Goal: Ask a question

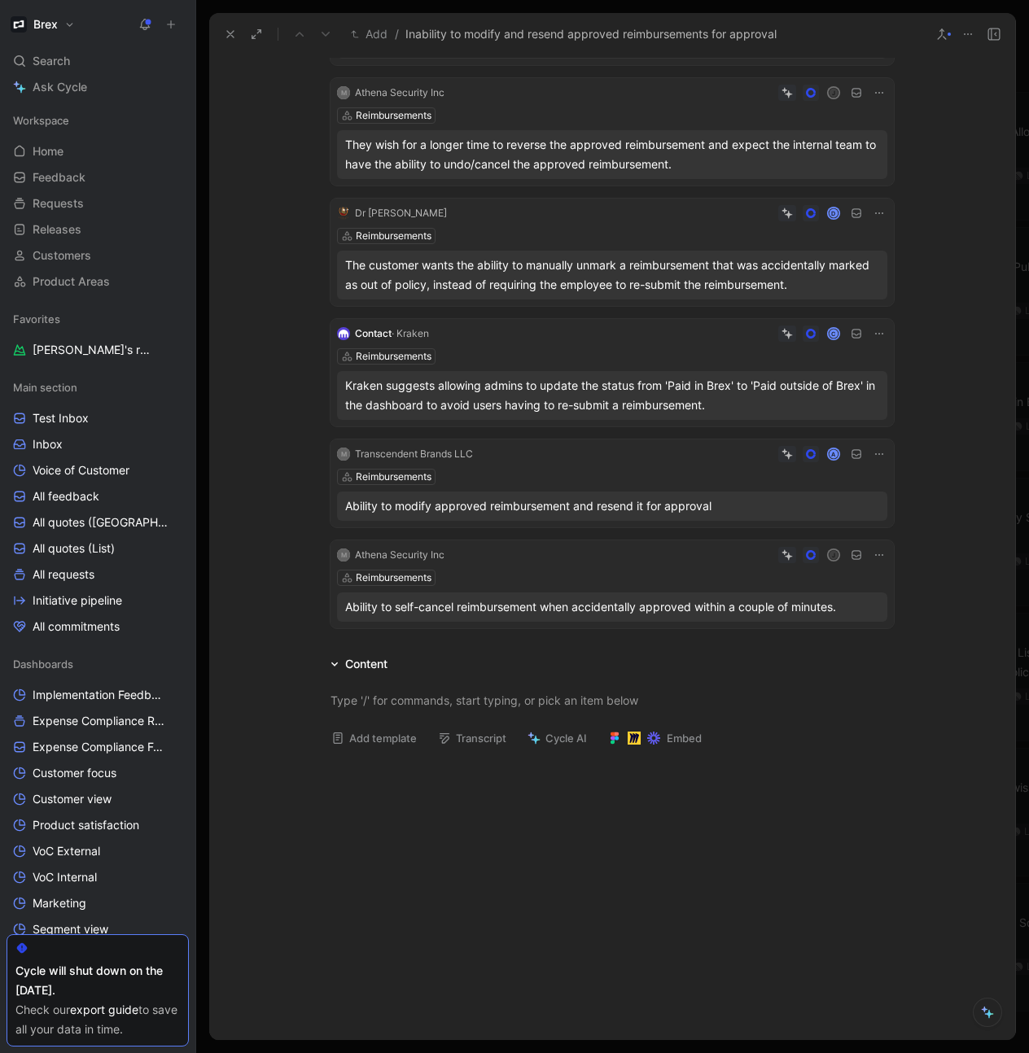
scroll to position [820, 0]
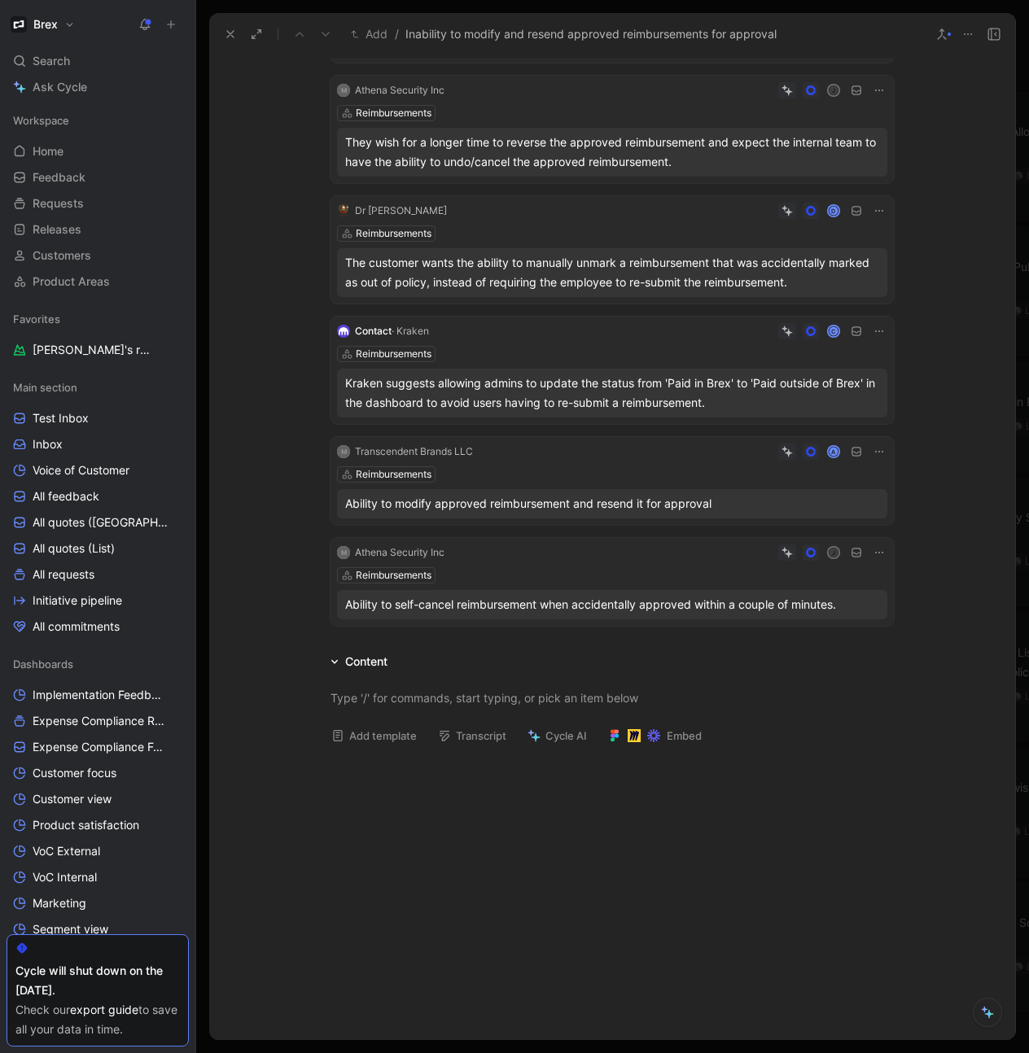
click at [229, 31] on icon at bounding box center [230, 34] width 13 height 13
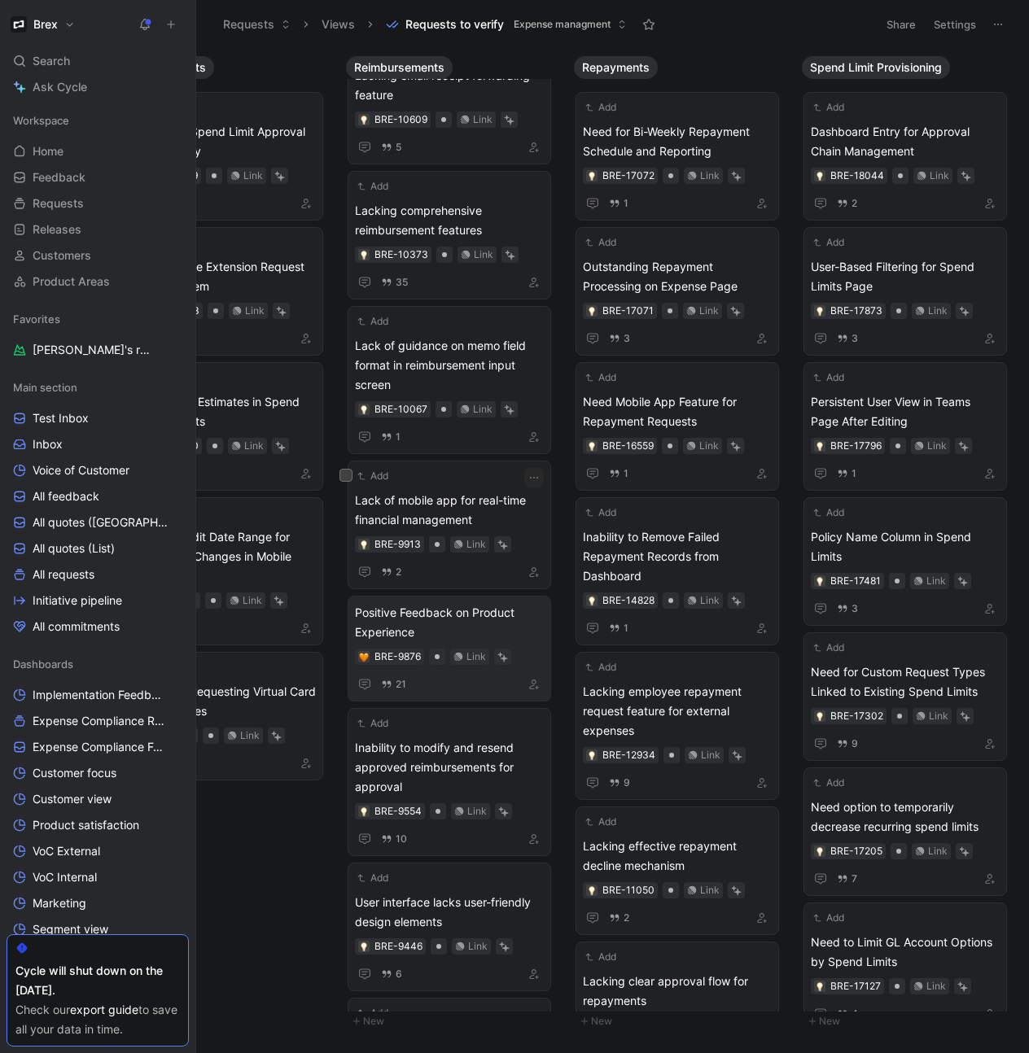
scroll to position [2414, 0]
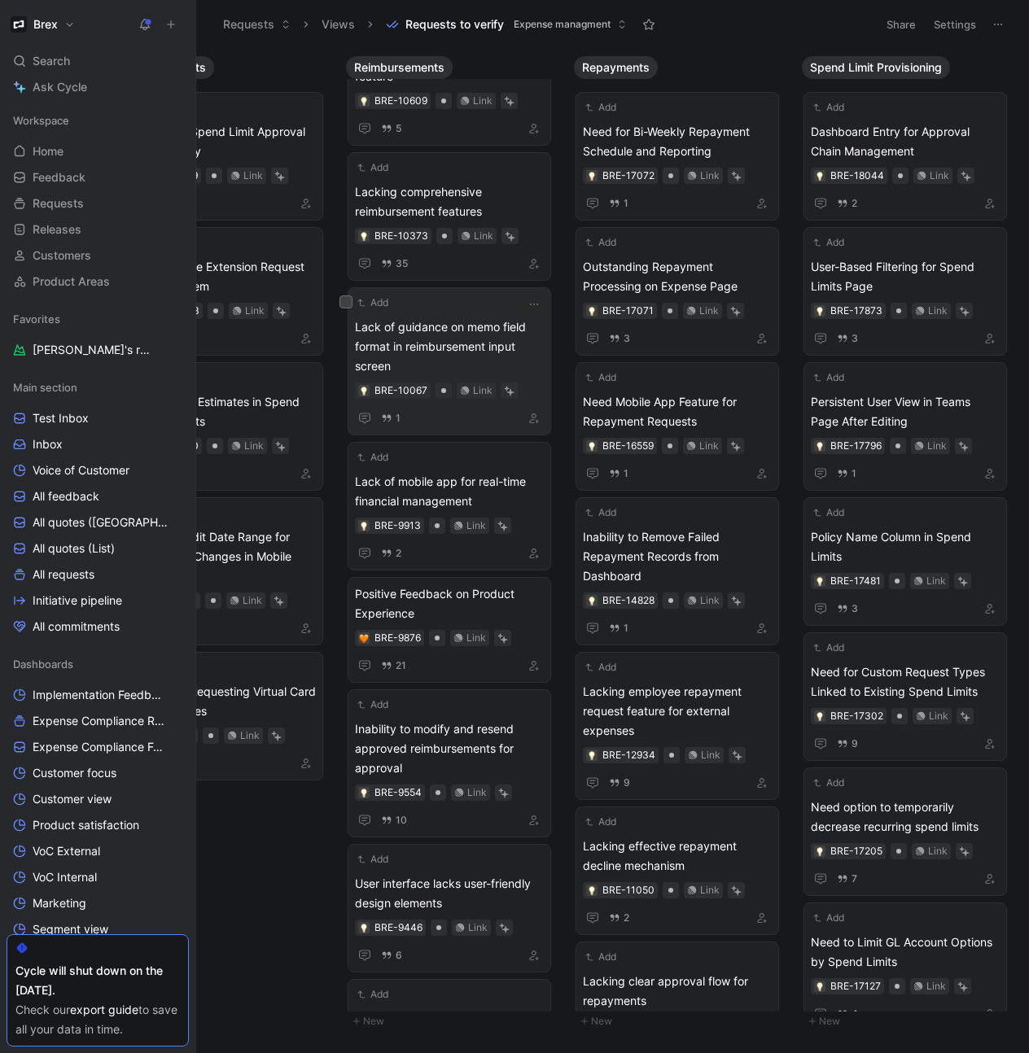
click at [447, 326] on span "Lack of guidance on memo field format in reimbursement input screen" at bounding box center [449, 346] width 189 height 59
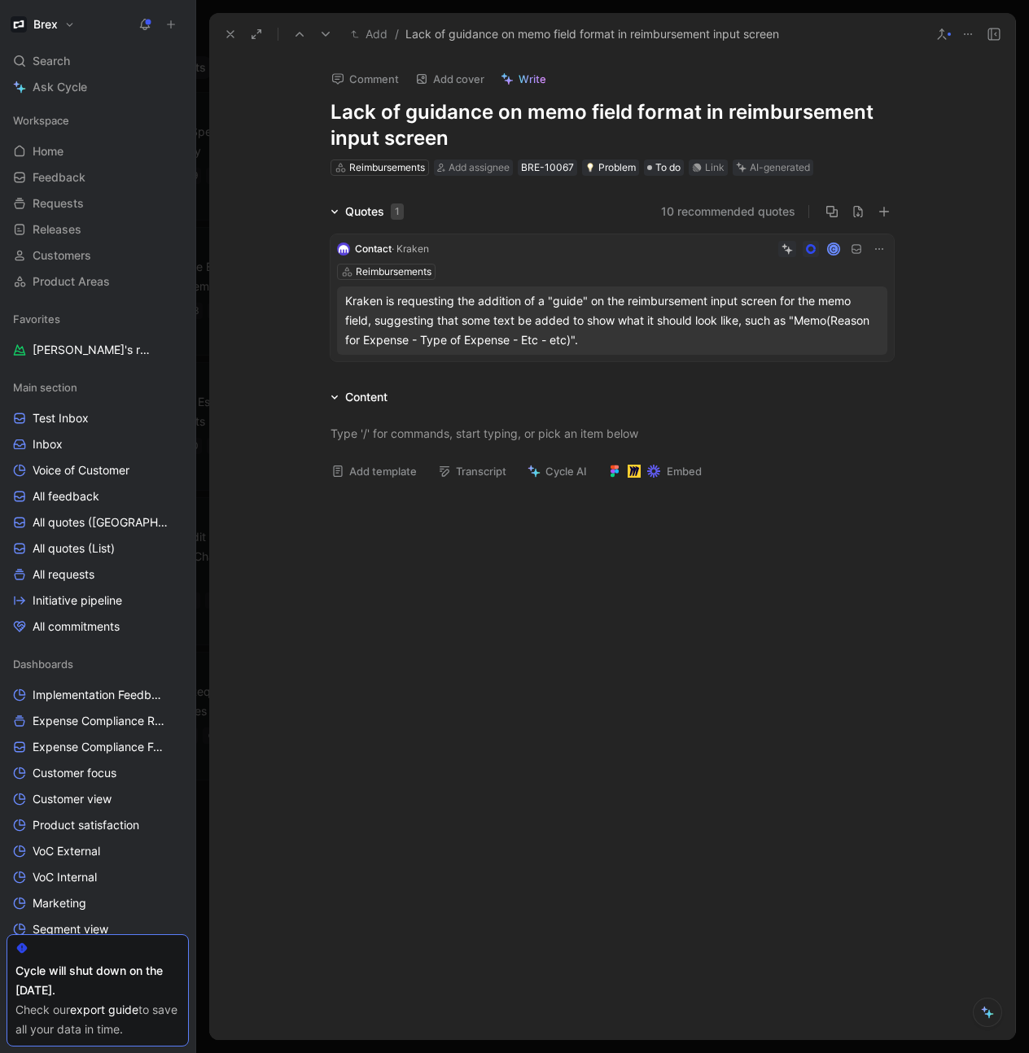
click at [646, 365] on div "Contact · Kraken C Reimbursements Kraken is requesting the addition of a "guide…" at bounding box center [612, 294] width 563 height 147
click at [221, 33] on button at bounding box center [230, 34] width 23 height 23
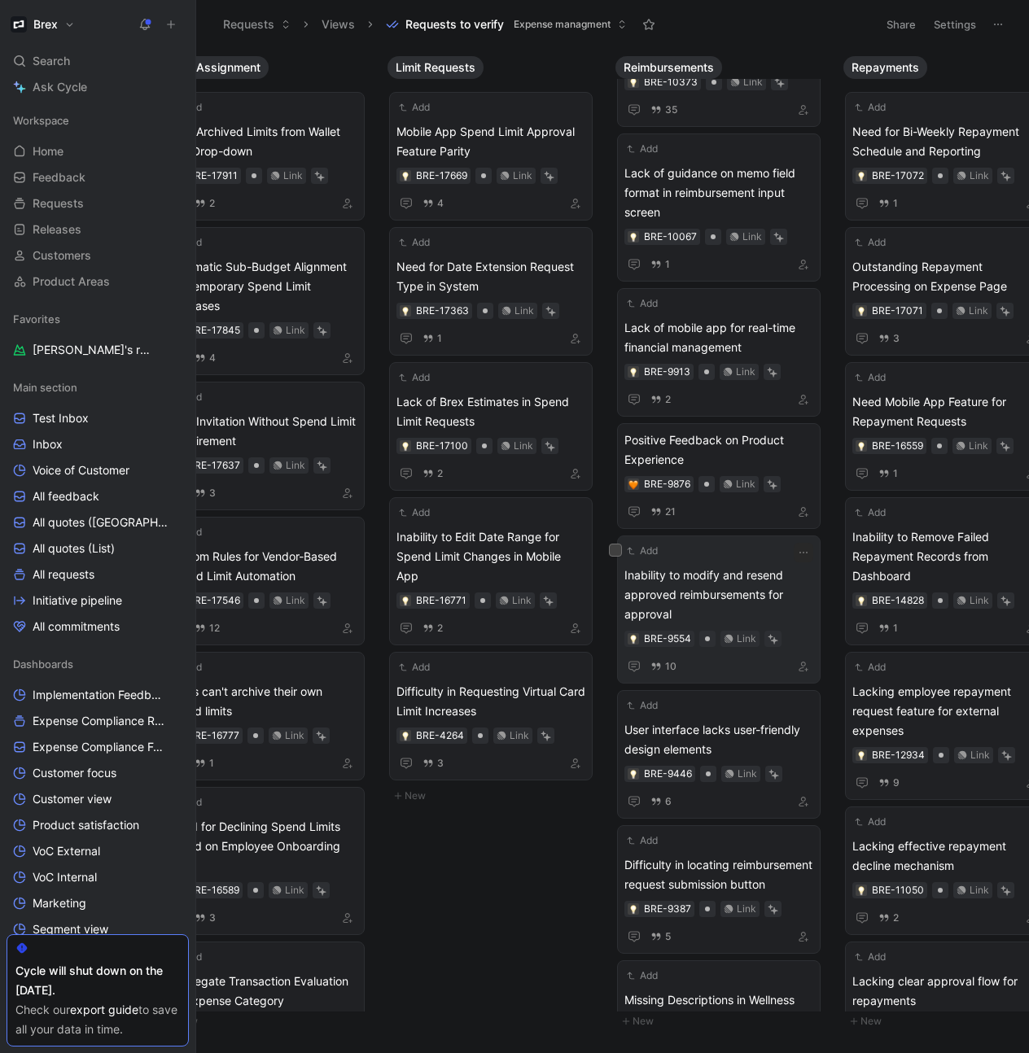
scroll to position [2587, 0]
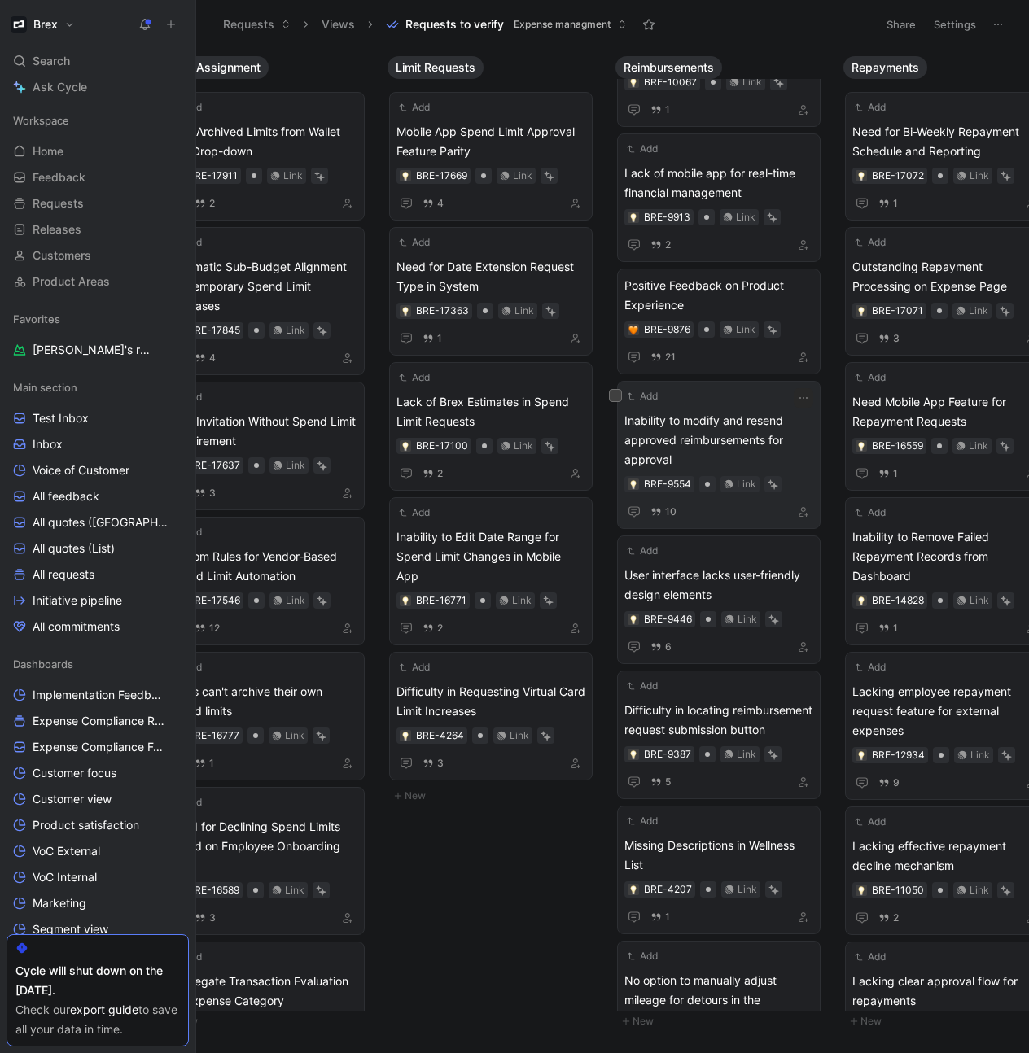
click at [720, 426] on span "Inability to modify and resend approved reimbursements for approval" at bounding box center [718, 440] width 189 height 59
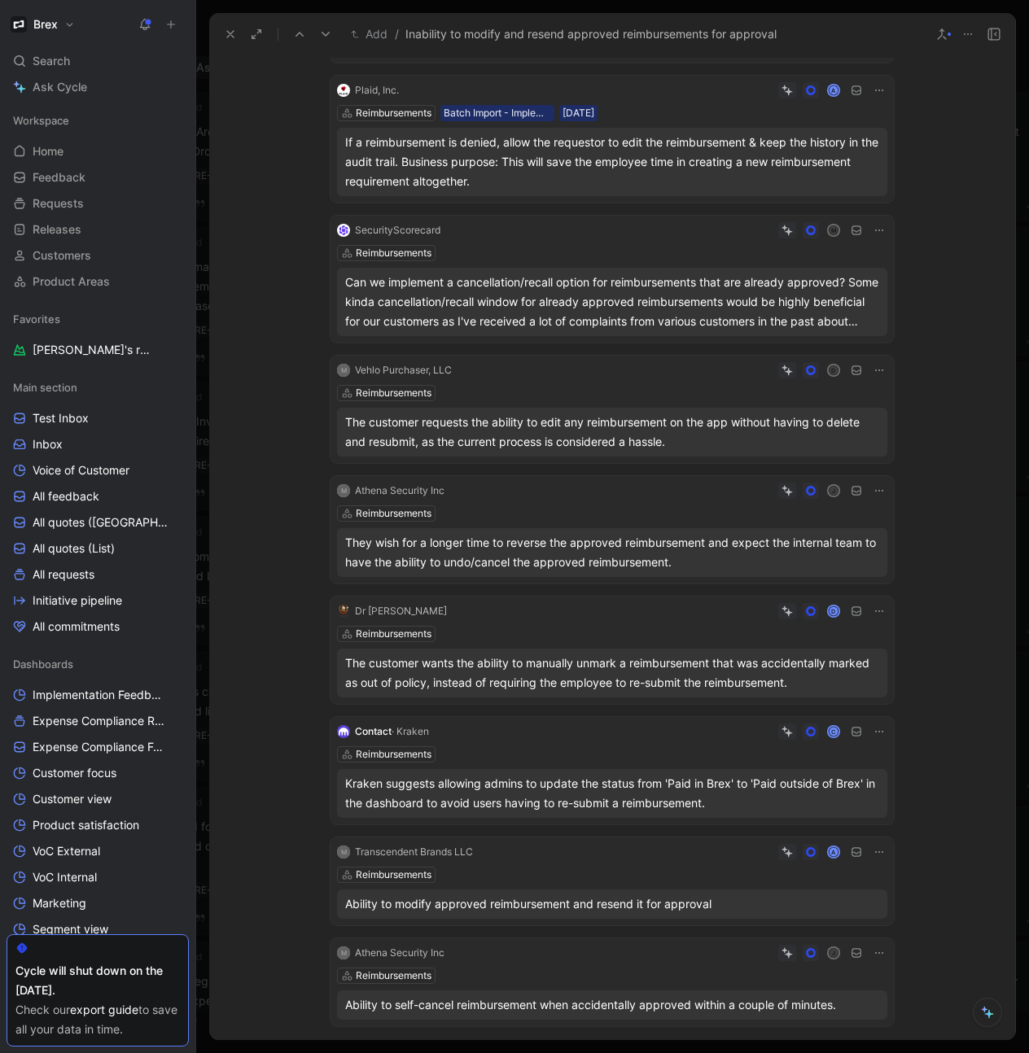
scroll to position [431, 0]
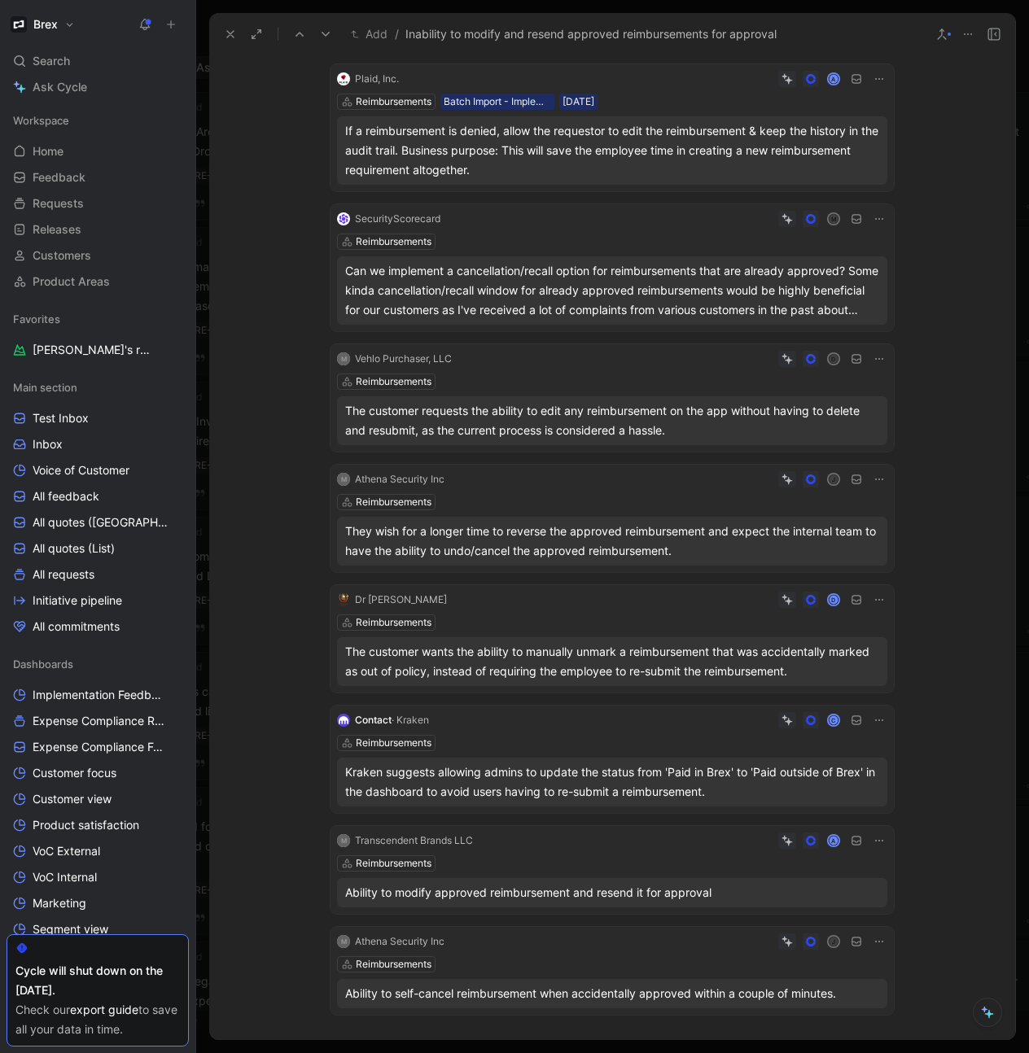
click at [233, 33] on icon at bounding box center [230, 34] width 13 height 13
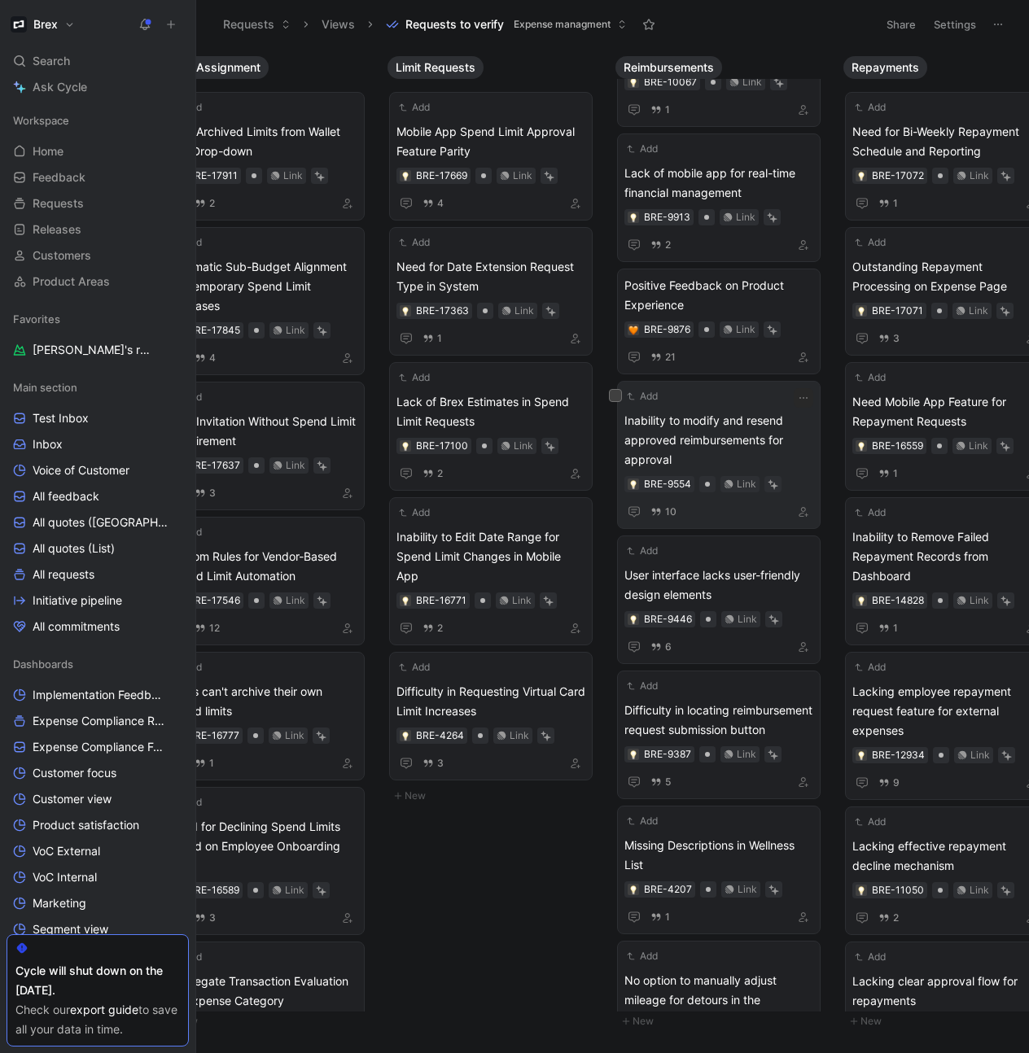
scroll to position [0, 1195]
click at [705, 585] on span "User interface lacks user-friendly design elements" at bounding box center [719, 585] width 189 height 39
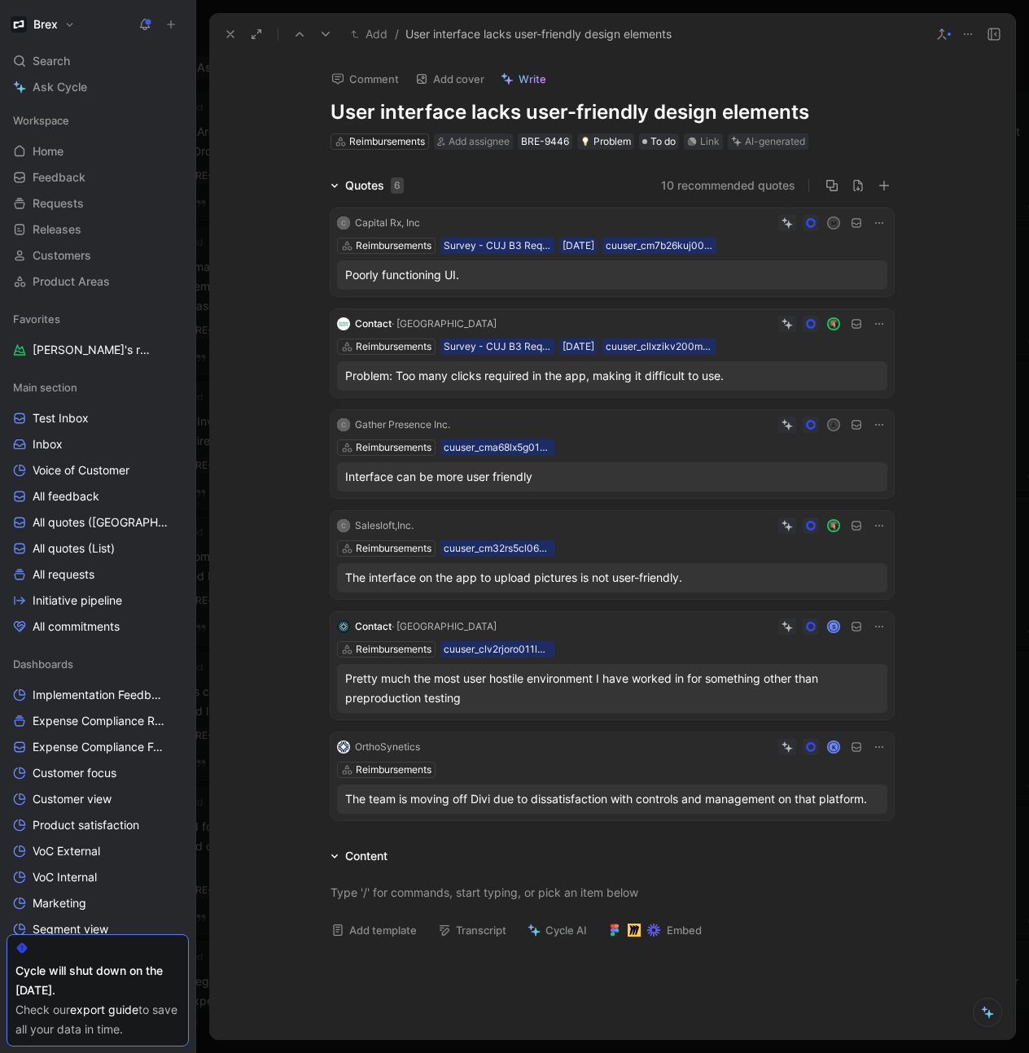
click at [967, 37] on icon at bounding box center [967, 34] width 13 height 13
click at [891, 90] on div "Copy link" at bounding box center [929, 93] width 85 height 20
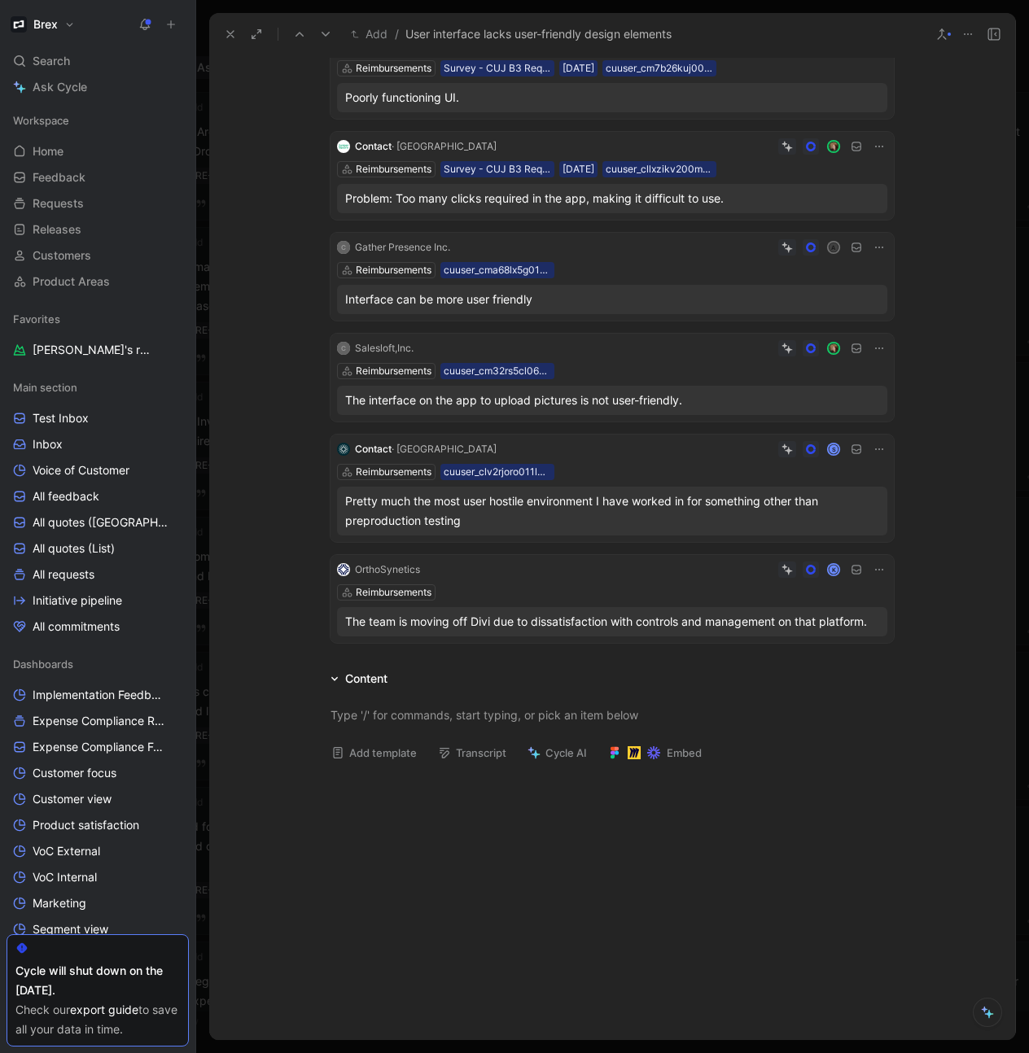
click at [225, 32] on icon at bounding box center [230, 34] width 13 height 13
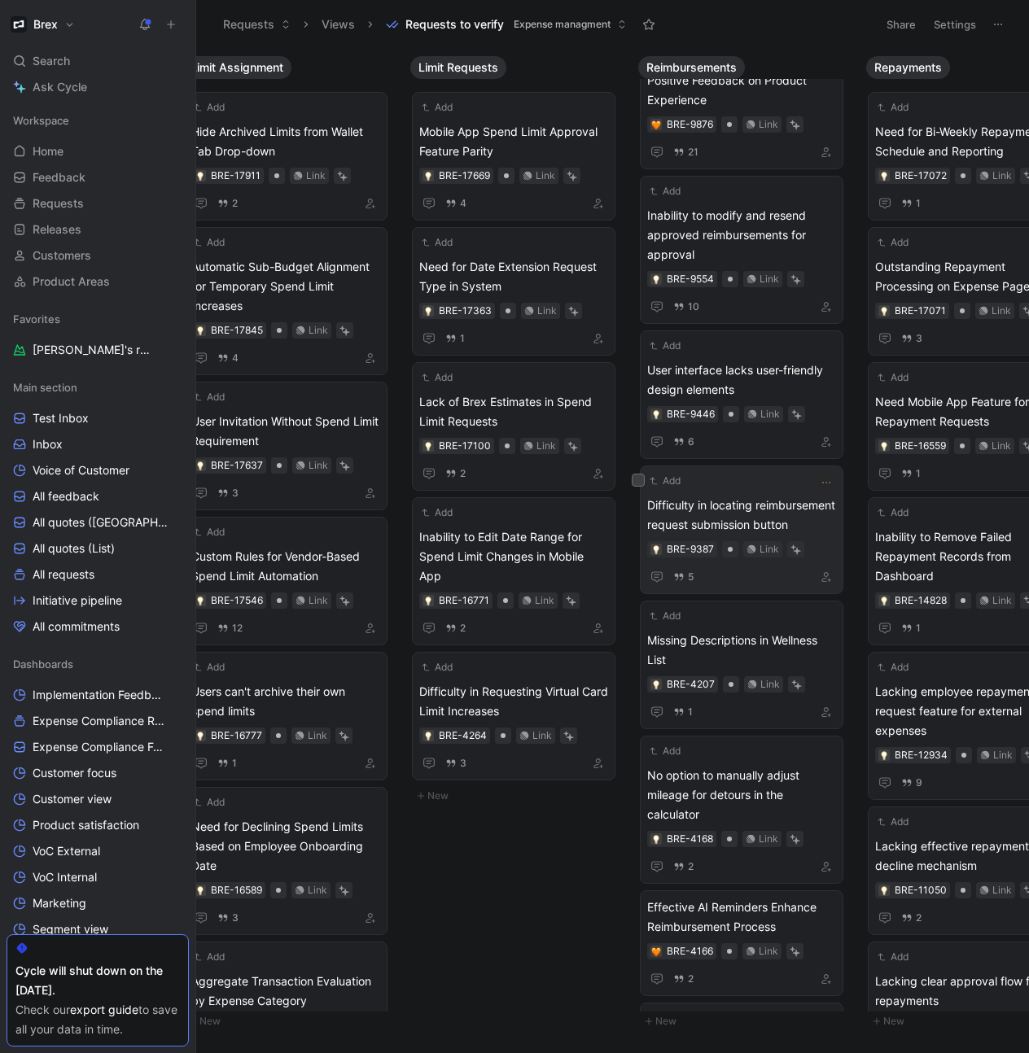
scroll to position [0, 1165]
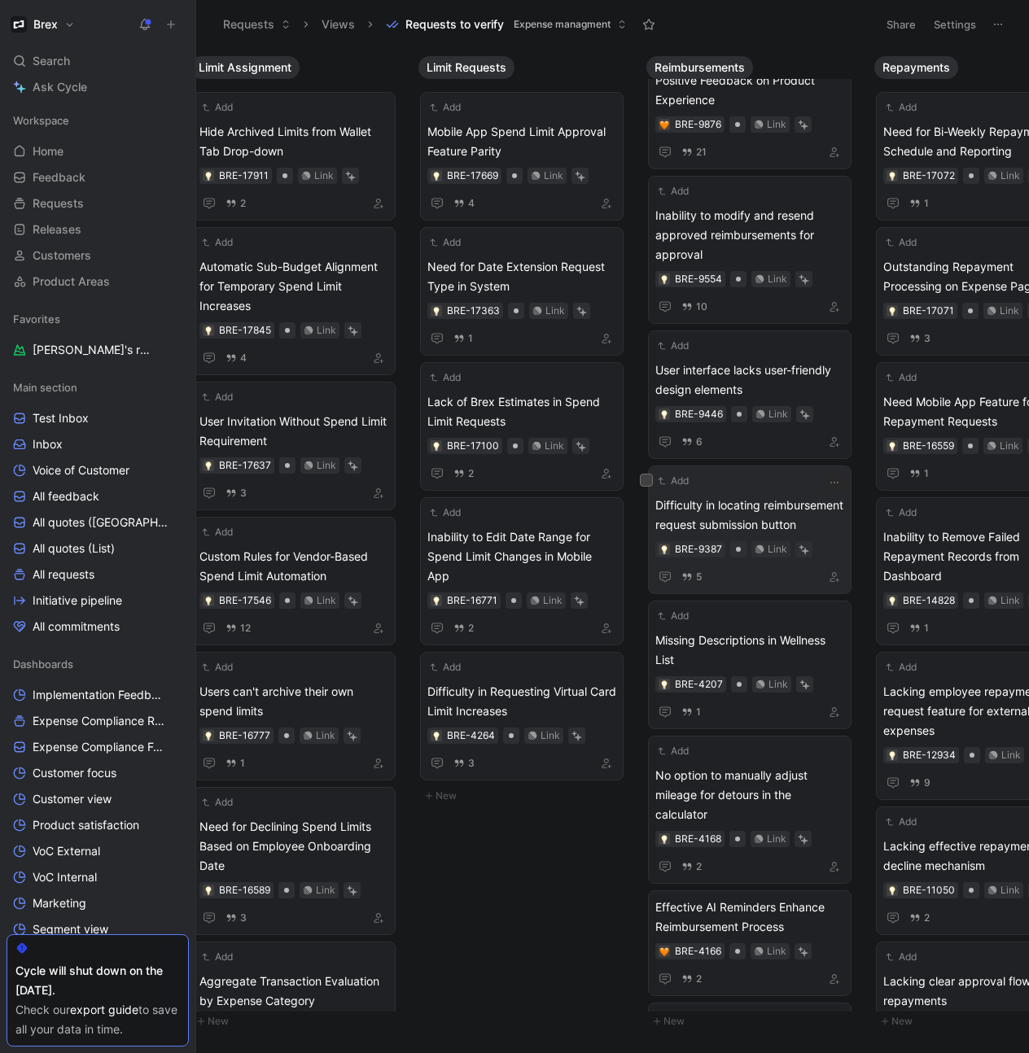
click at [724, 516] on span "Difficulty in locating reimbursement request submission button" at bounding box center [749, 515] width 189 height 39
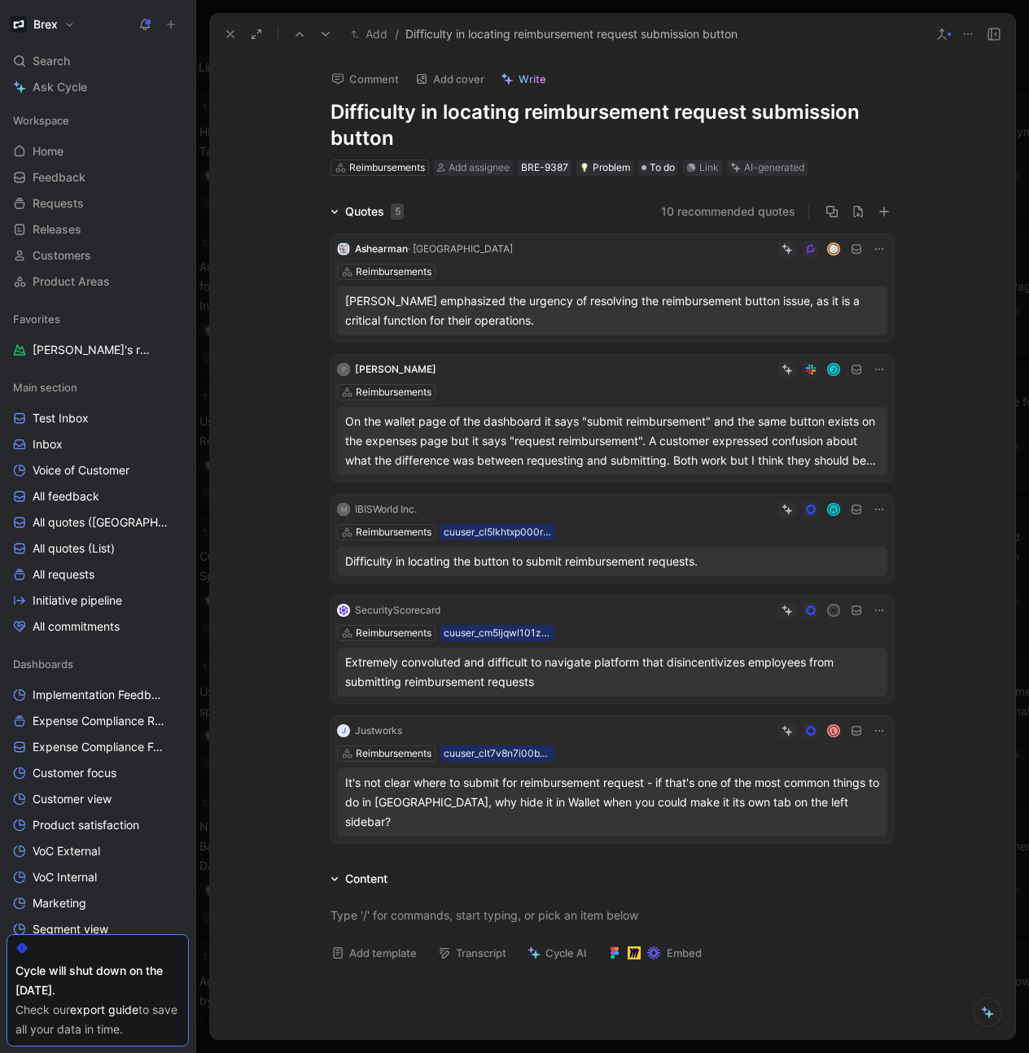
click at [764, 449] on div "On the wallet page of the dashboard it says "submit reimbursement" and the same…" at bounding box center [612, 441] width 534 height 59
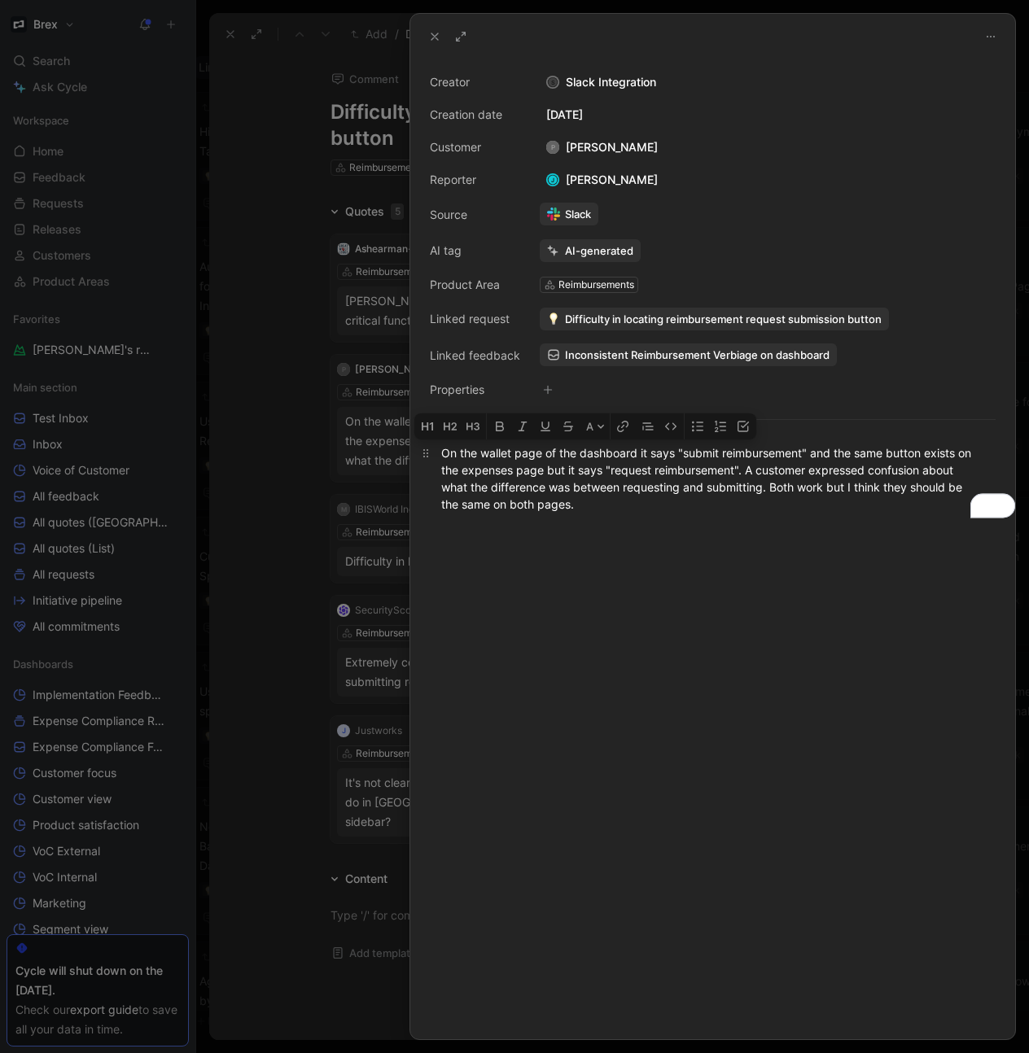
drag, startPoint x: 589, startPoint y: 514, endPoint x: 442, endPoint y: 458, distance: 157.7
click at [442, 458] on p "On the wallet page of the dashboard it says "submit reimbursement" and the same…" at bounding box center [712, 479] width 605 height 78
click at [437, 37] on icon at bounding box center [434, 36] width 13 height 13
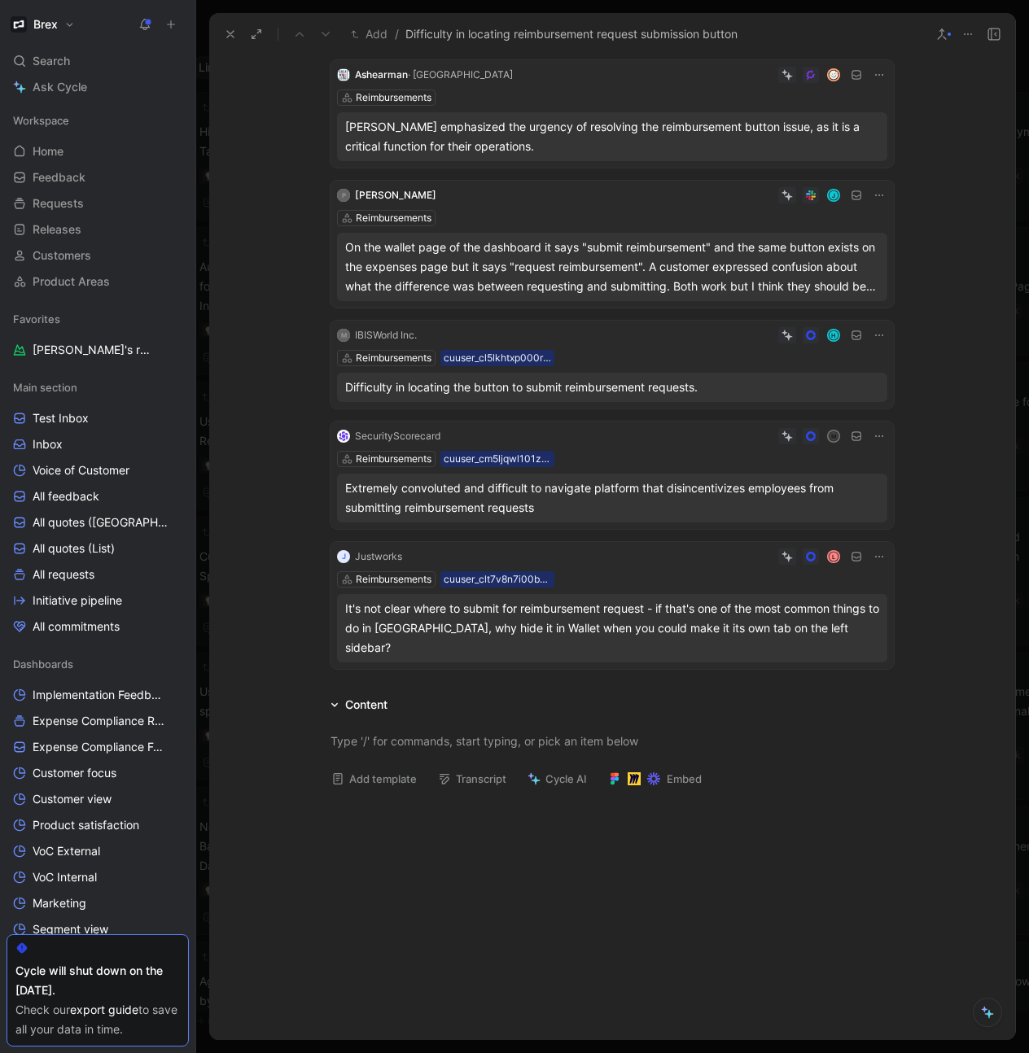
scroll to position [185, 0]
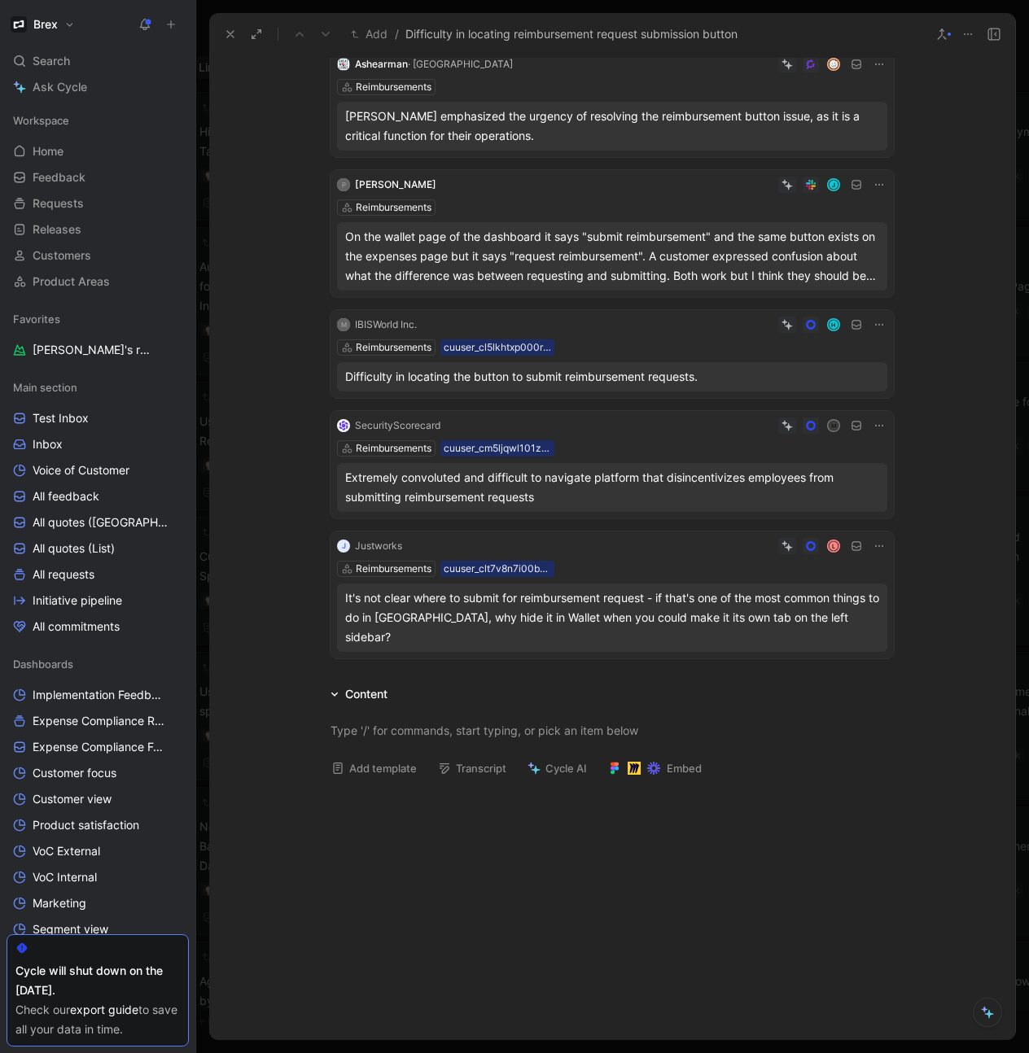
click at [236, 33] on icon at bounding box center [230, 34] width 13 height 13
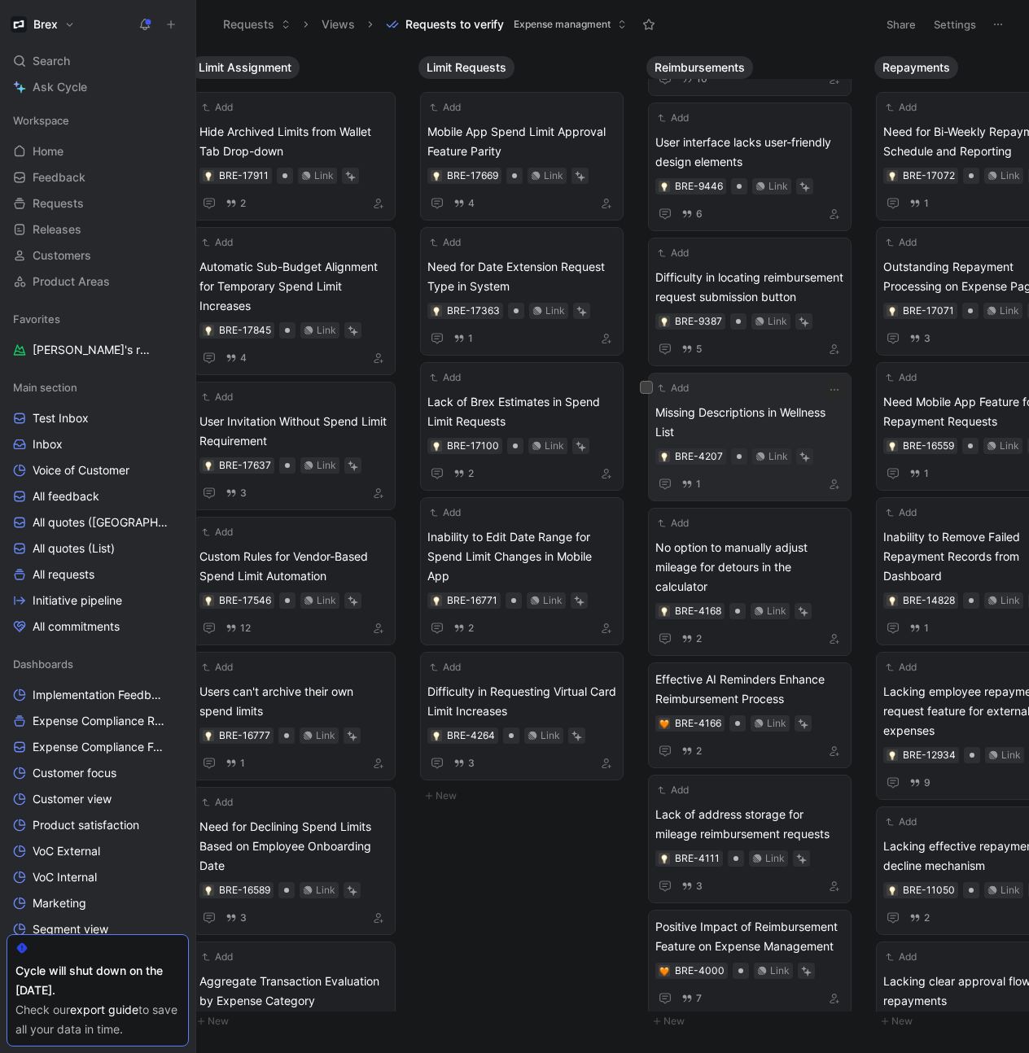
scroll to position [0, 1164]
click at [743, 418] on span "Missing Descriptions in Wellness List" at bounding box center [750, 422] width 189 height 39
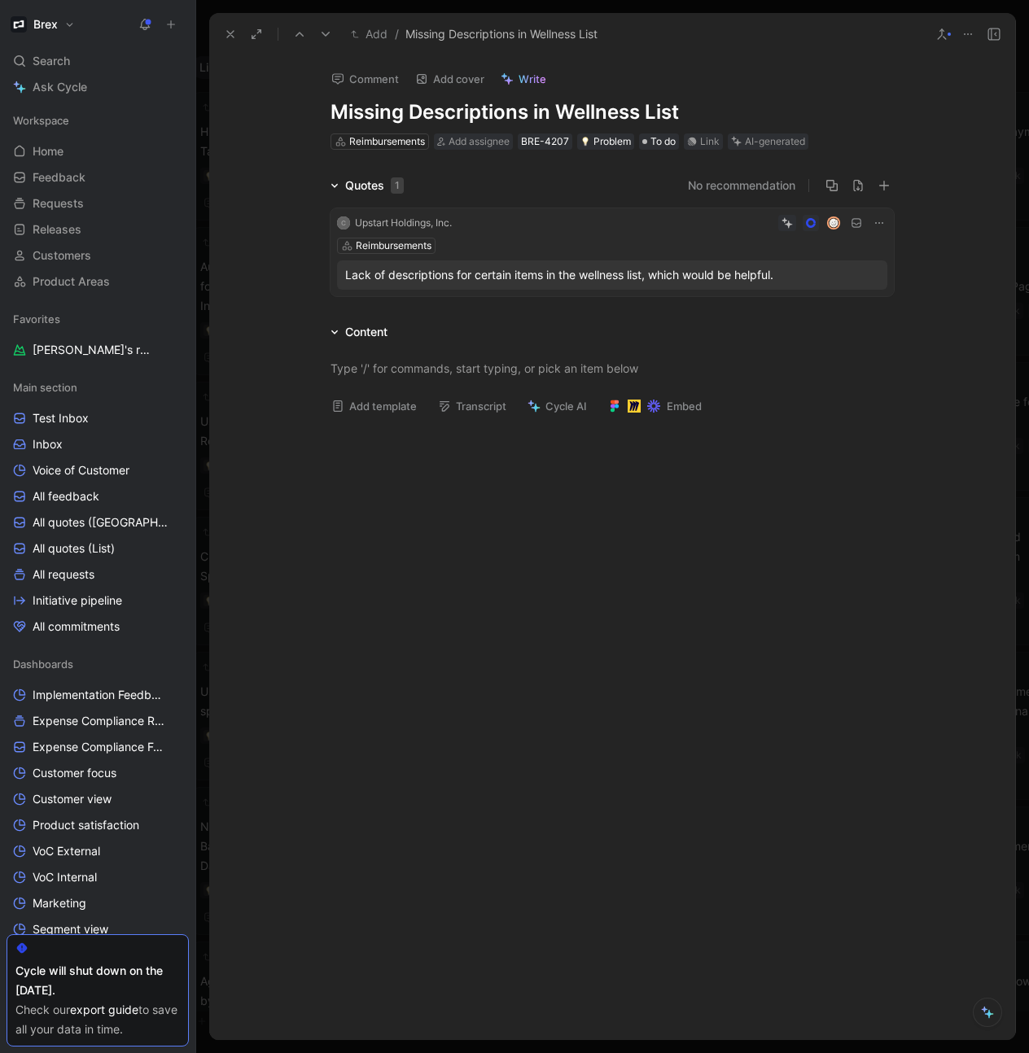
click at [220, 28] on button at bounding box center [230, 34] width 23 height 23
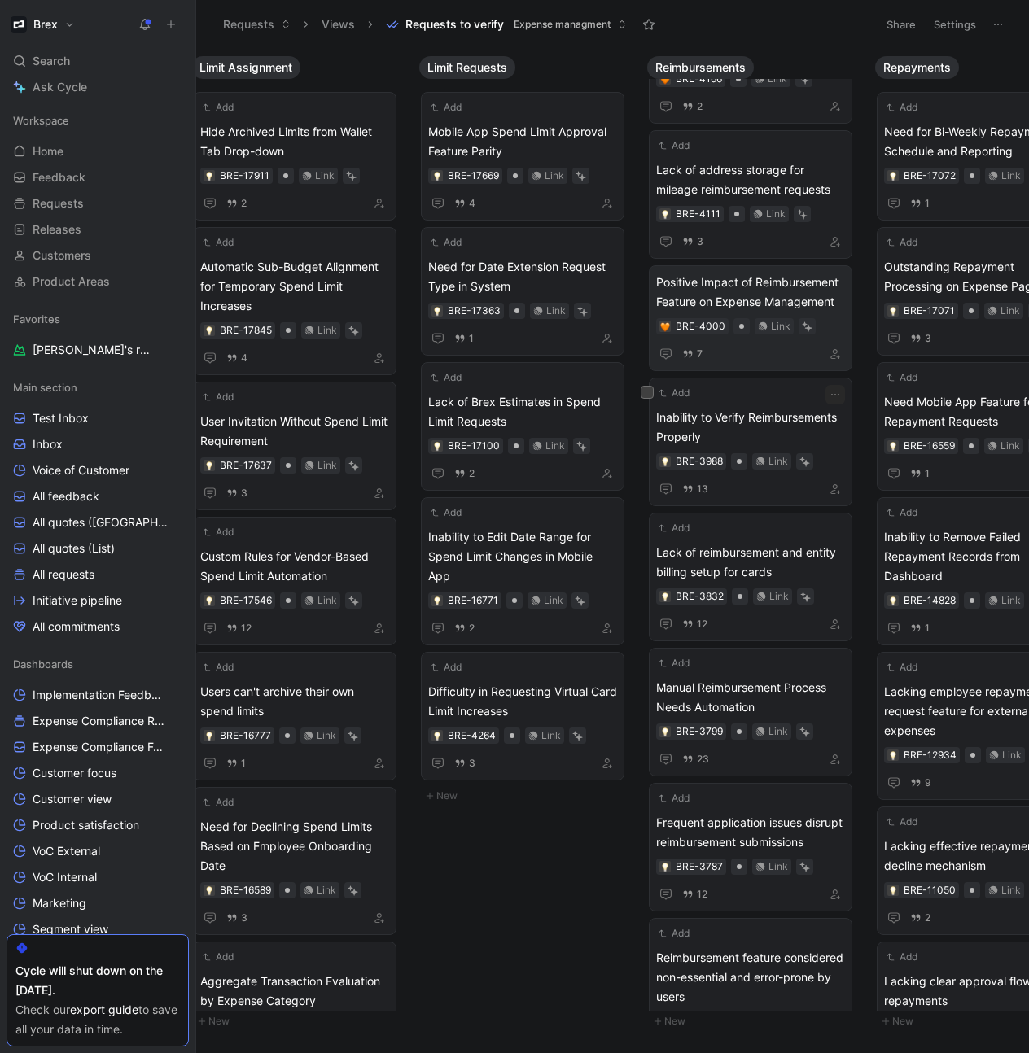
scroll to position [3172, 0]
click at [706, 410] on span "Inability to Verify Reimbursements Properly" at bounding box center [750, 428] width 189 height 39
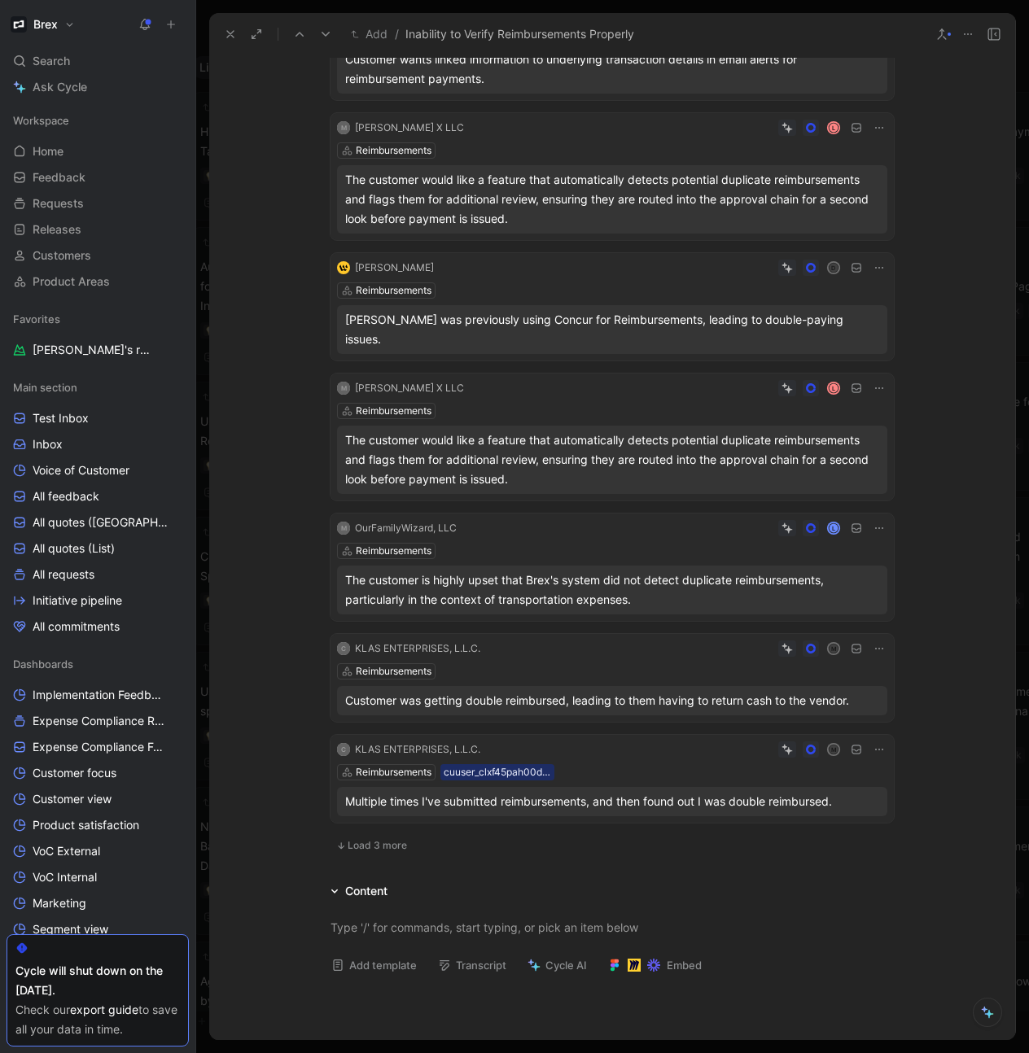
scroll to position [584, 0]
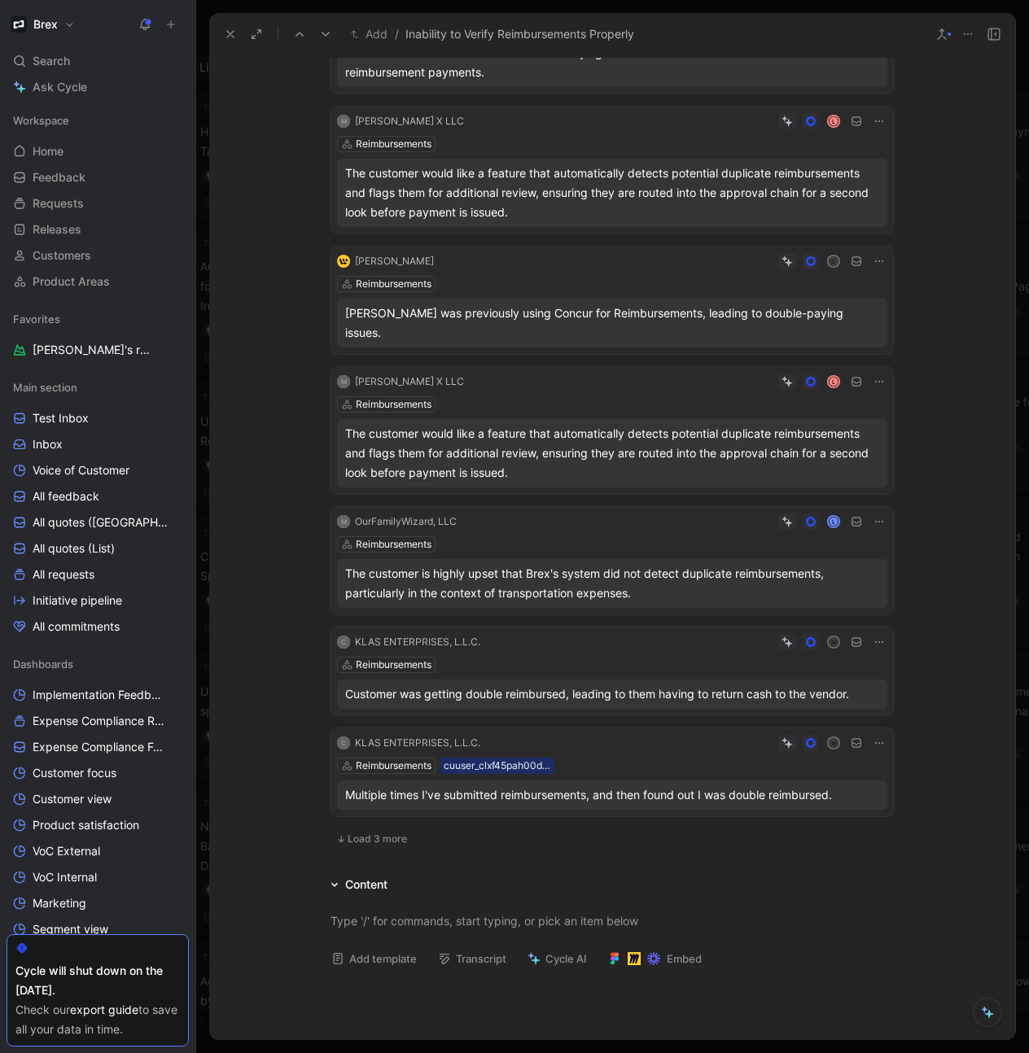
click at [379, 833] on span "Load 3 more" at bounding box center [377, 839] width 59 height 13
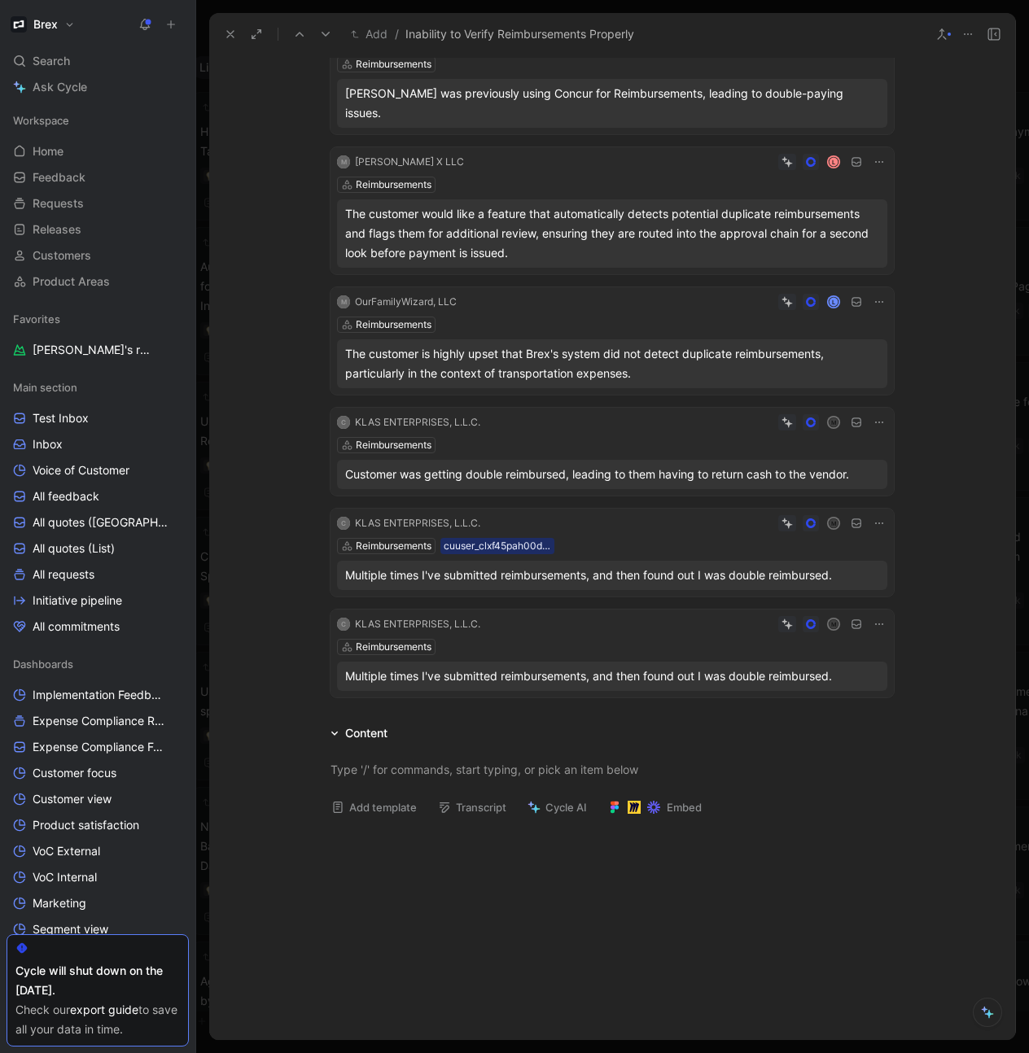
scroll to position [0, 0]
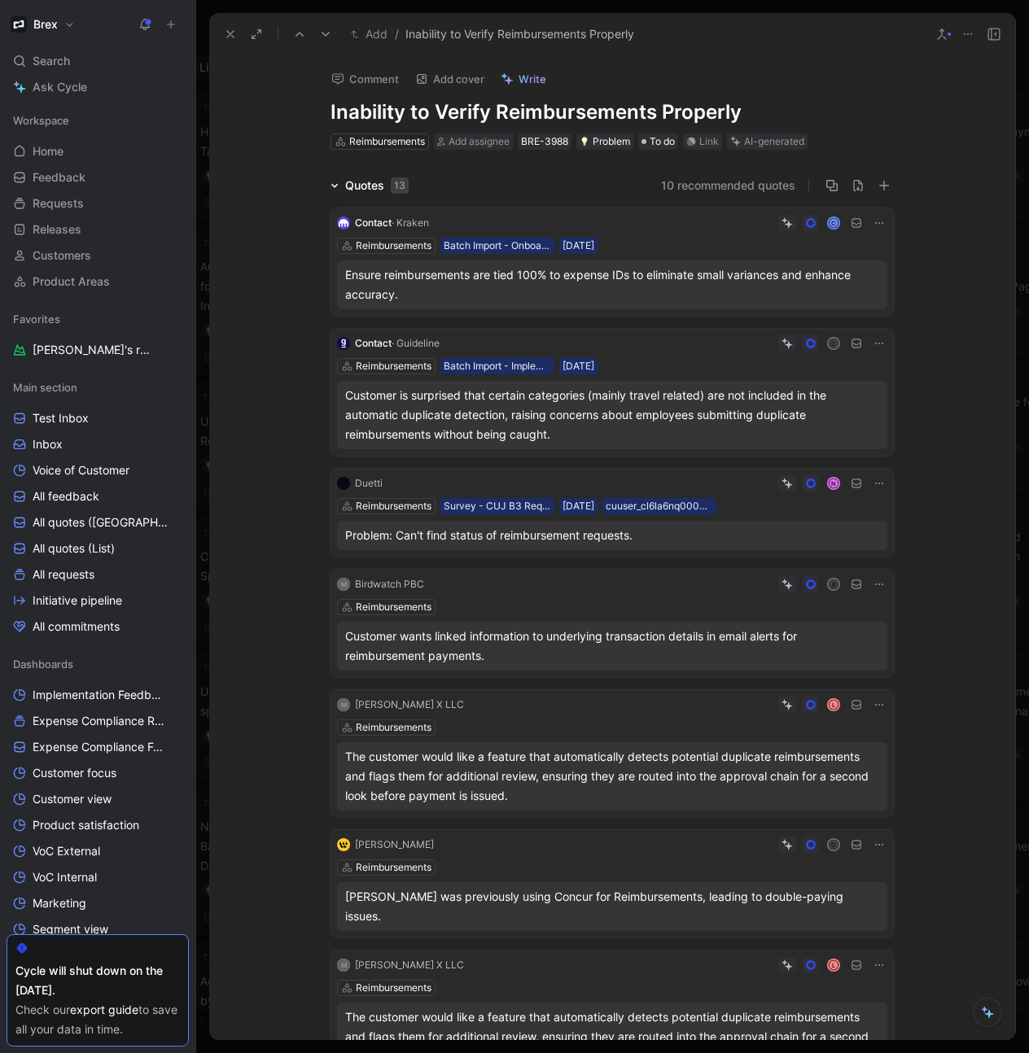
click at [964, 37] on icon at bounding box center [967, 34] width 13 height 13
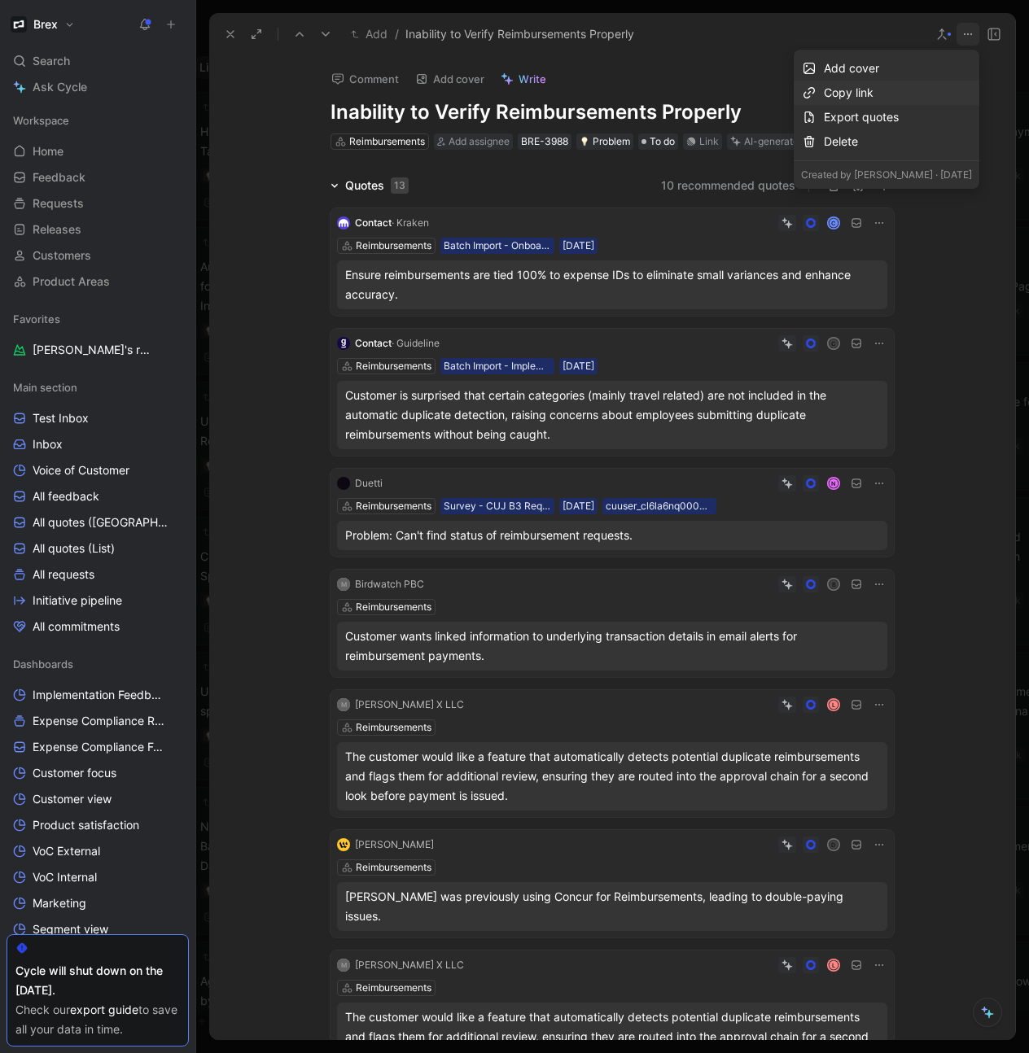
click at [853, 94] on div "Copy link" at bounding box center [898, 93] width 148 height 20
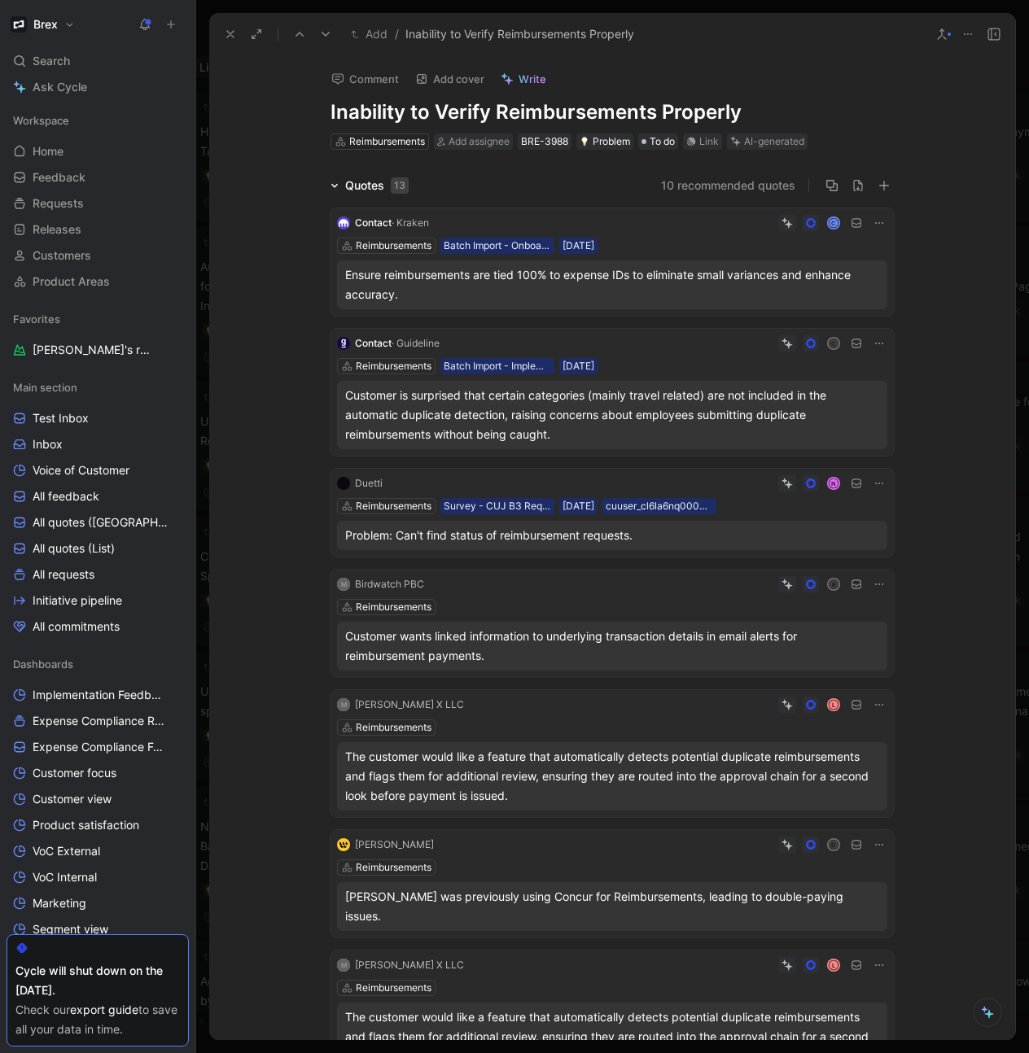
click at [229, 37] on icon at bounding box center [230, 34] width 13 height 13
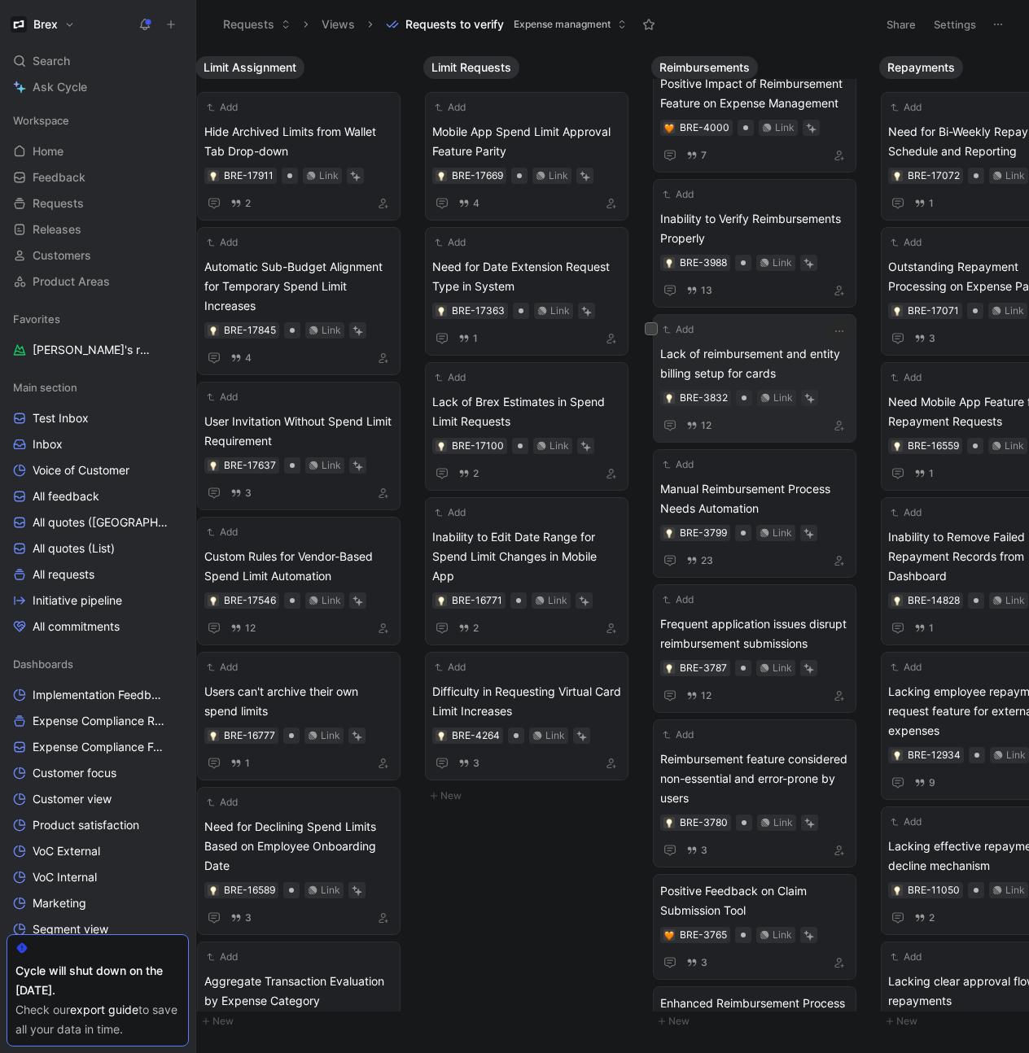
scroll to position [0, 1159]
click at [752, 347] on span "Lack of reimbursement and entity billing setup for cards" at bounding box center [755, 363] width 189 height 39
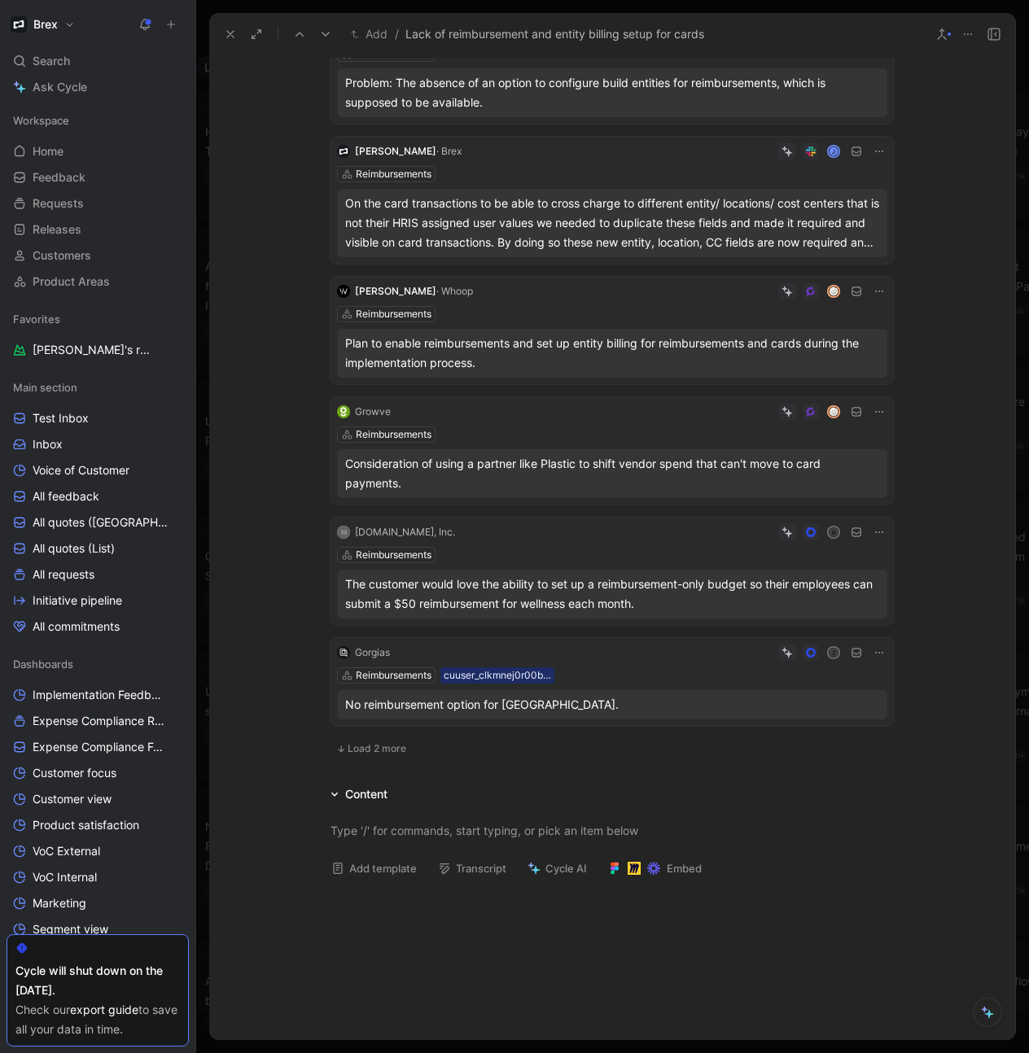
scroll to position [697, 0]
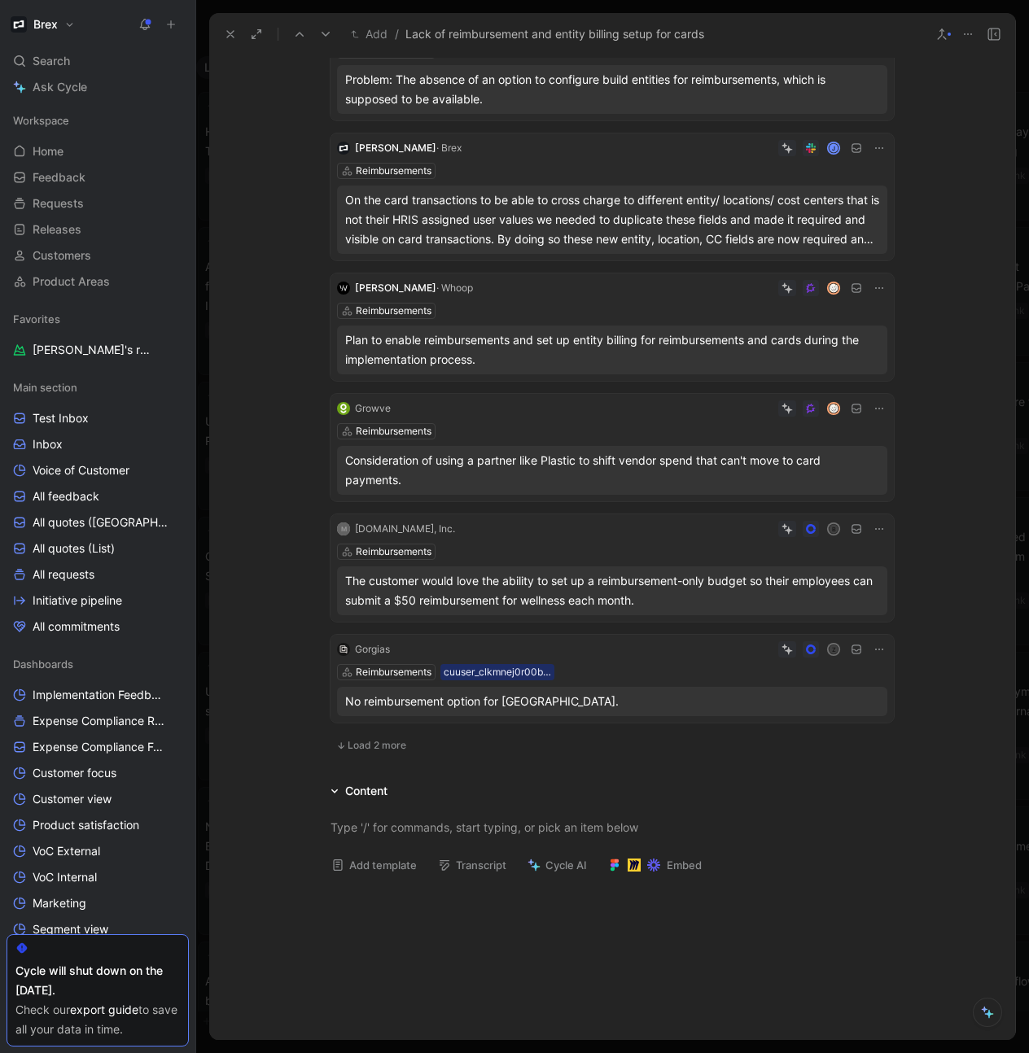
click at [225, 35] on icon at bounding box center [230, 34] width 13 height 13
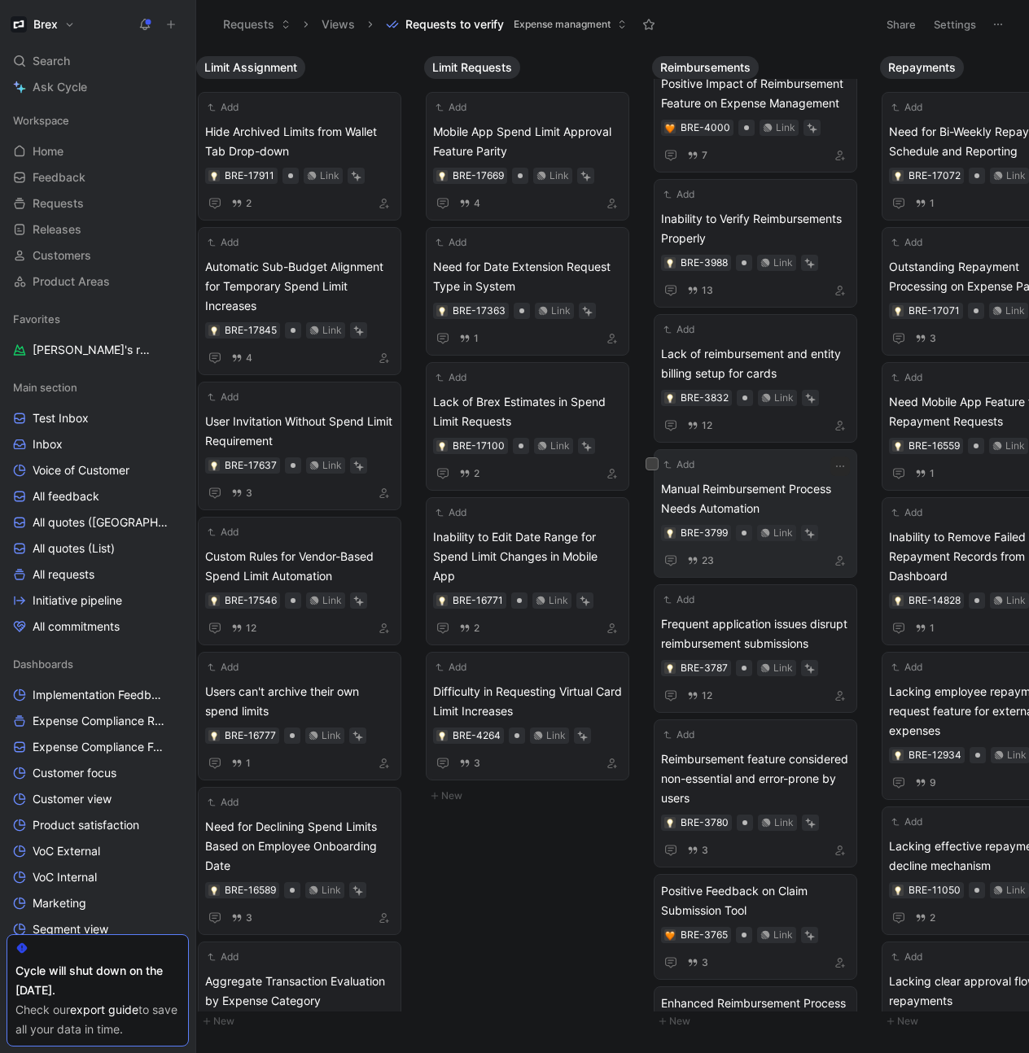
click at [757, 483] on span "Manual Reimbursement Process Needs Automation" at bounding box center [755, 498] width 189 height 39
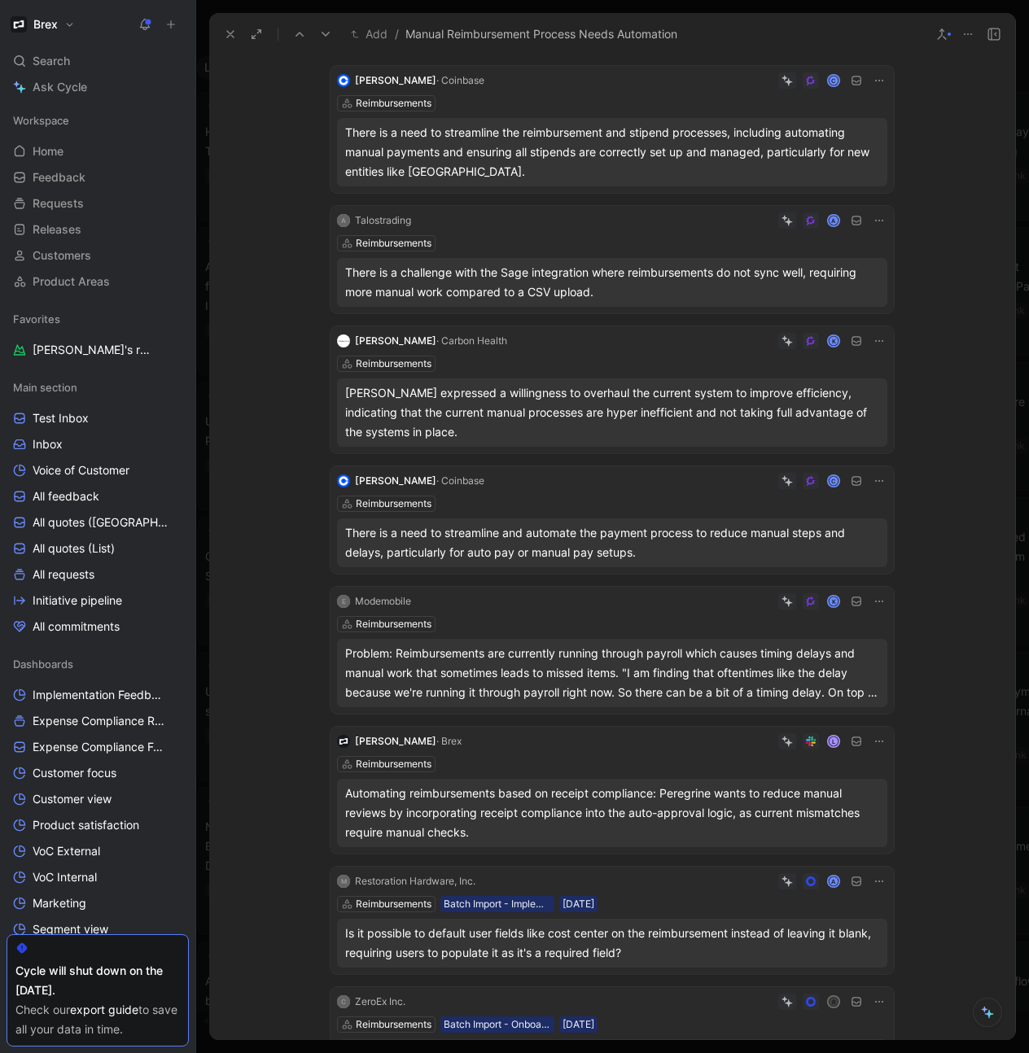
scroll to position [285, 0]
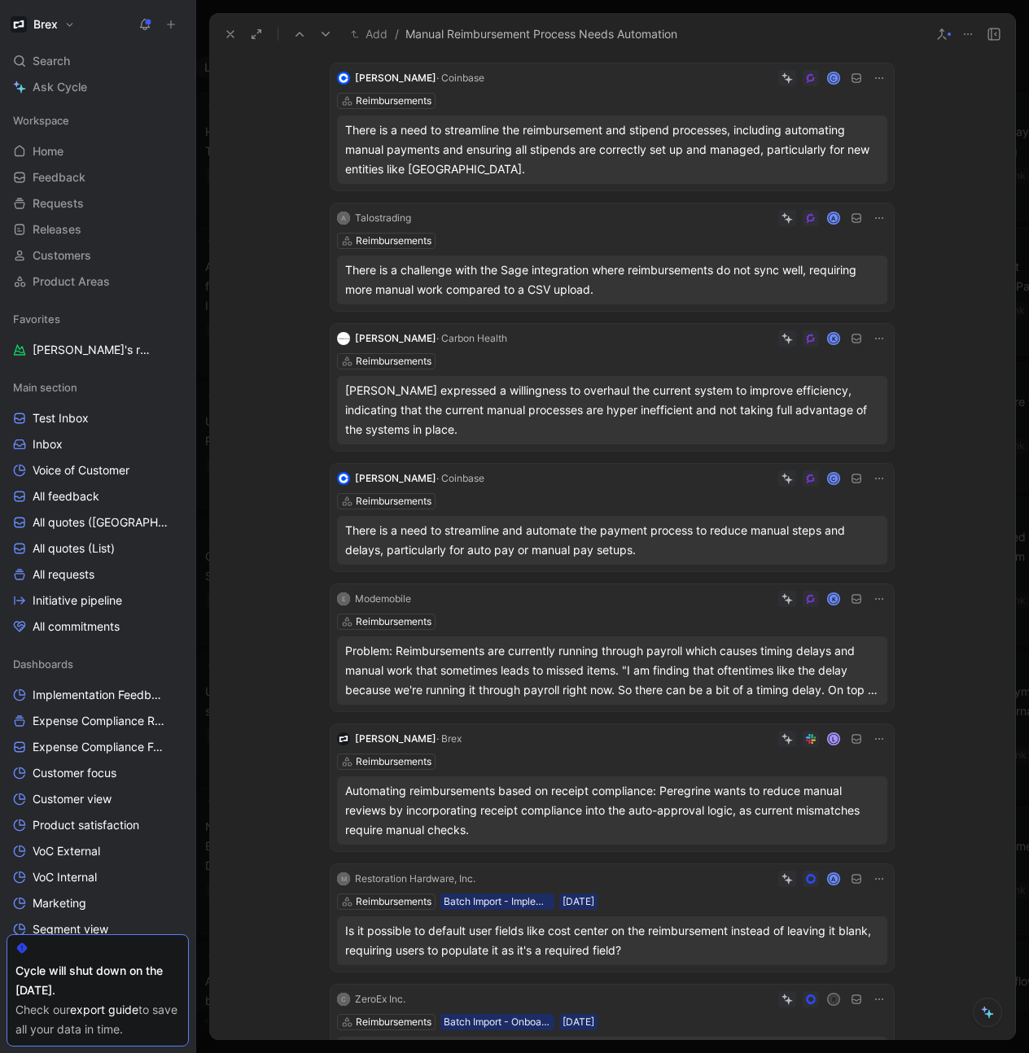
click at [834, 212] on div "A" at bounding box center [834, 217] width 11 height 11
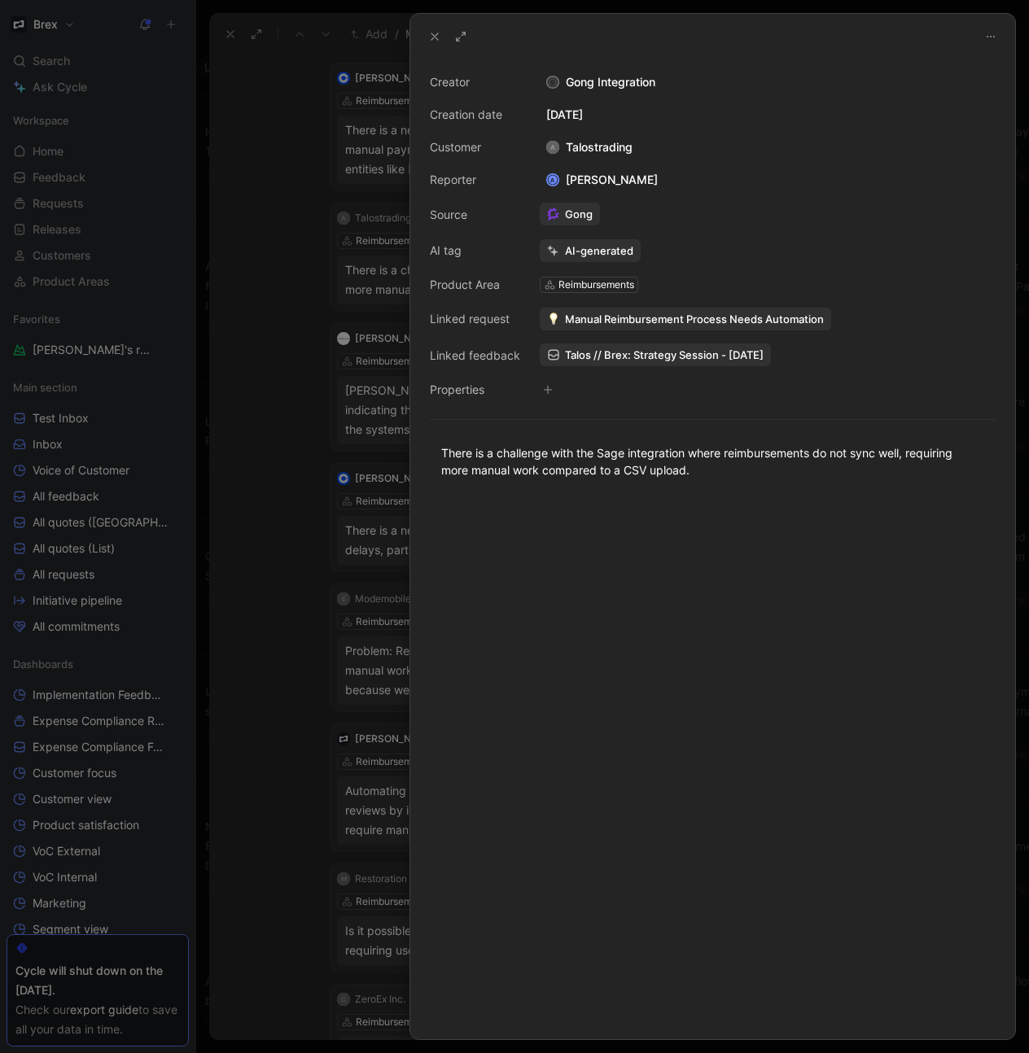
click at [545, 389] on icon "button" at bounding box center [548, 389] width 9 height 1
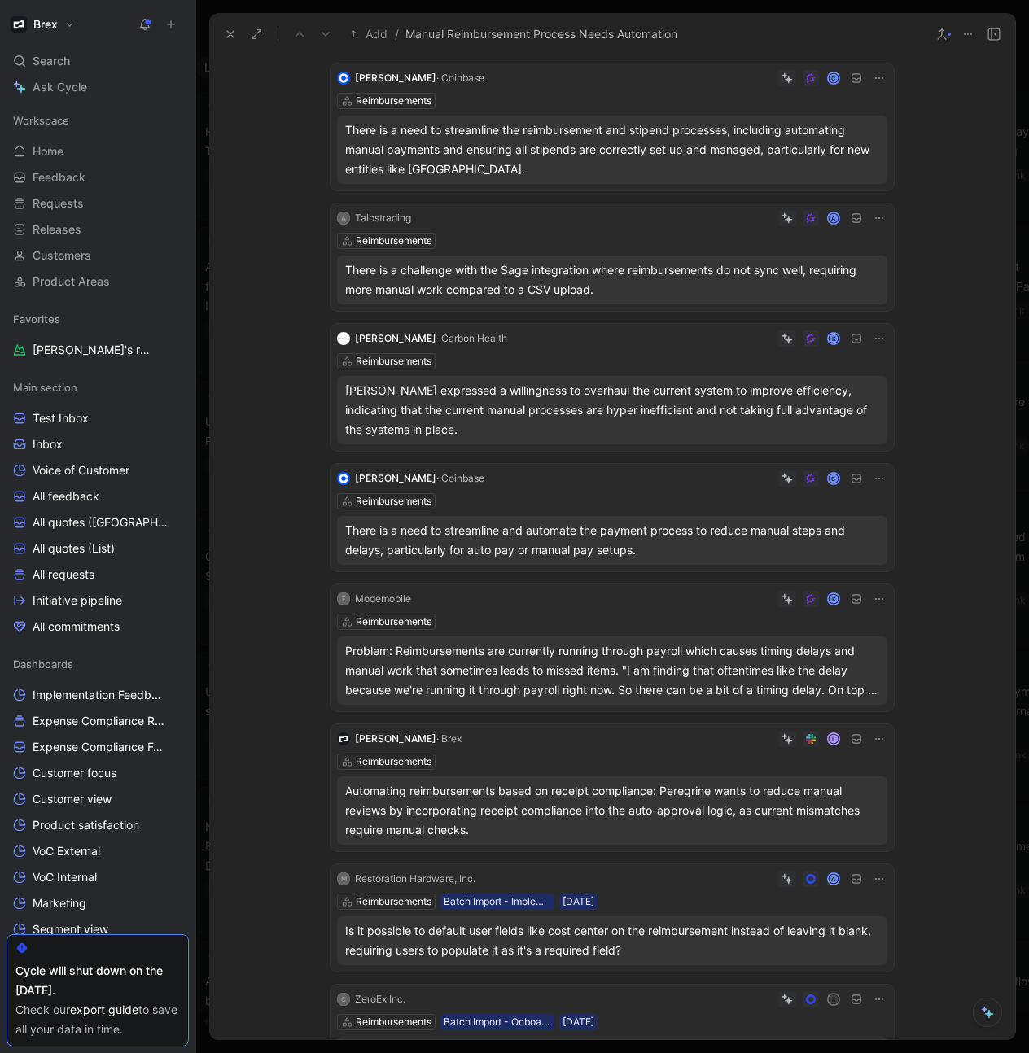
click at [855, 212] on icon at bounding box center [856, 217] width 11 height 11
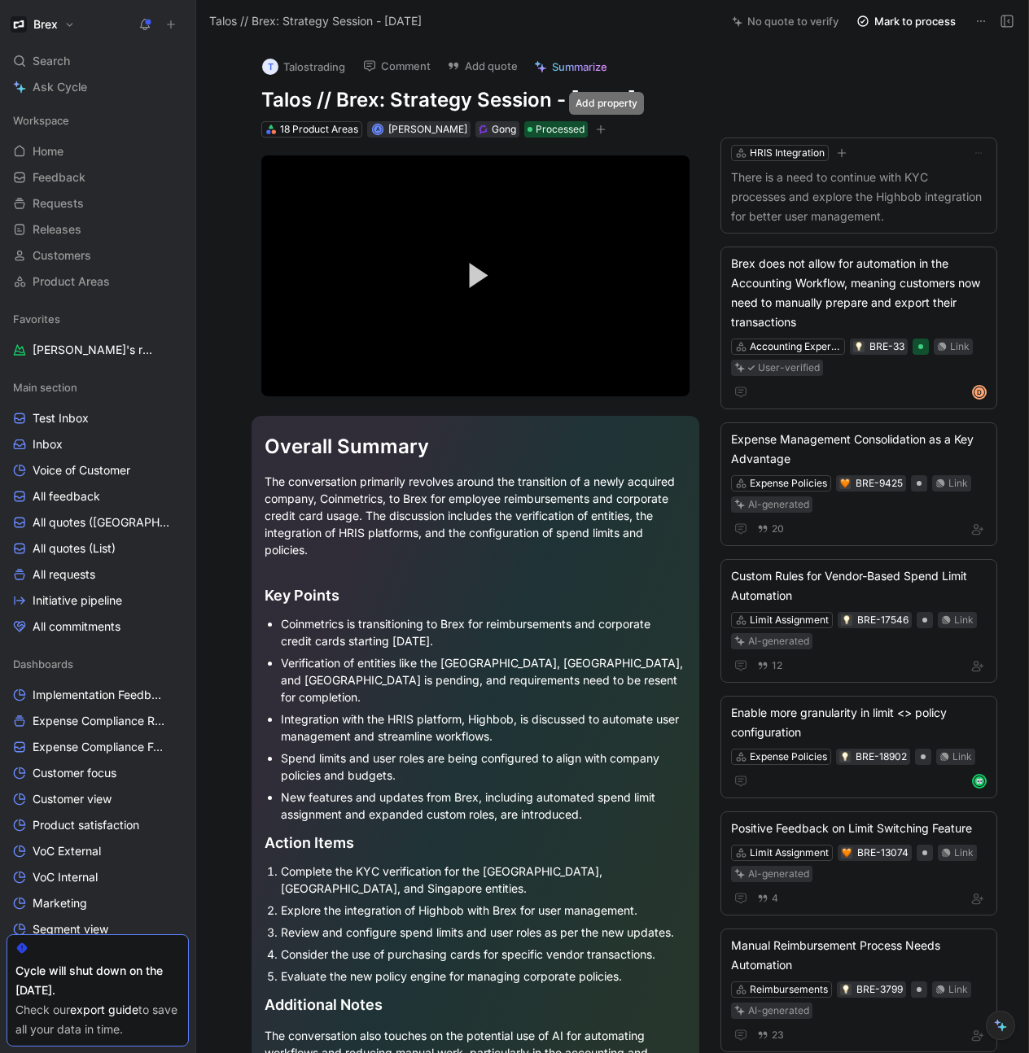
click at [606, 129] on icon "button" at bounding box center [601, 129] width 9 height 1
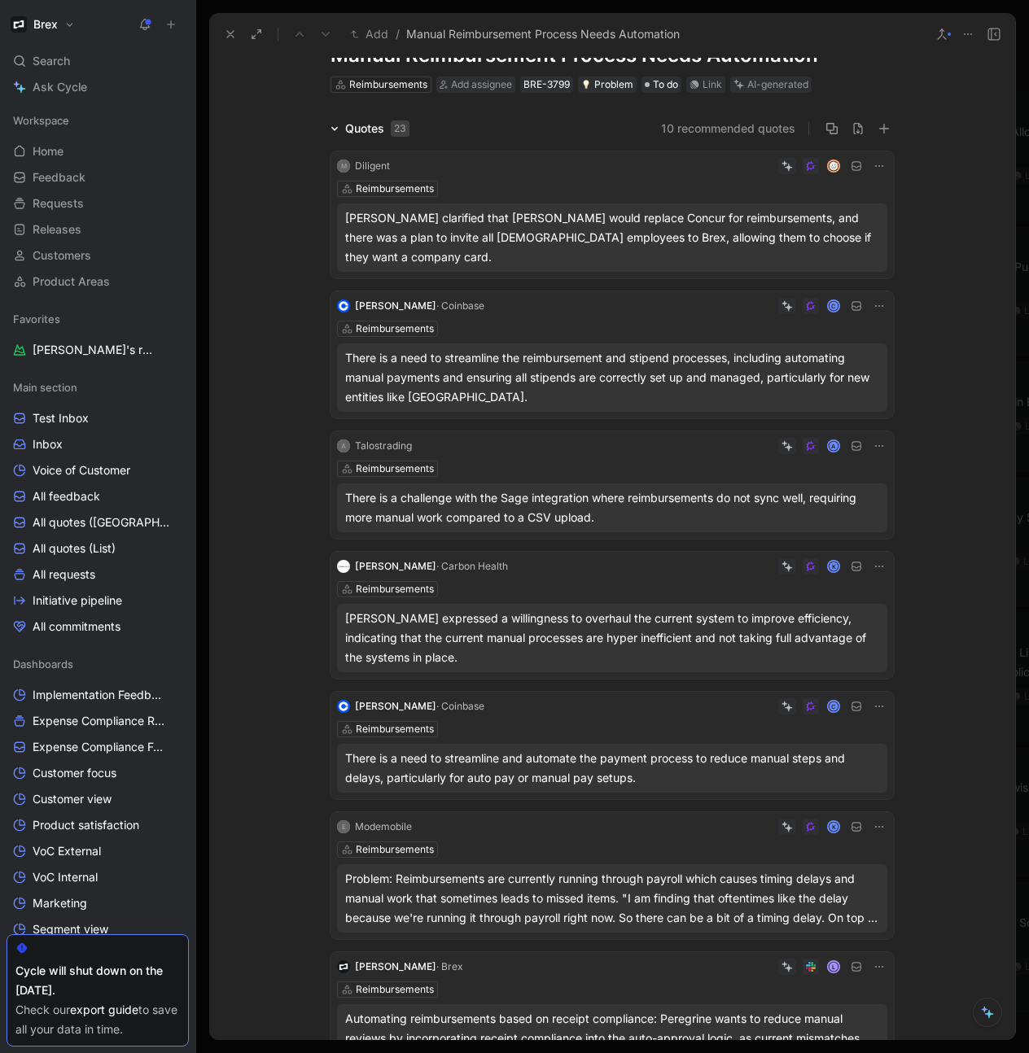
scroll to position [189, 0]
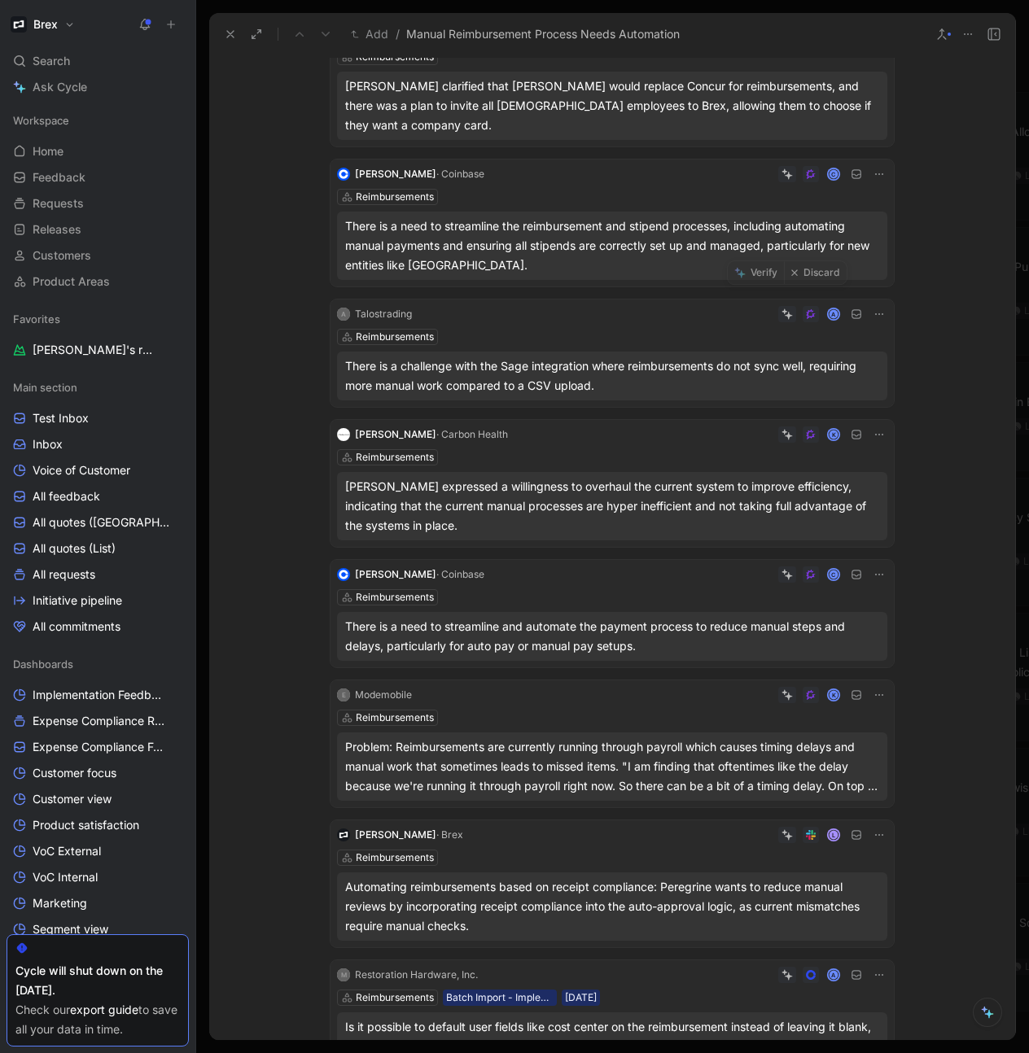
click at [787, 312] on icon at bounding box center [788, 315] width 7 height 7
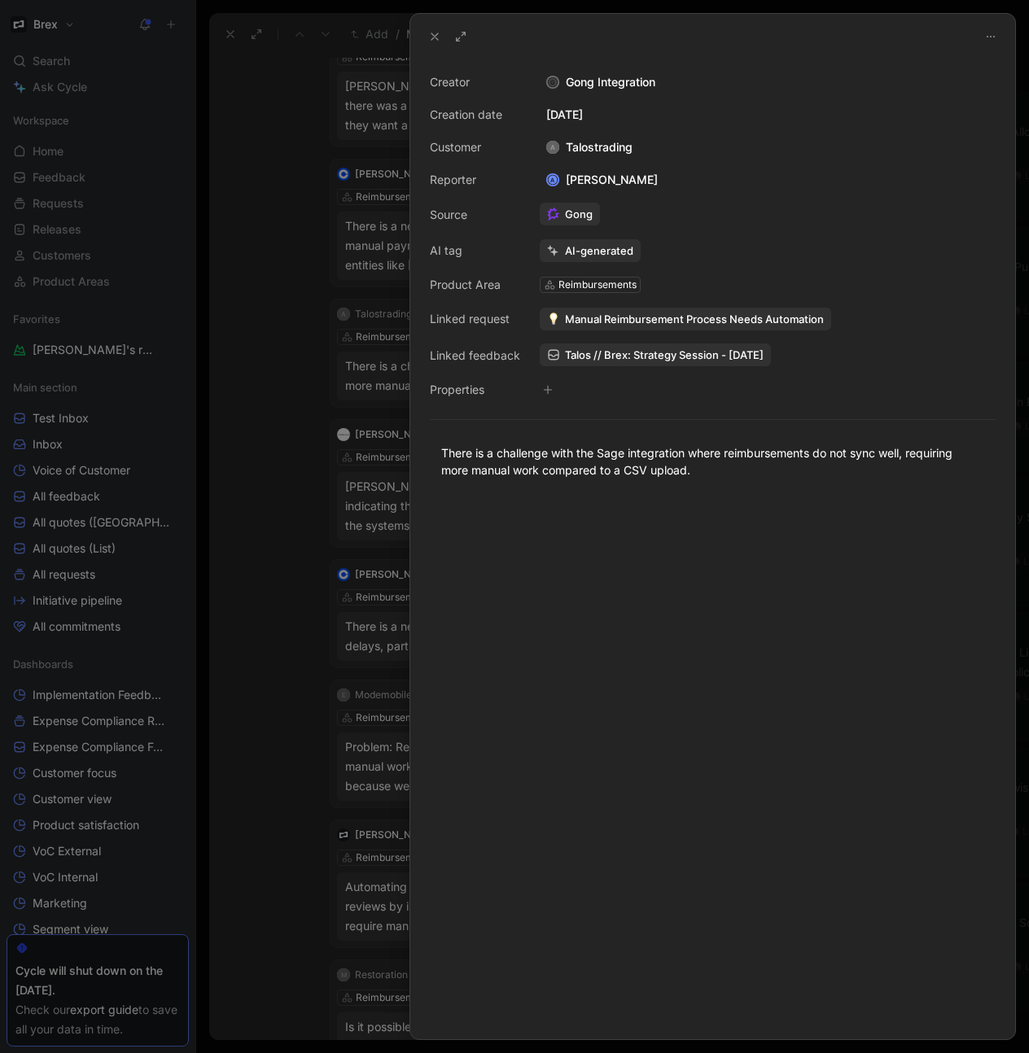
click at [427, 36] on button at bounding box center [434, 36] width 23 height 23
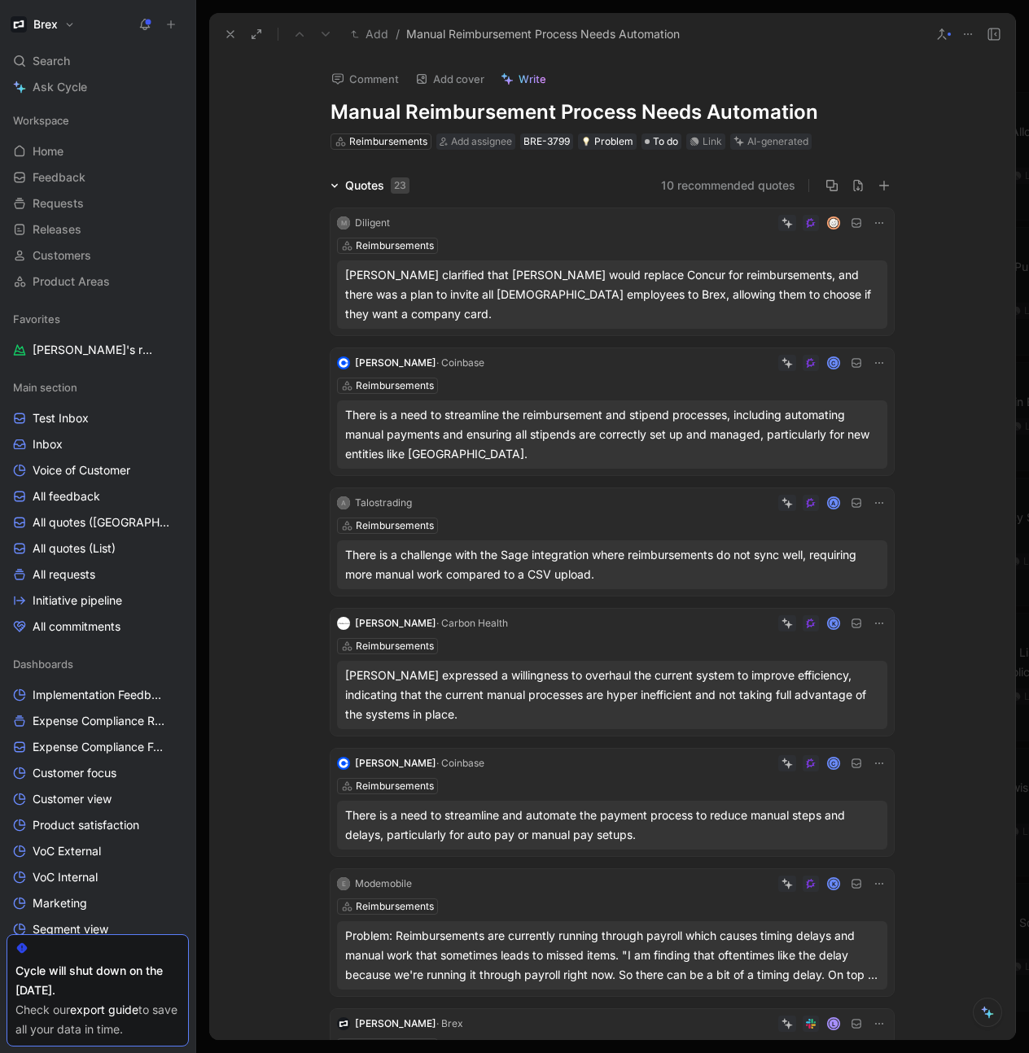
click at [878, 497] on icon at bounding box center [879, 503] width 13 height 13
click at [845, 540] on span "Change request" at bounding box center [837, 538] width 85 height 14
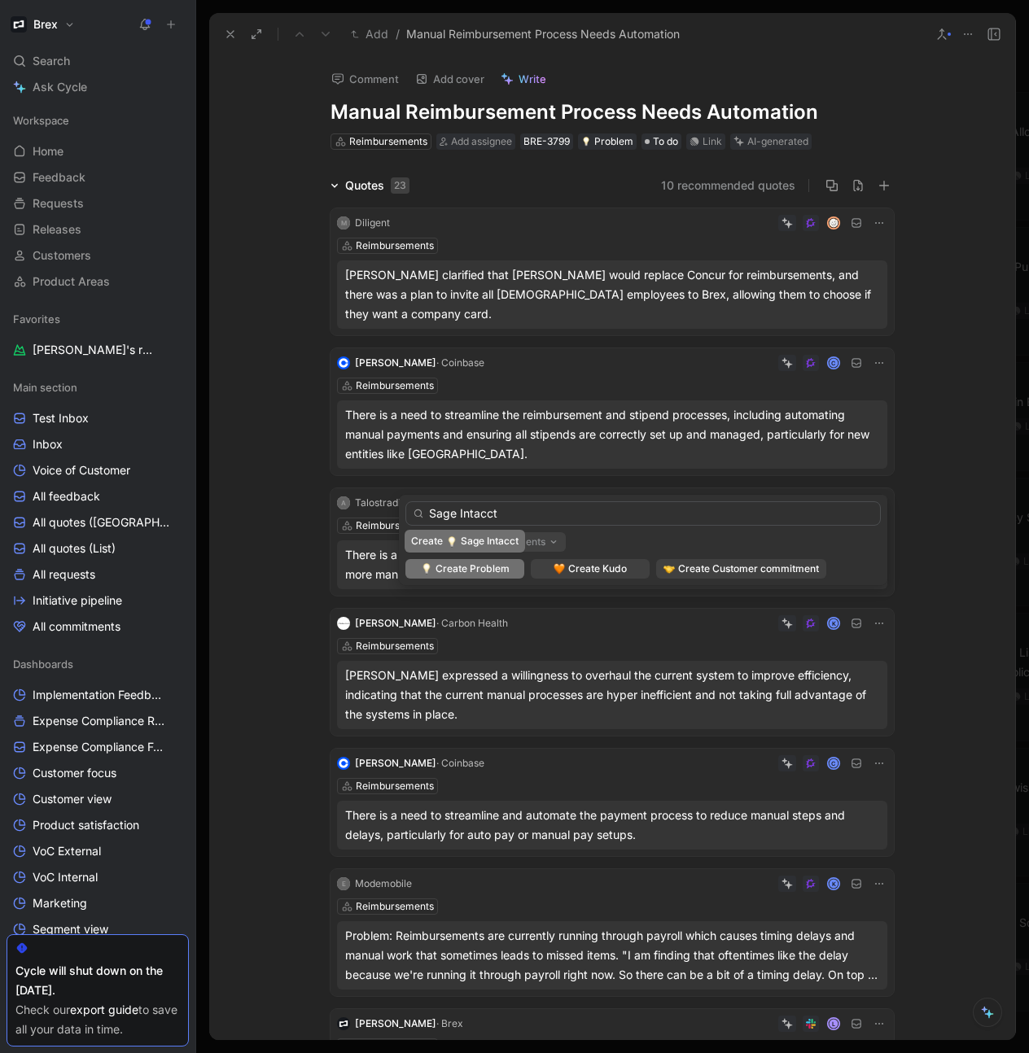
type input "Sage Intacct"
click at [481, 570] on span "Create Problem" at bounding box center [473, 569] width 74 height 16
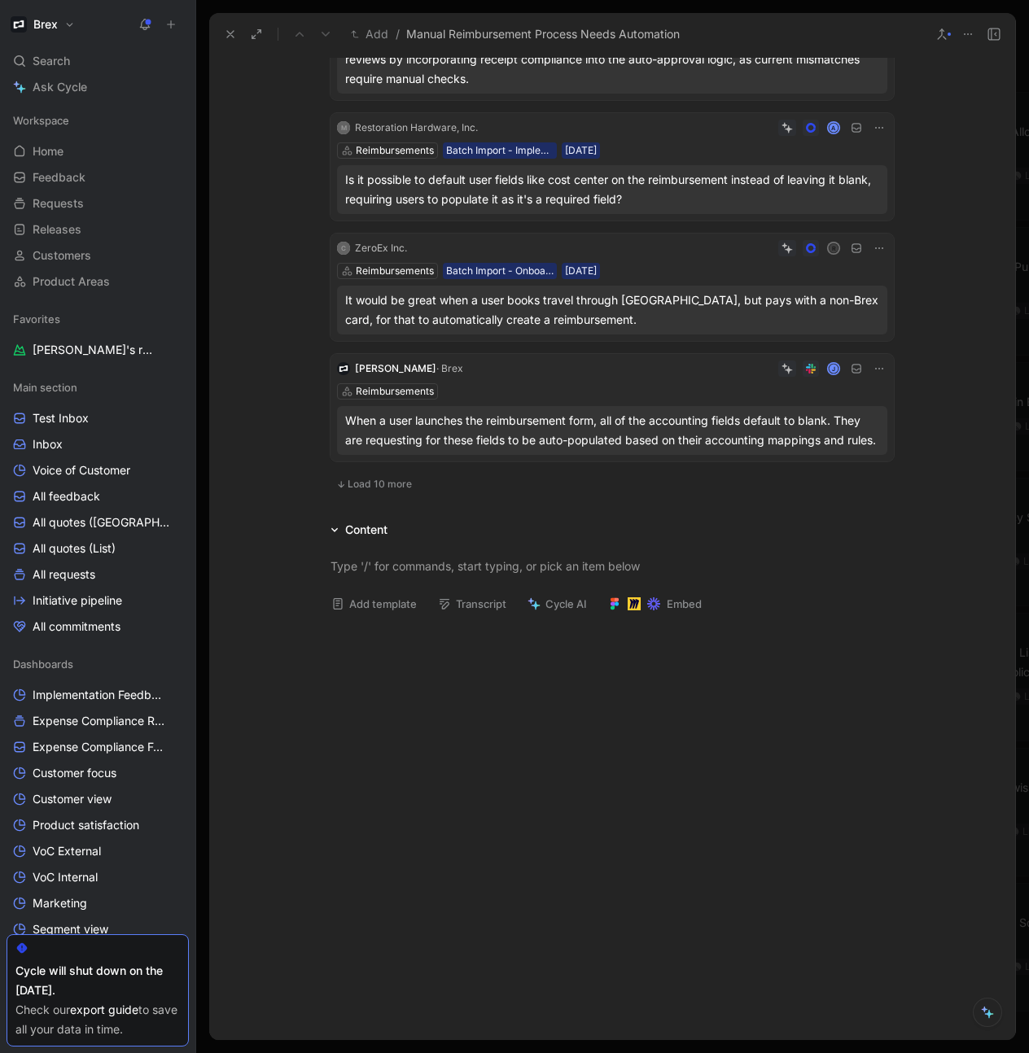
scroll to position [937, 0]
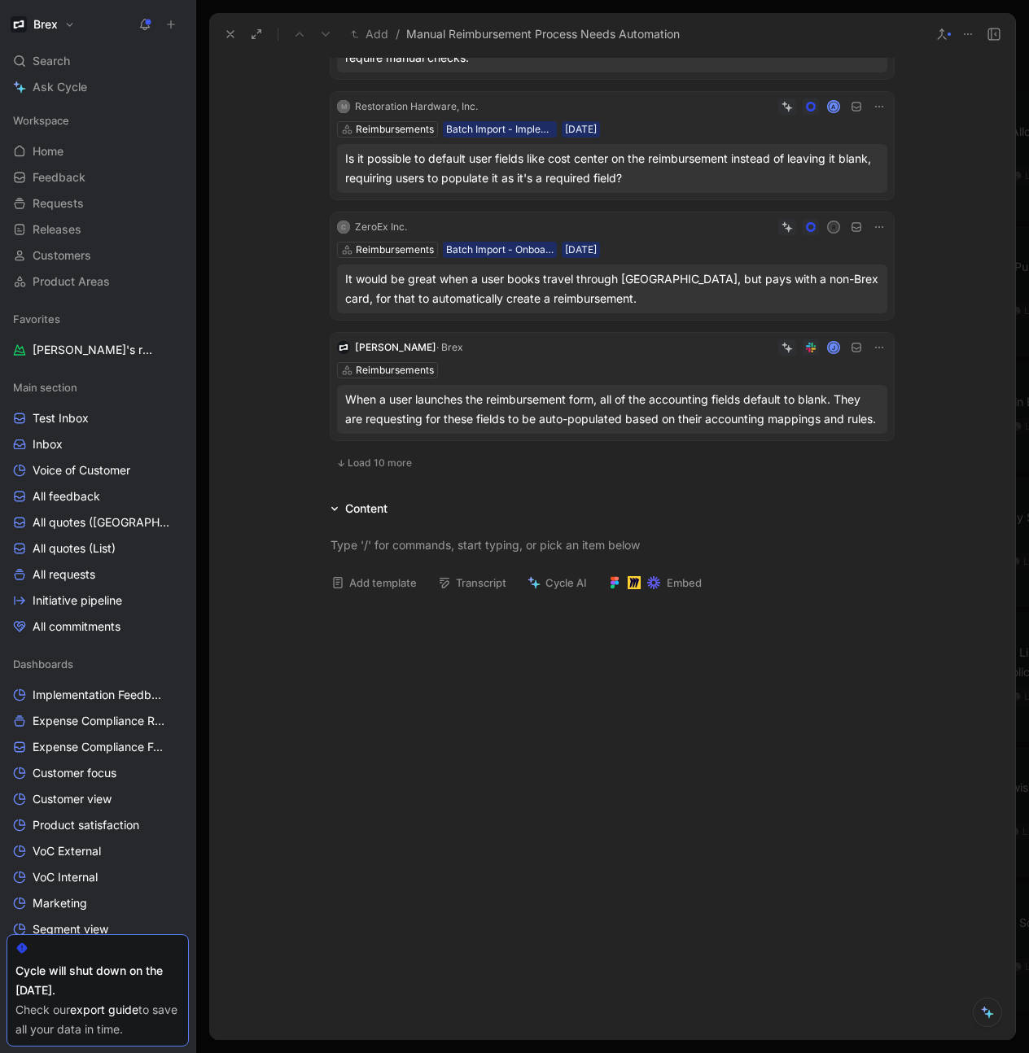
click at [380, 457] on span "Load 10 more" at bounding box center [380, 463] width 64 height 13
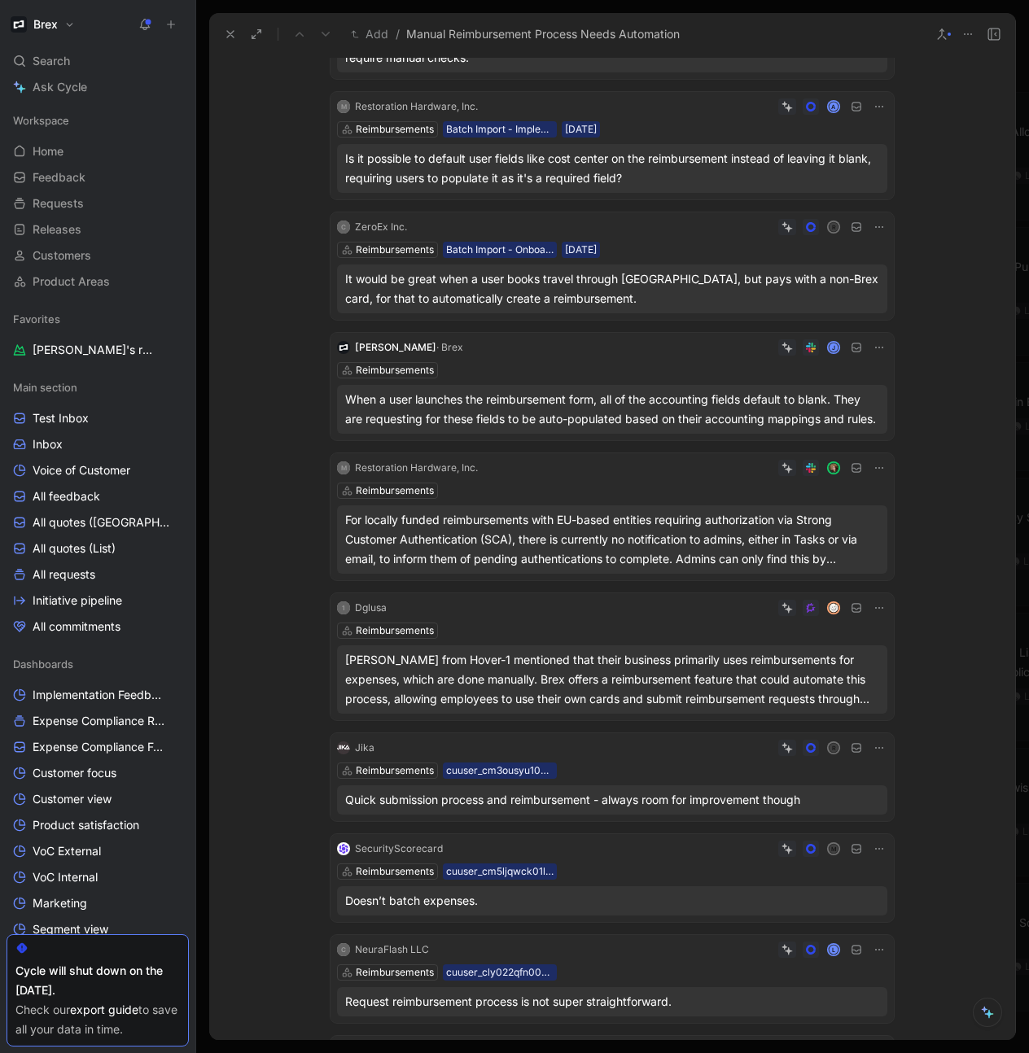
click at [501, 390] on div "When a user launches the reimbursement form, all of the accounting fields defau…" at bounding box center [612, 409] width 534 height 39
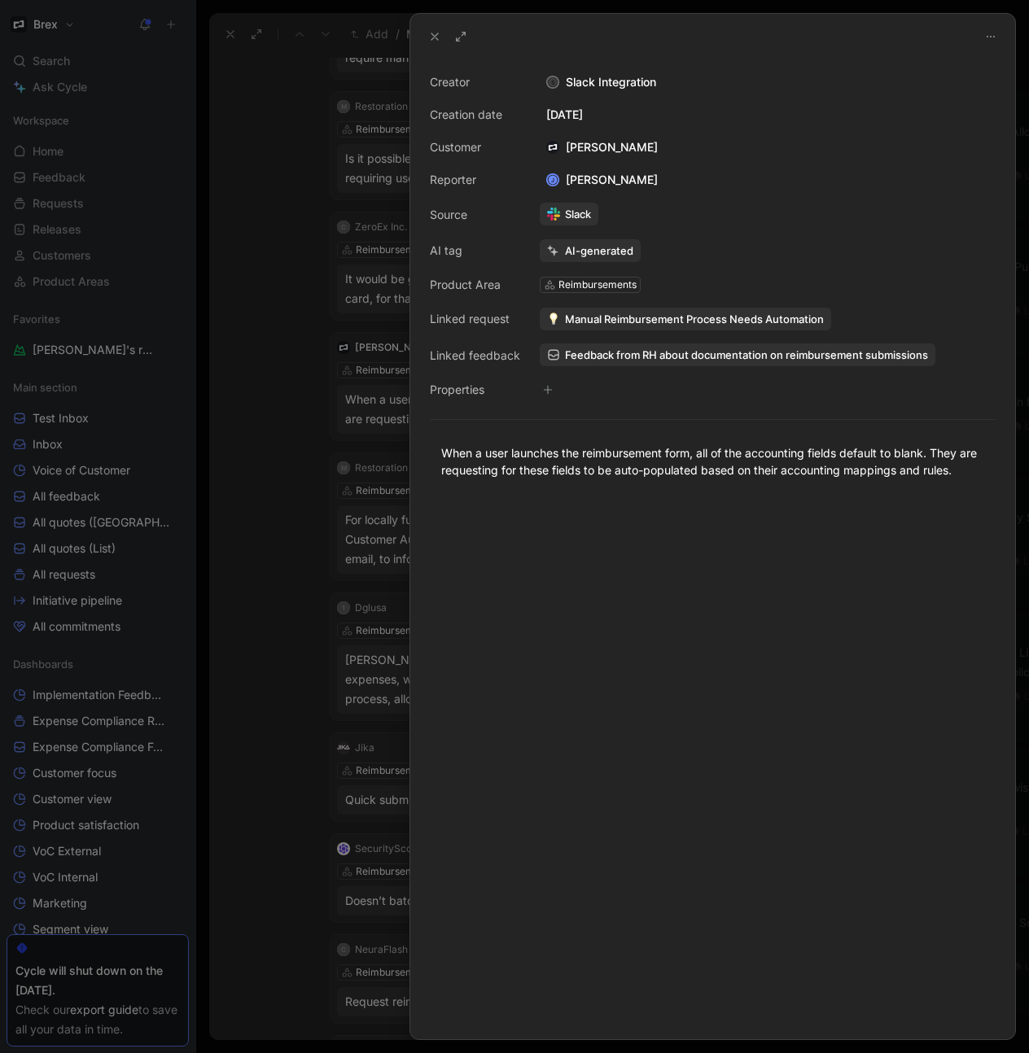
click at [432, 38] on use at bounding box center [434, 36] width 7 height 7
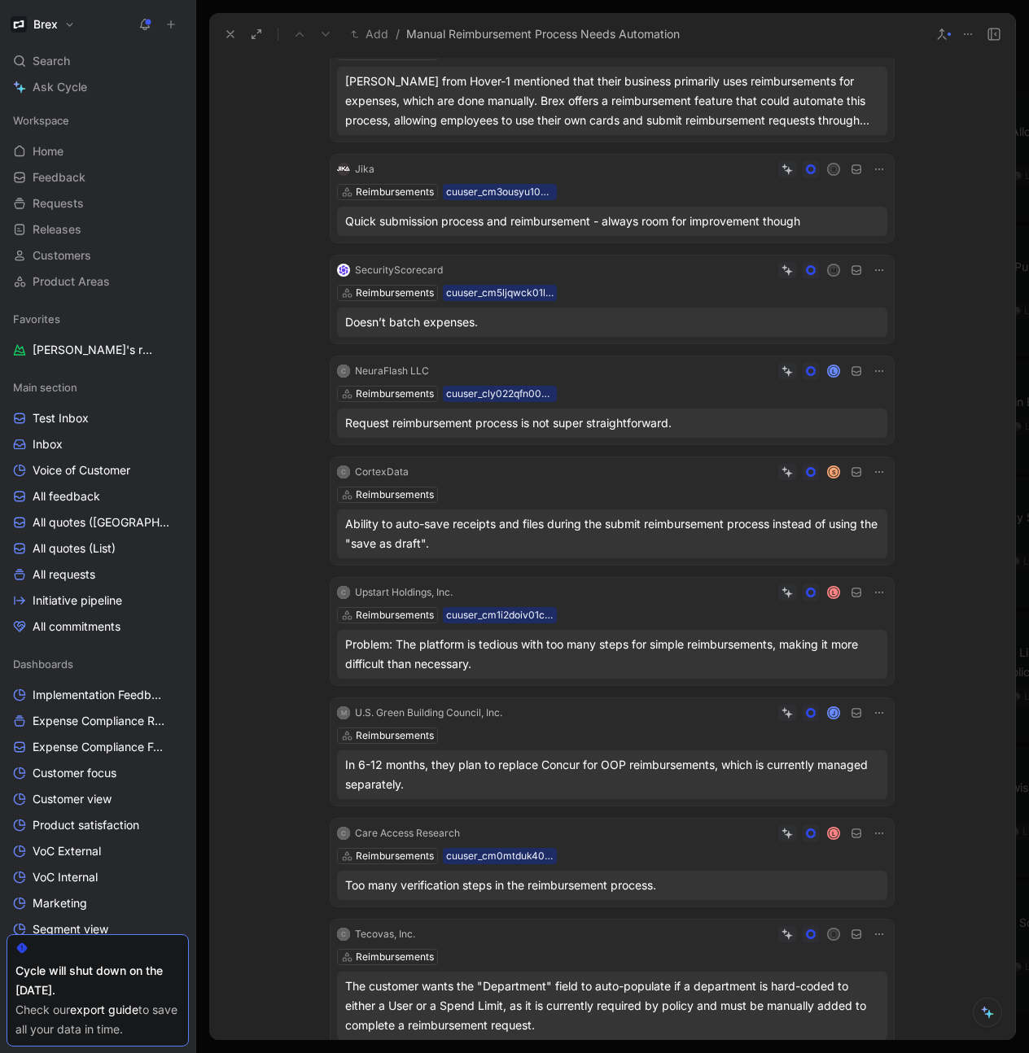
scroll to position [1521, 0]
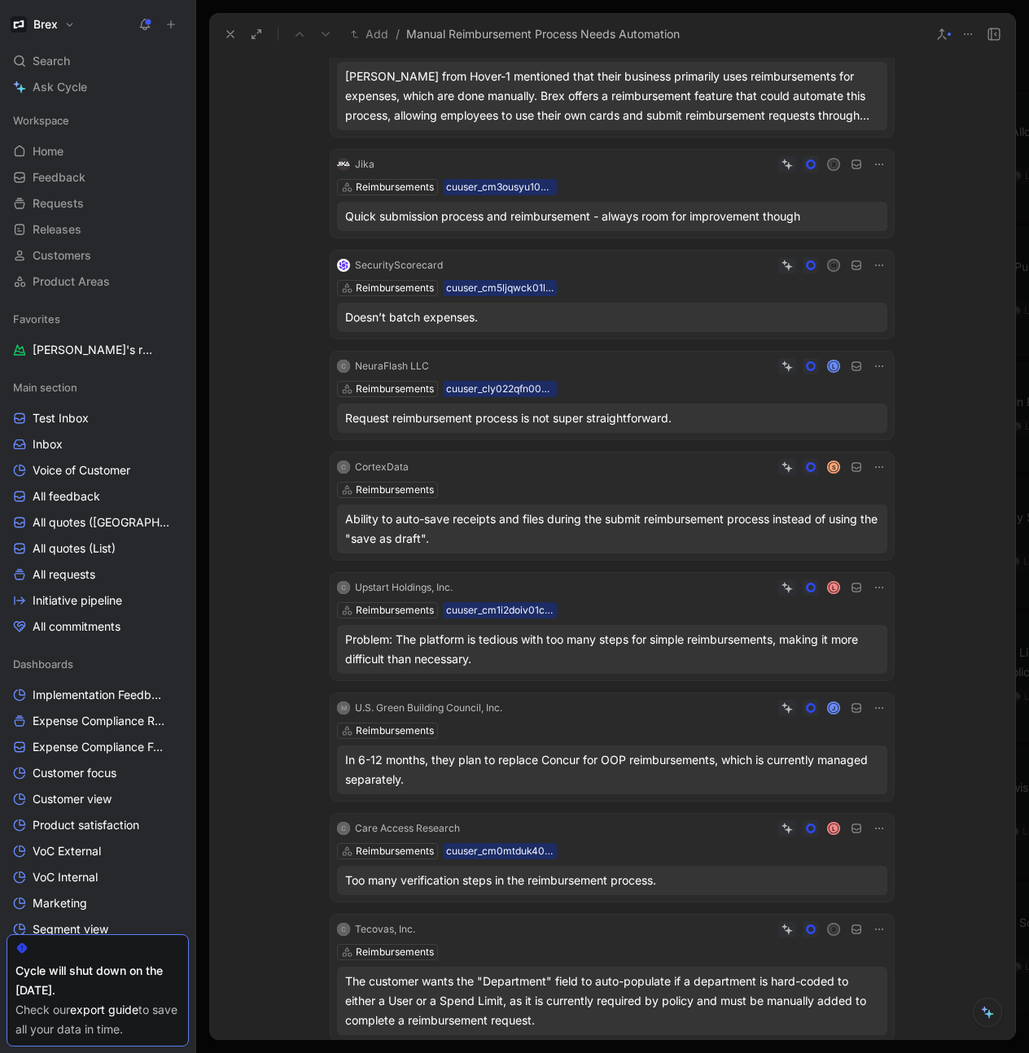
click at [431, 257] on div "SecurityScorecard" at bounding box center [399, 265] width 88 height 16
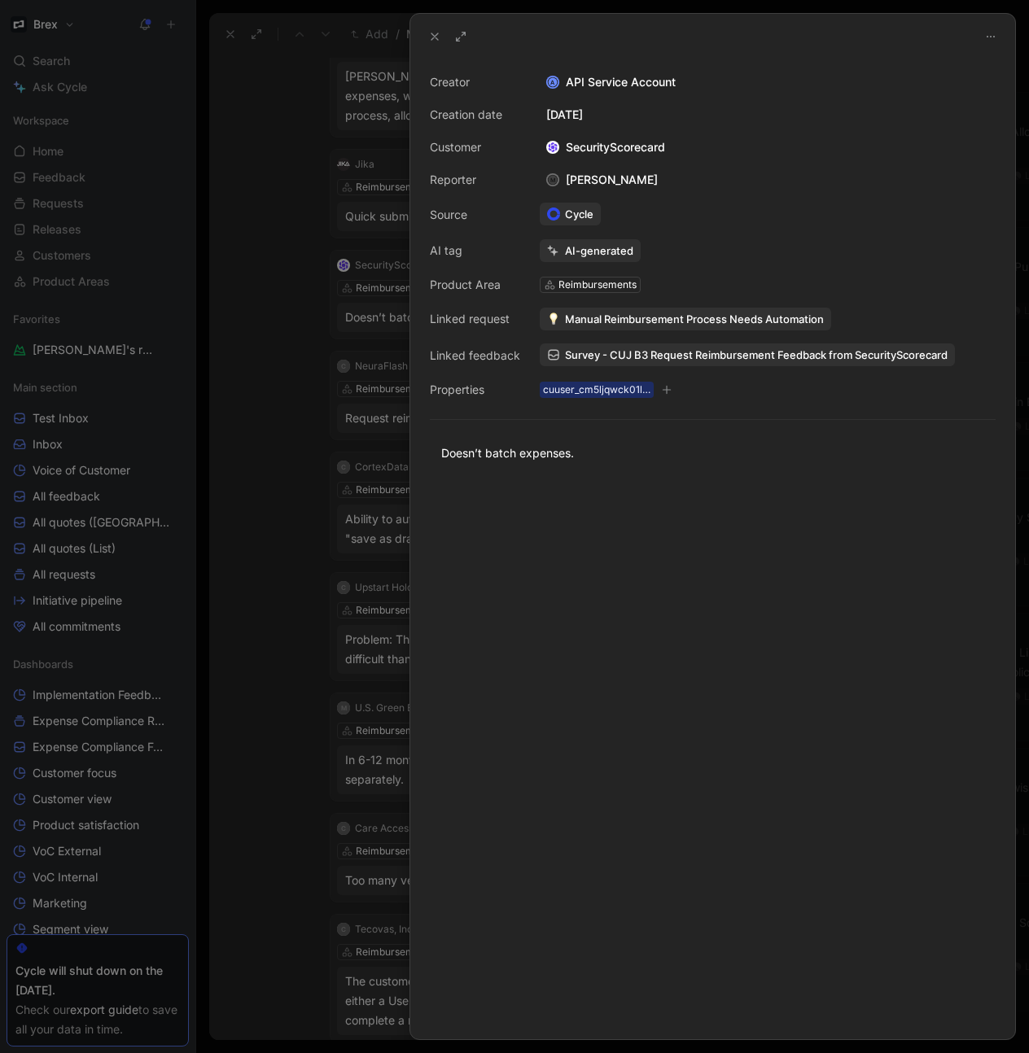
click at [430, 41] on icon at bounding box center [434, 36] width 13 height 13
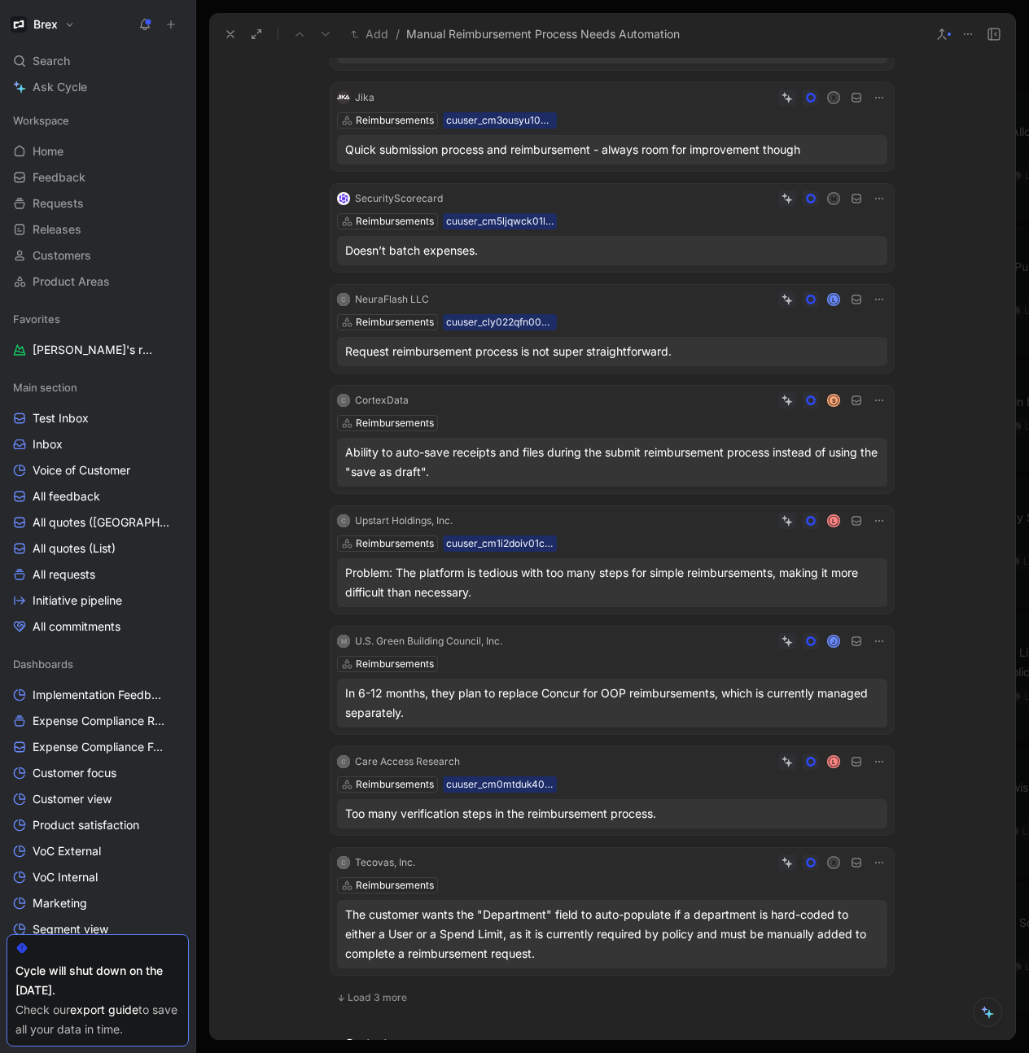
scroll to position [1592, 0]
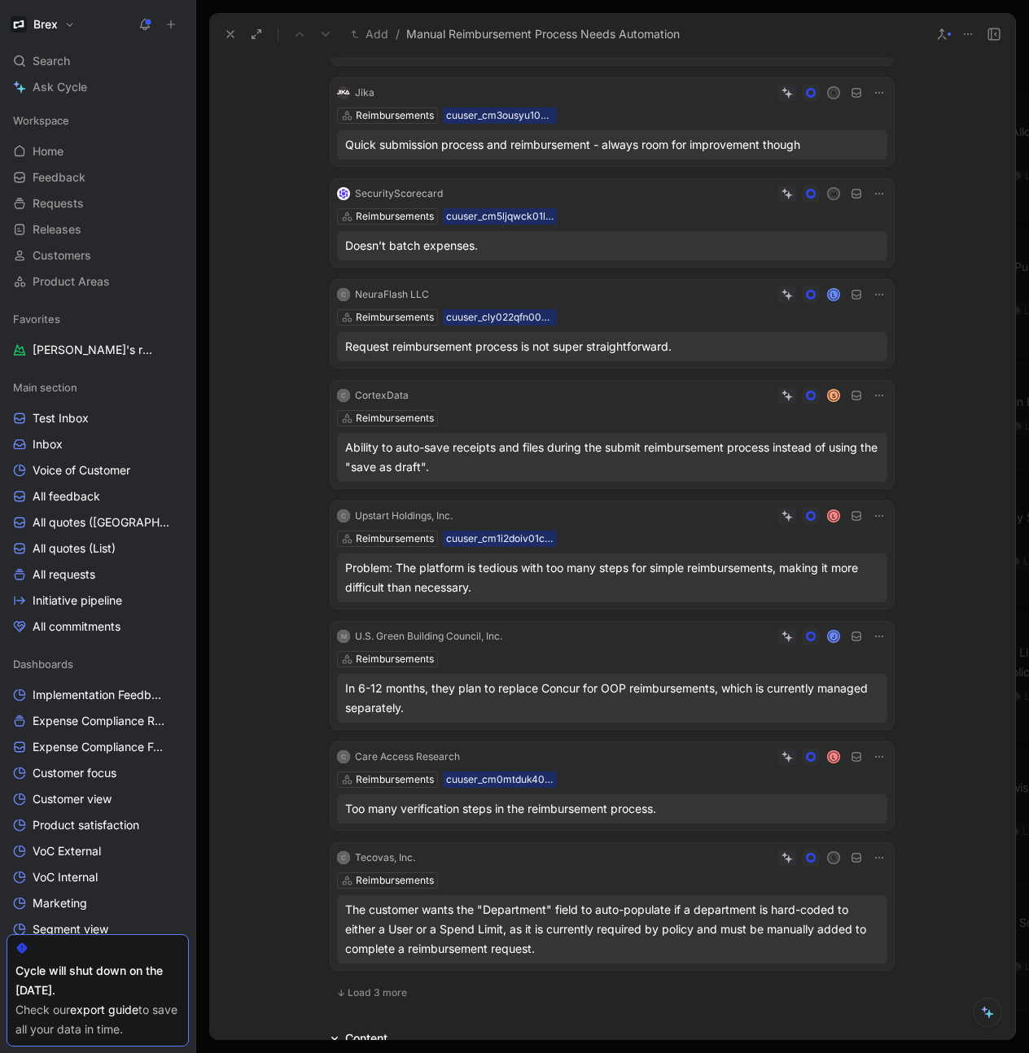
click at [753, 337] on div "Request reimbursement process is not super straightforward." at bounding box center [612, 347] width 534 height 20
click at [882, 389] on icon at bounding box center [879, 395] width 13 height 13
click at [616, 387] on div "S" at bounding box center [651, 395] width 472 height 16
click at [873, 389] on icon at bounding box center [879, 395] width 13 height 13
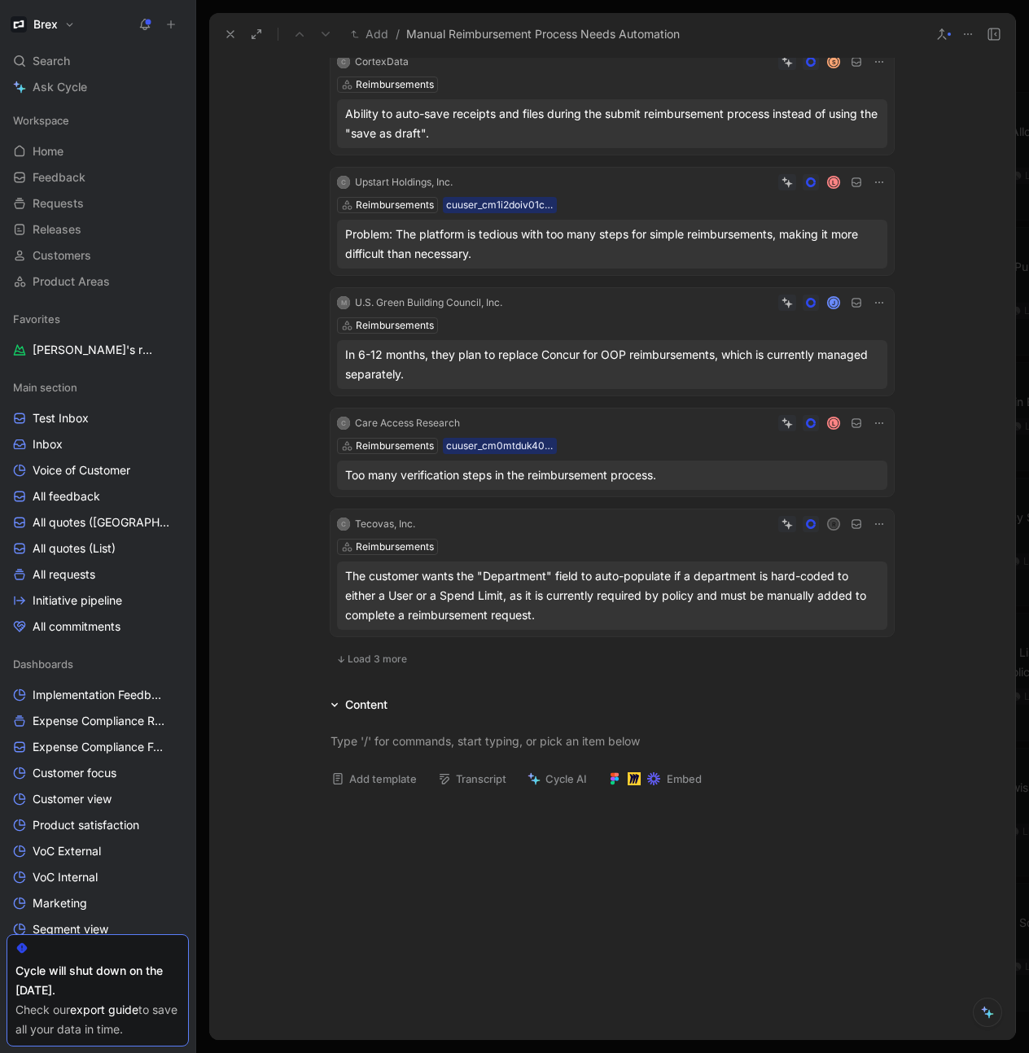
scroll to position [1933, 0]
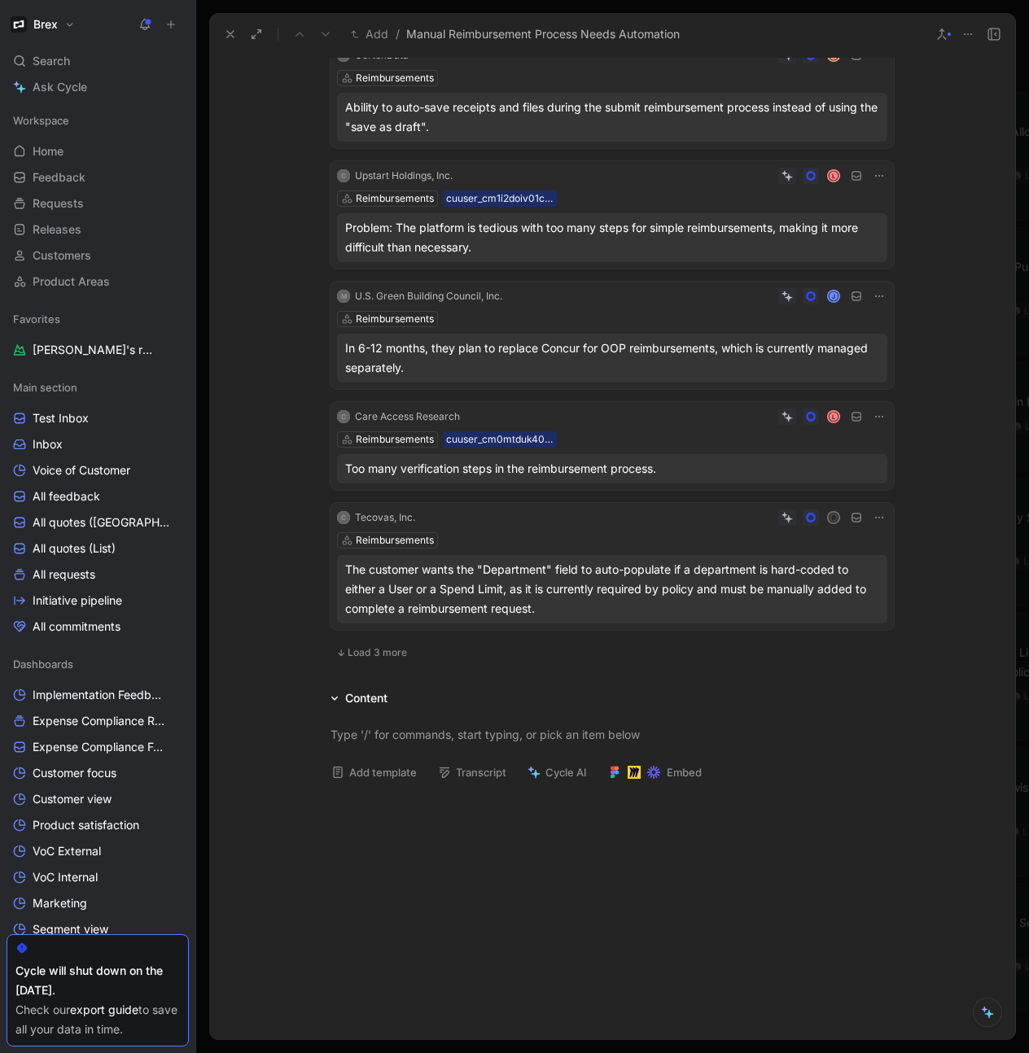
click at [383, 646] on span "Load 3 more" at bounding box center [377, 652] width 59 height 13
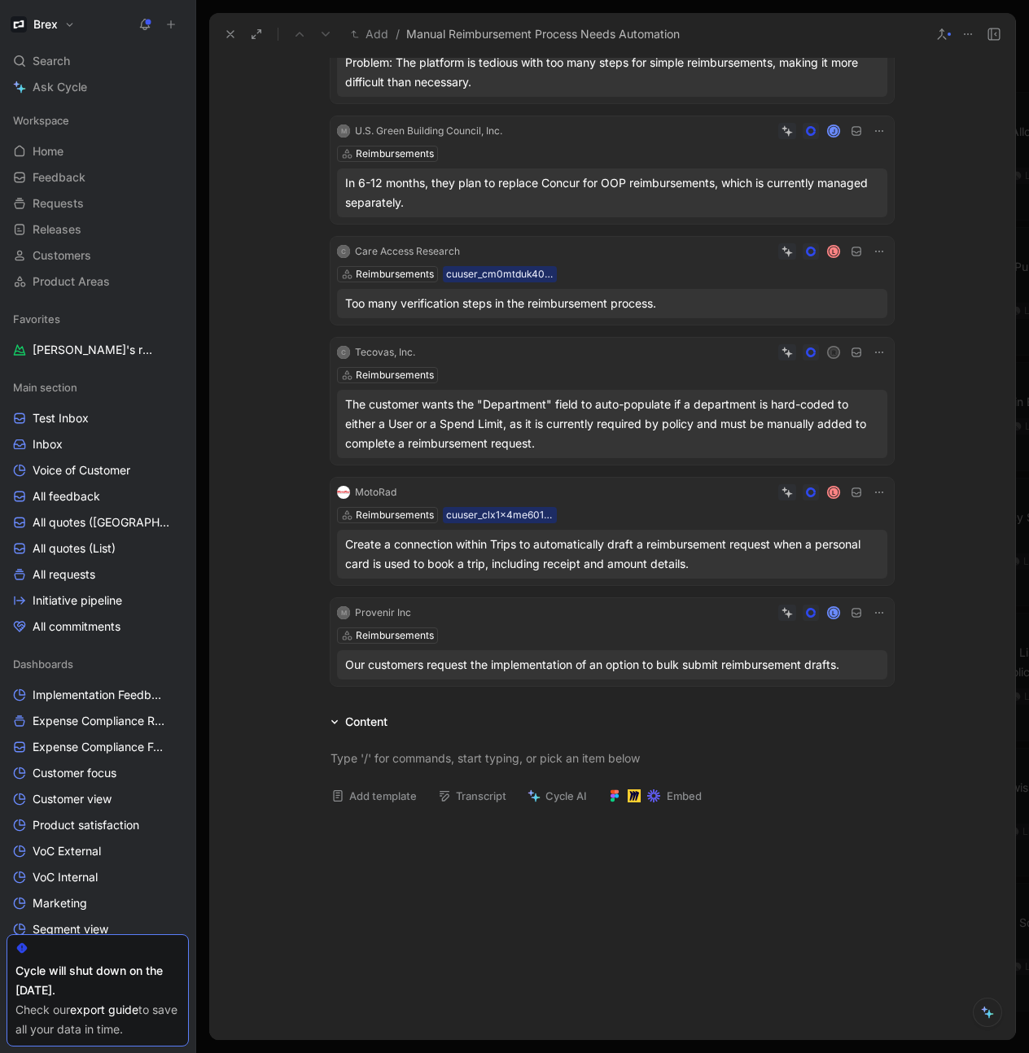
scroll to position [2099, 0]
click at [225, 35] on icon at bounding box center [230, 34] width 13 height 13
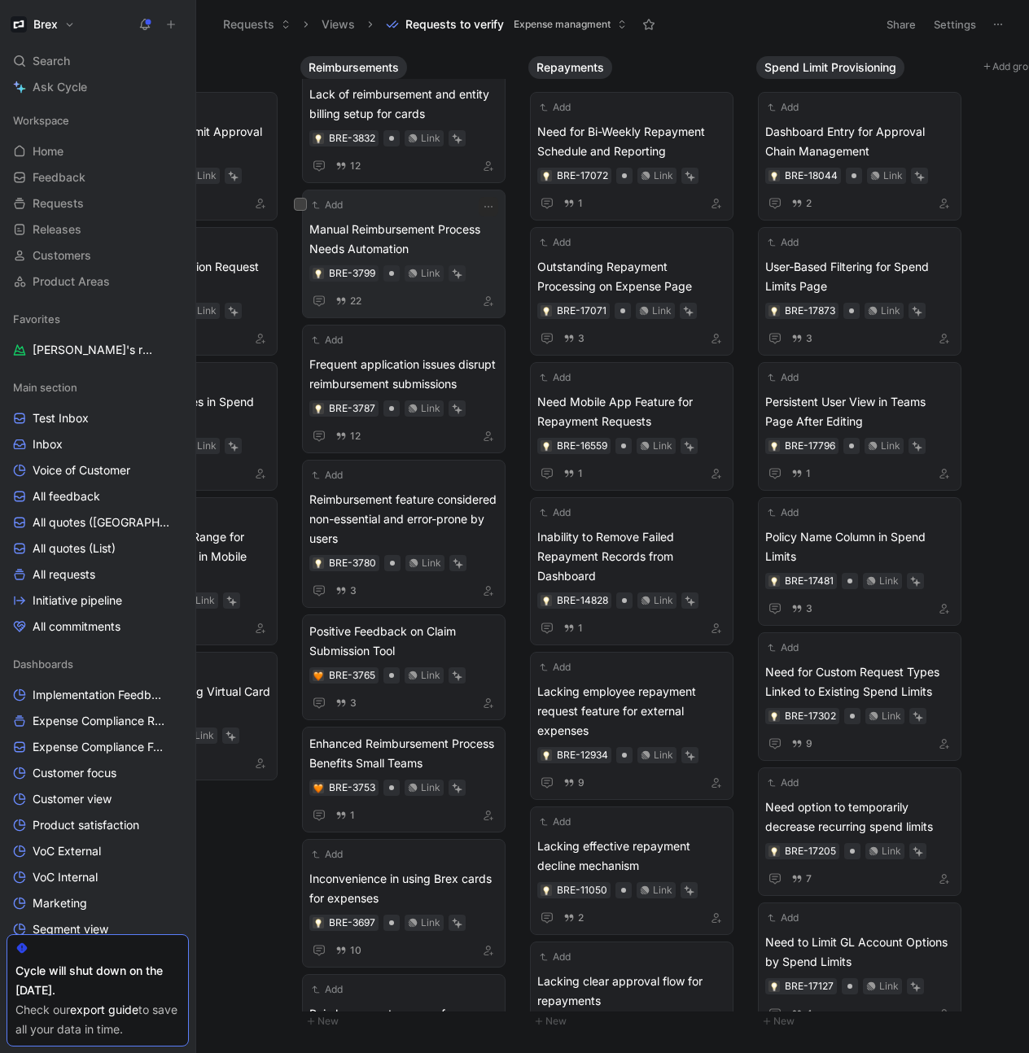
scroll to position [0, 1501]
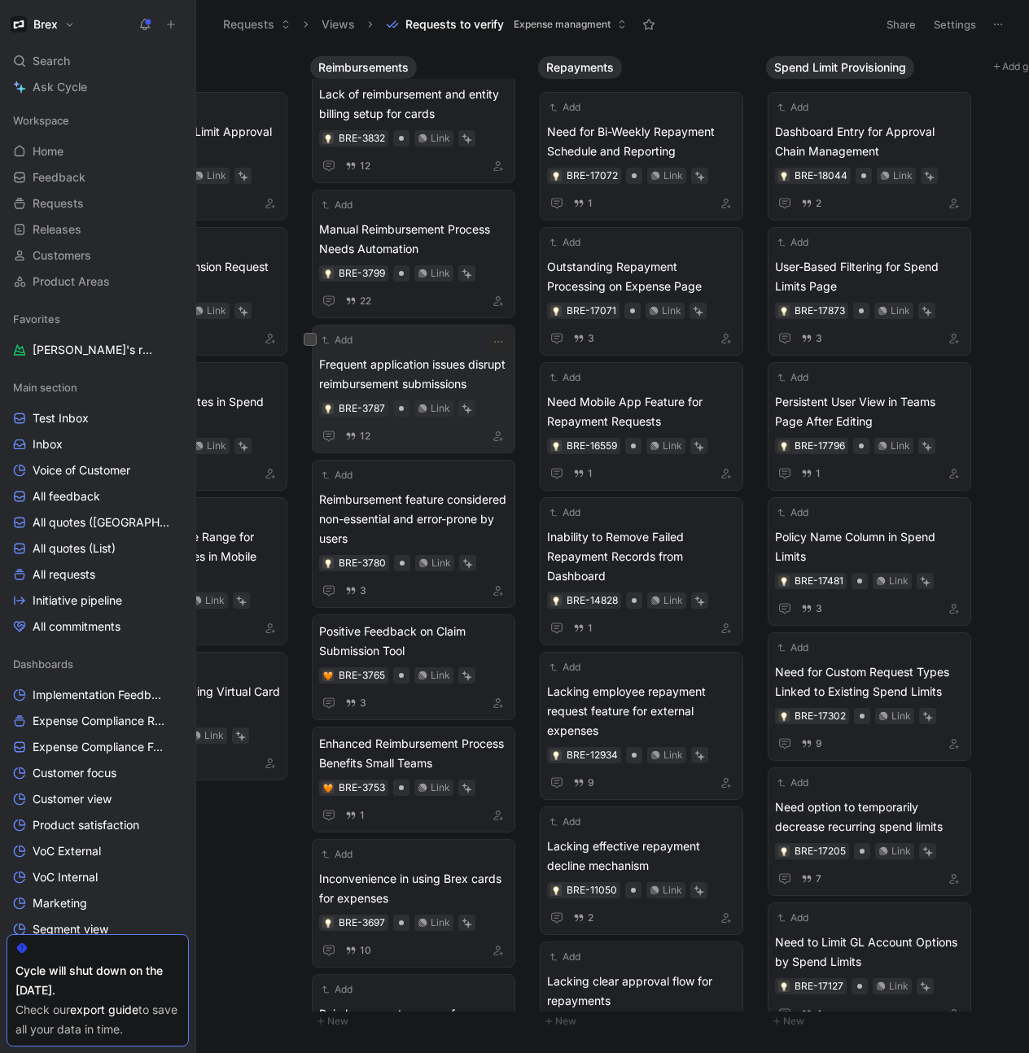
click at [401, 379] on span "Frequent application issues disrupt reimbursement submissions" at bounding box center [413, 374] width 189 height 39
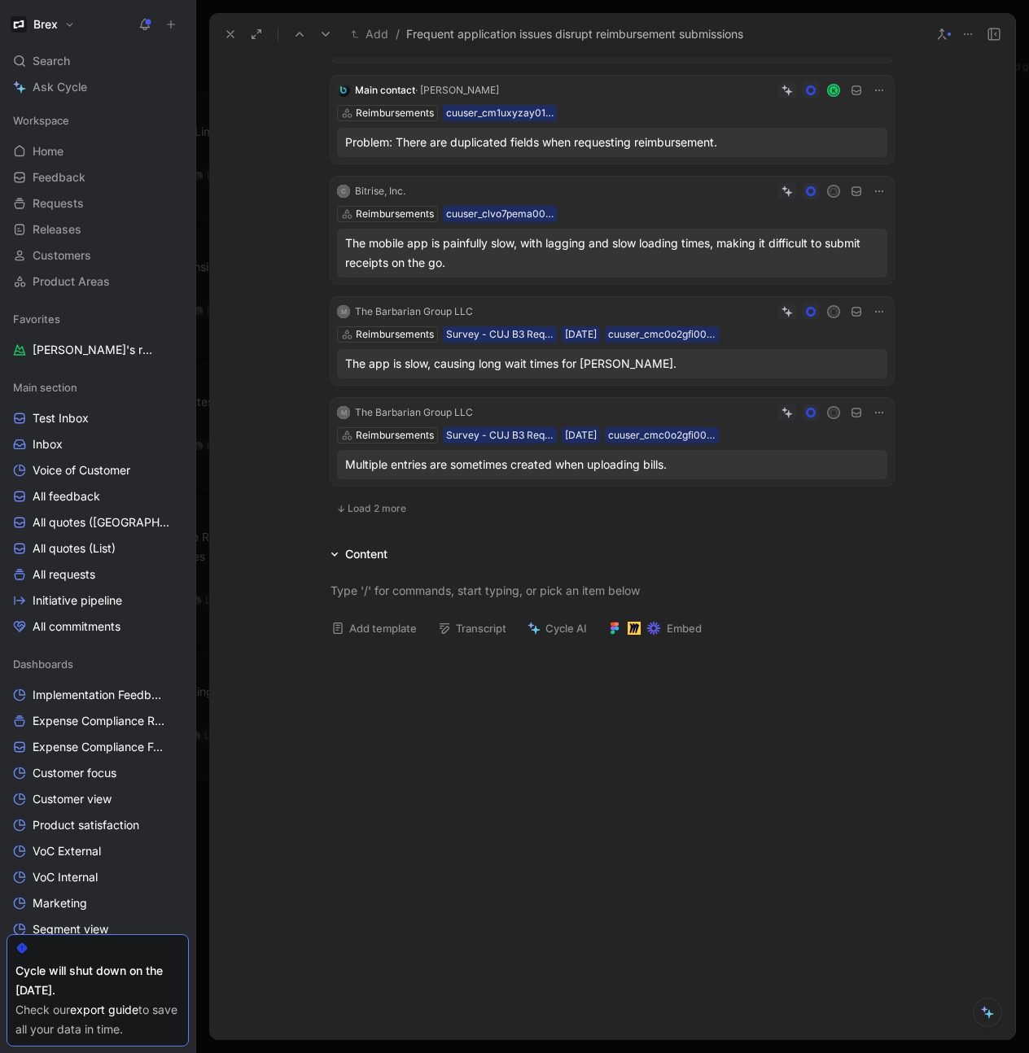
scroll to position [827, 0]
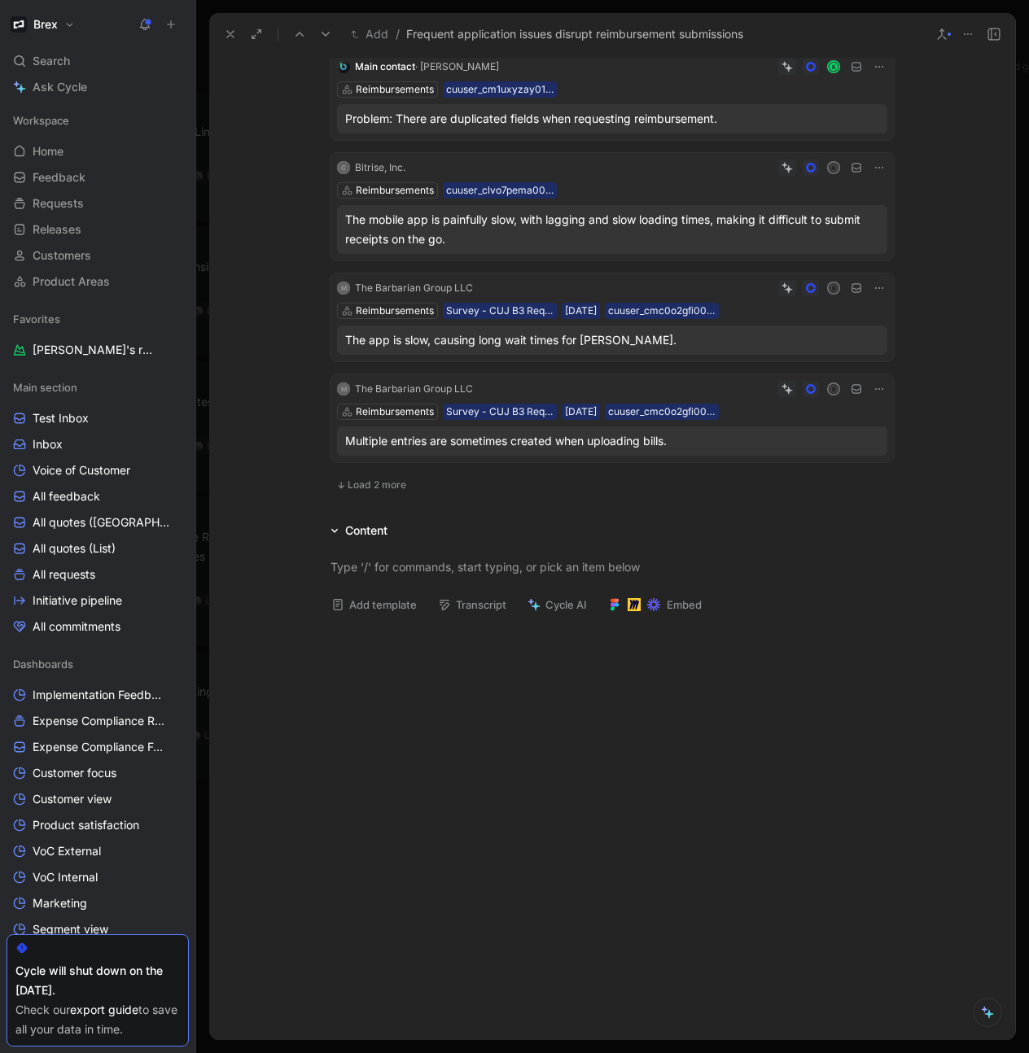
click at [383, 481] on span "Load 2 more" at bounding box center [377, 485] width 59 height 13
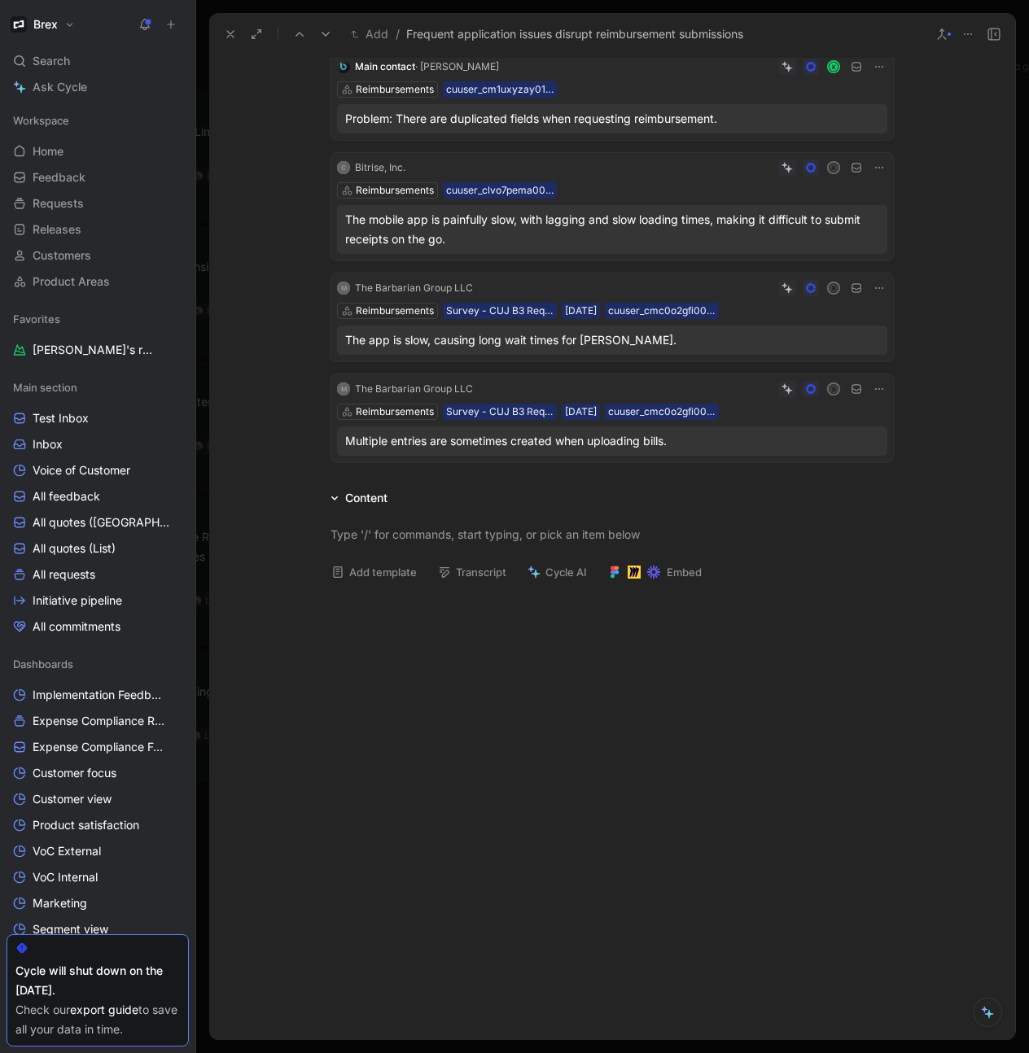
click at [227, 38] on icon at bounding box center [230, 34] width 13 height 13
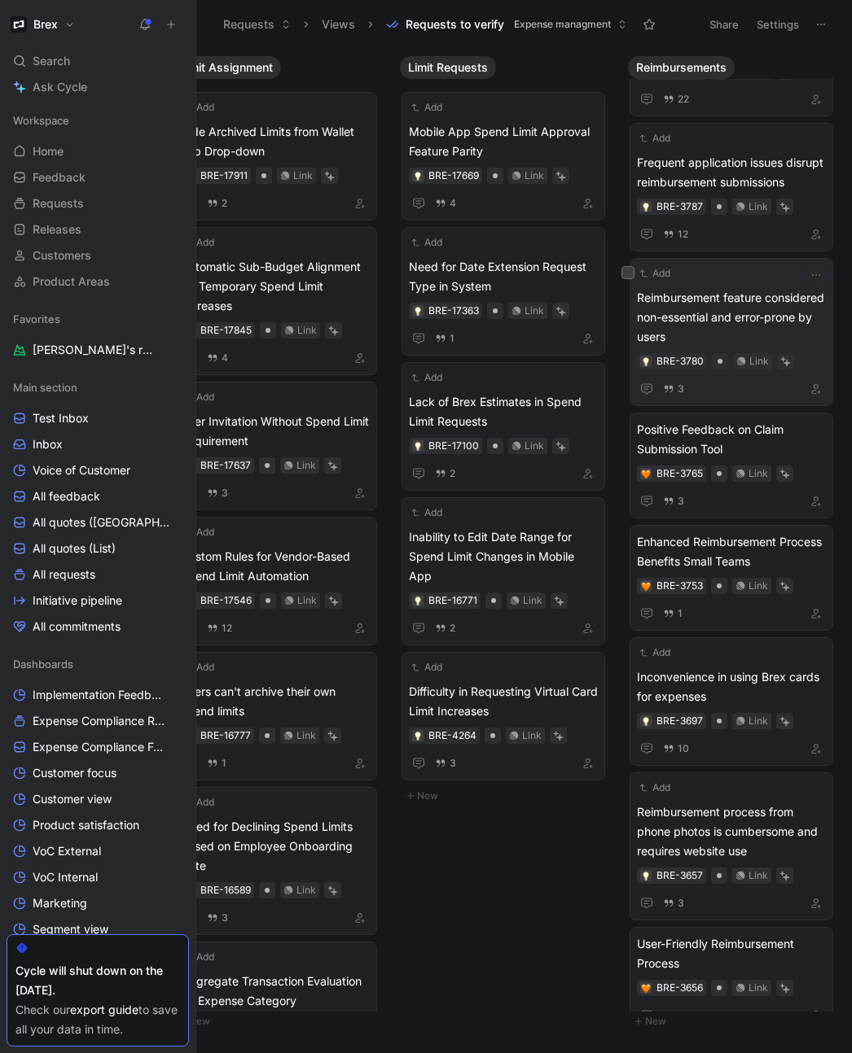
scroll to position [3699, 0]
click at [715, 317] on span "Reimbursement feature considered non-essential and error-prone by users" at bounding box center [731, 316] width 189 height 59
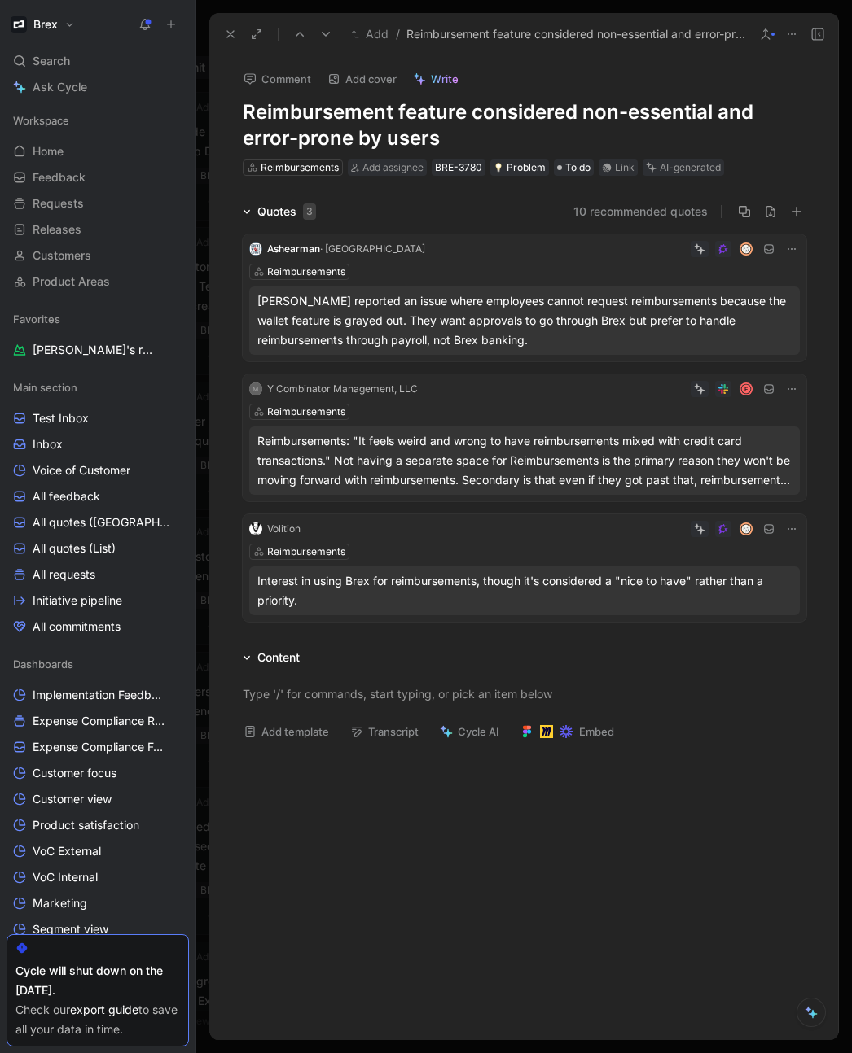
click at [227, 41] on button at bounding box center [230, 34] width 23 height 23
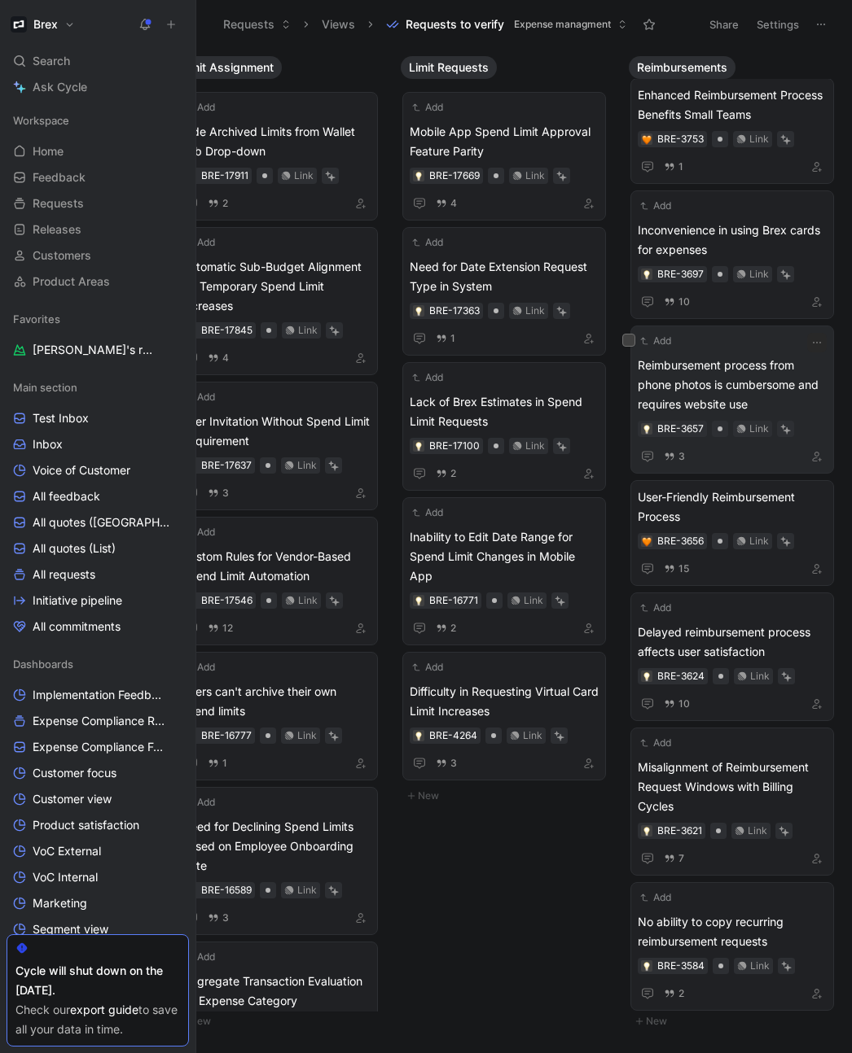
scroll to position [3972, 0]
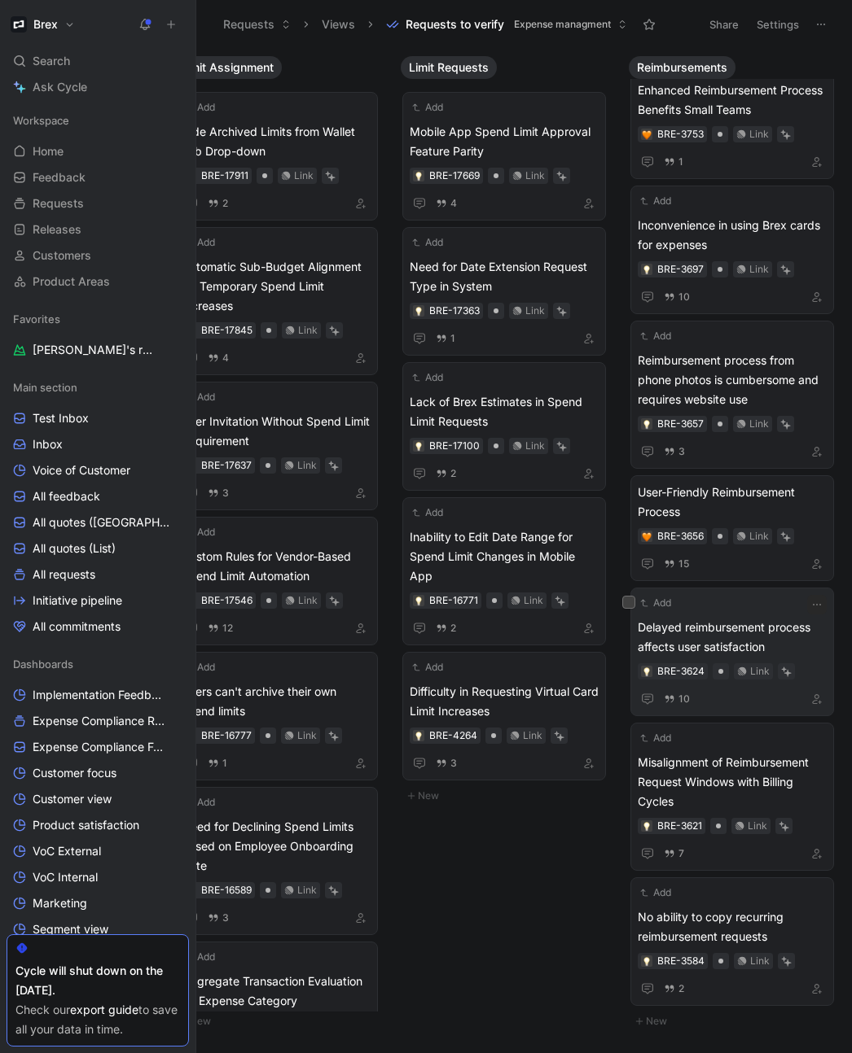
click at [711, 633] on span "Delayed reimbursement process affects user satisfaction" at bounding box center [731, 637] width 189 height 39
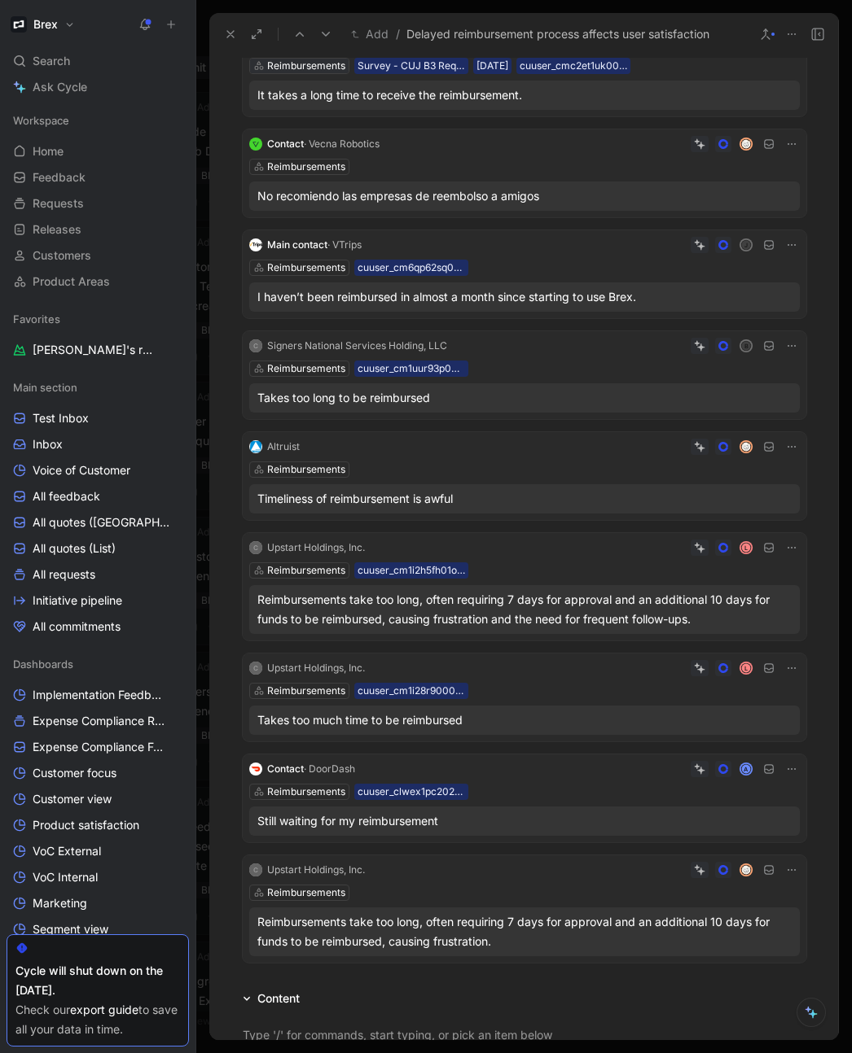
scroll to position [226, 0]
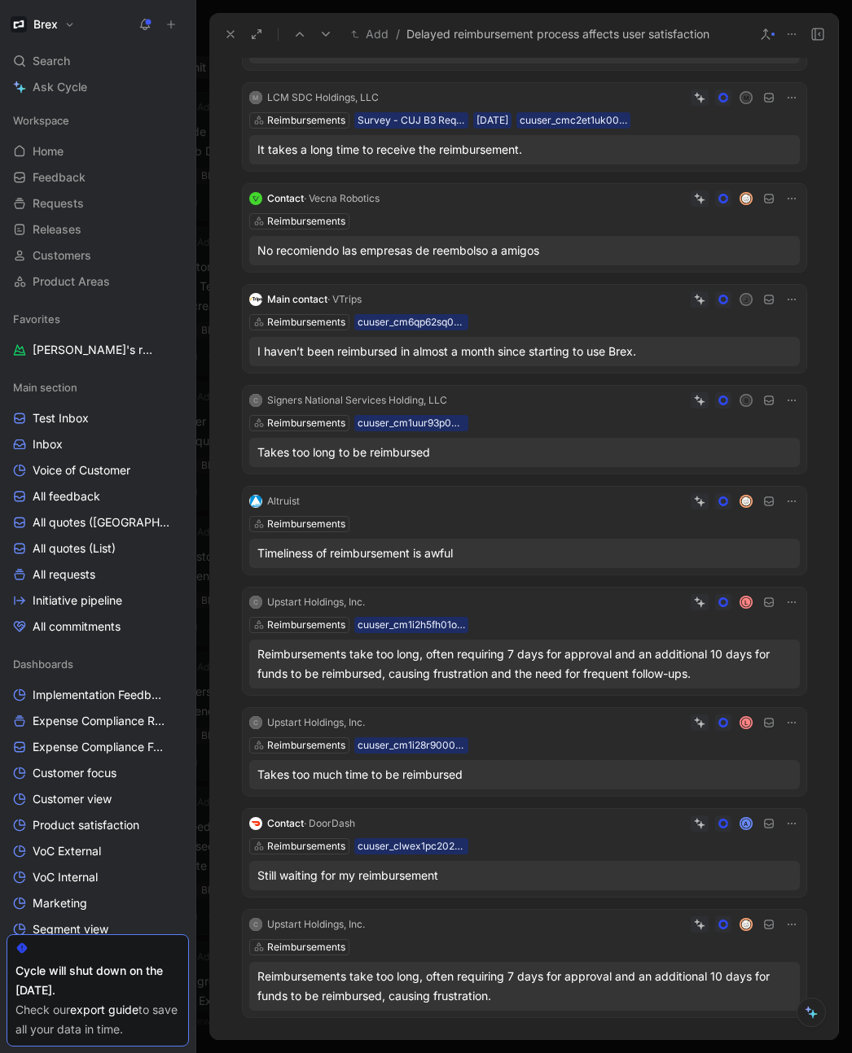
click at [234, 38] on icon at bounding box center [230, 34] width 13 height 13
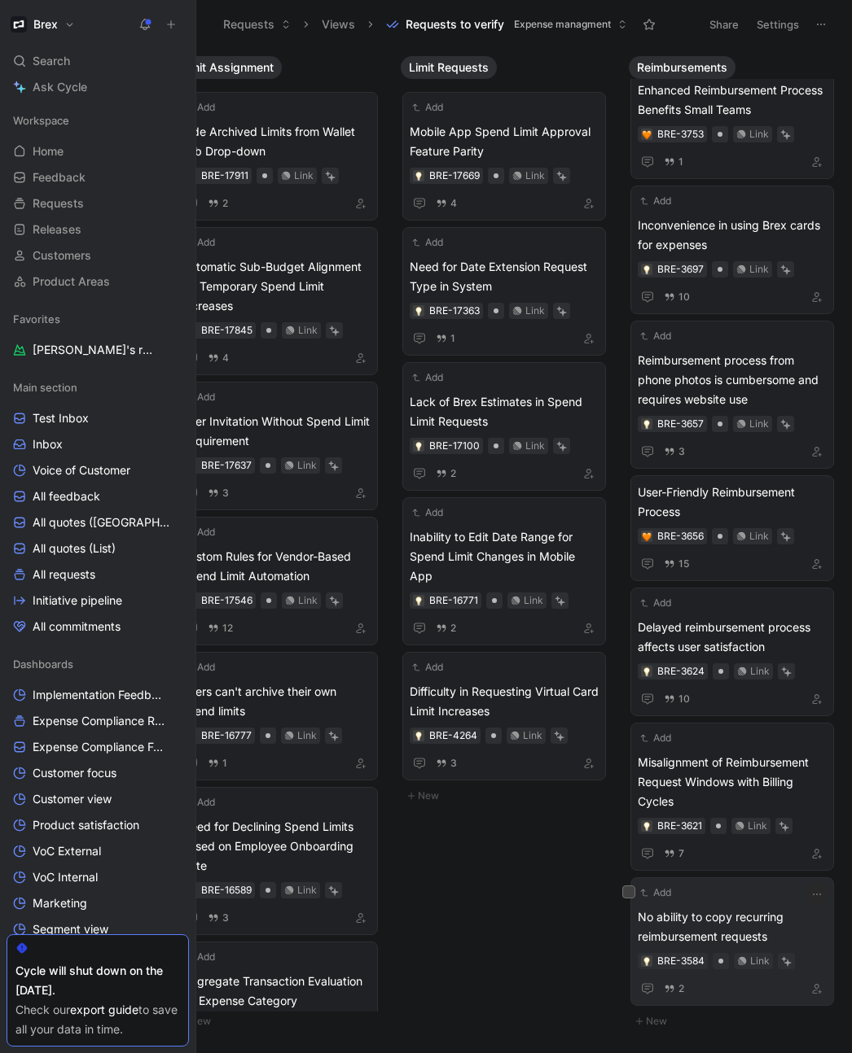
click at [725, 922] on span "No ability to copy recurring reimbursement requests" at bounding box center [731, 927] width 189 height 39
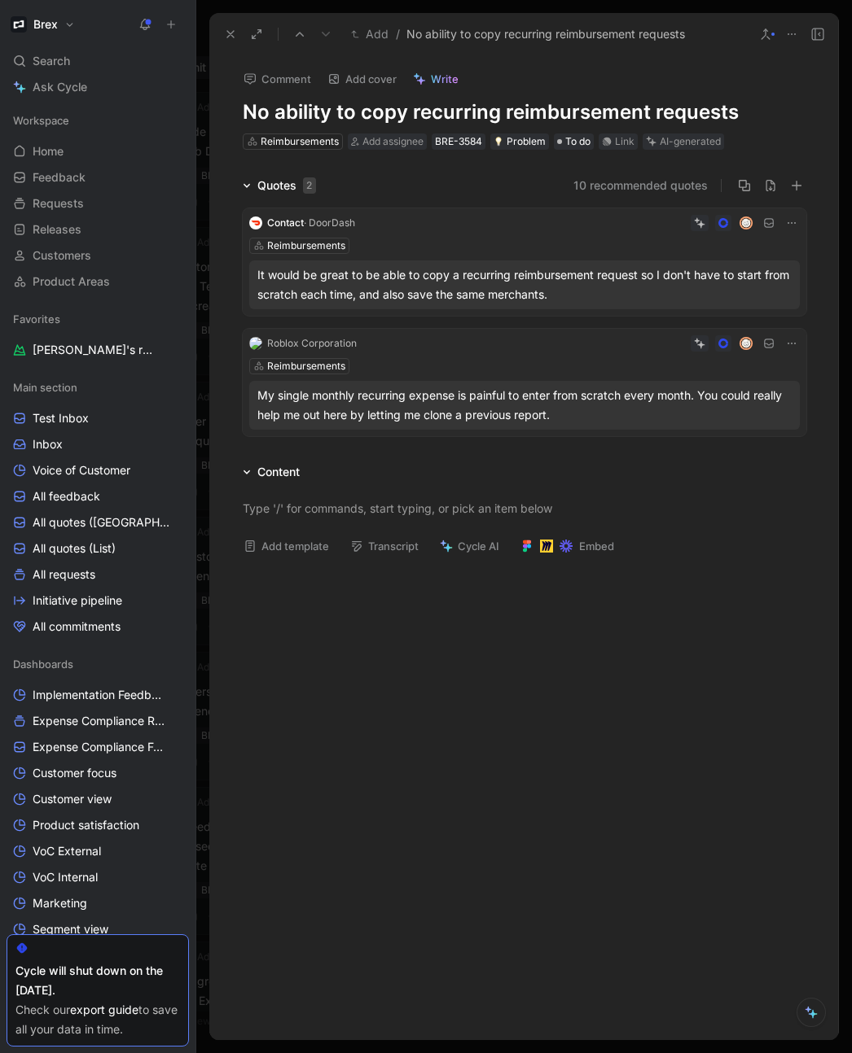
click at [225, 37] on icon at bounding box center [230, 34] width 13 height 13
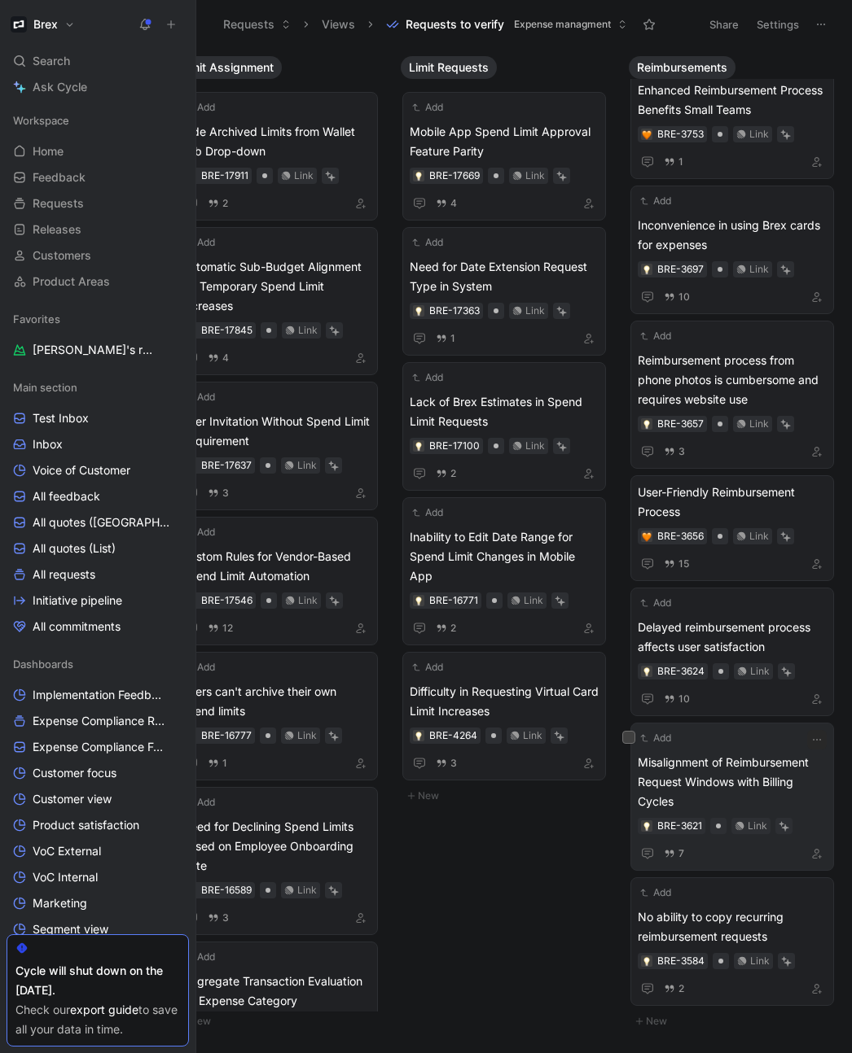
click at [745, 779] on span "Misalignment of Reimbursement Request Windows with Billing Cycles" at bounding box center [731, 782] width 189 height 59
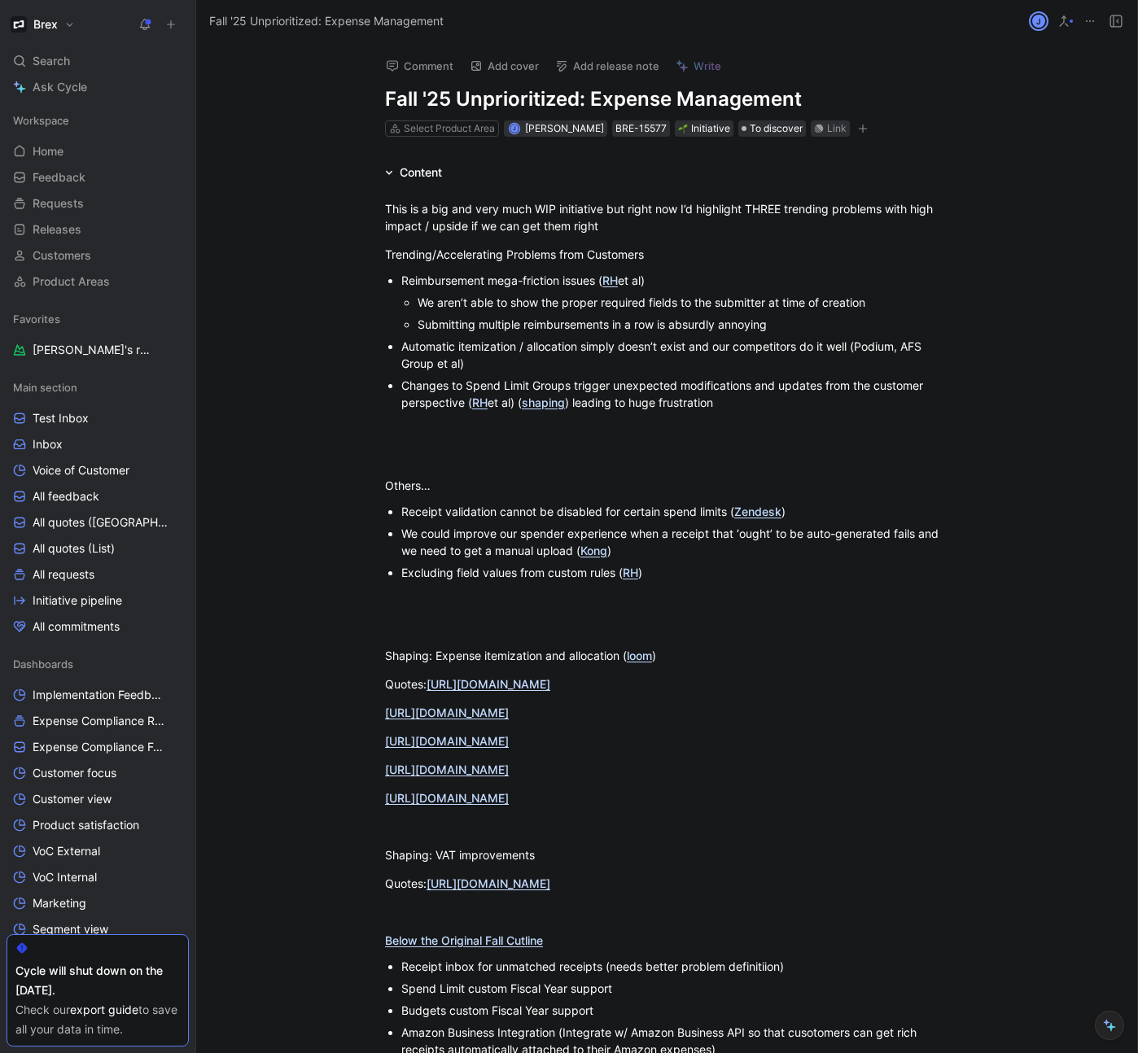
click at [623, 176] on div "Content" at bounding box center [666, 173] width 625 height 20
click at [71, 81] on span "Ask Cycle" at bounding box center [60, 87] width 55 height 20
